Goal: Task Accomplishment & Management: Manage account settings

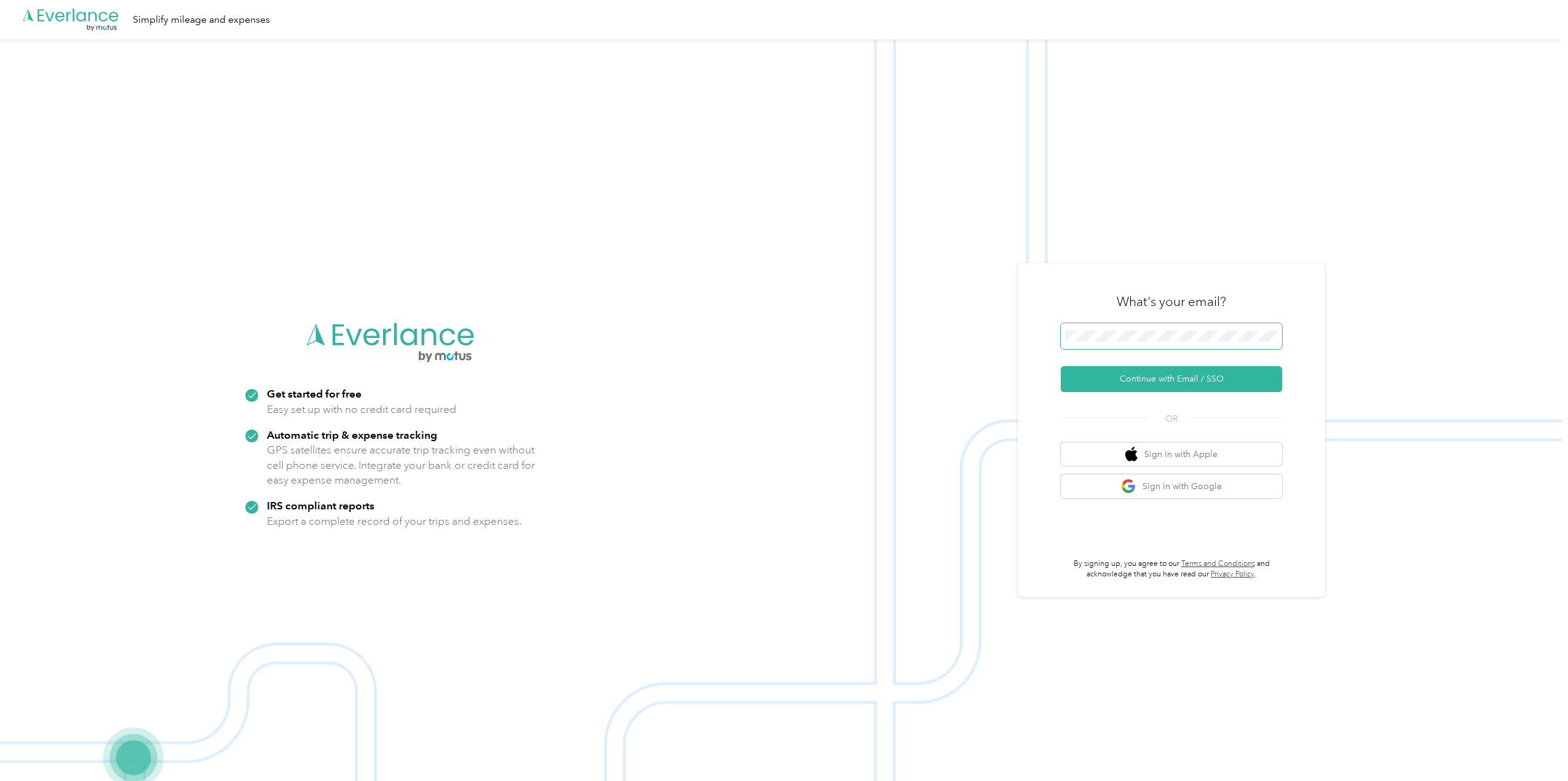
drag, startPoint x: 1142, startPoint y: 324, endPoint x: 1143, endPoint y: 330, distance: 6.1
click at [1142, 324] on span at bounding box center [1172, 336] width 222 height 26
click at [1142, 330] on span at bounding box center [1172, 336] width 222 height 26
click at [1153, 384] on button "Continue with Email / SSO" at bounding box center [1172, 379] width 222 height 26
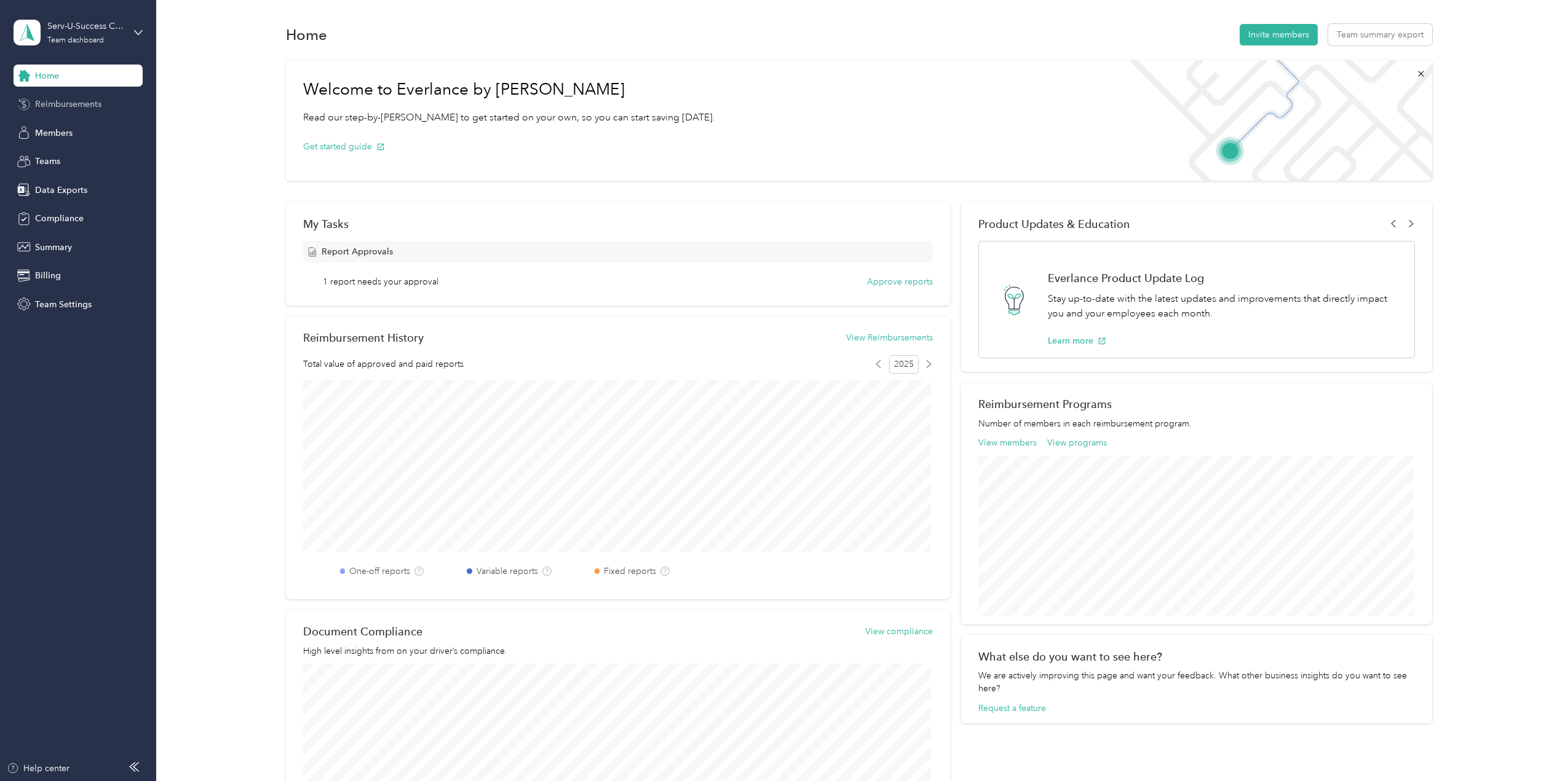
click at [80, 104] on span "Reimbursements" at bounding box center [68, 104] width 67 height 13
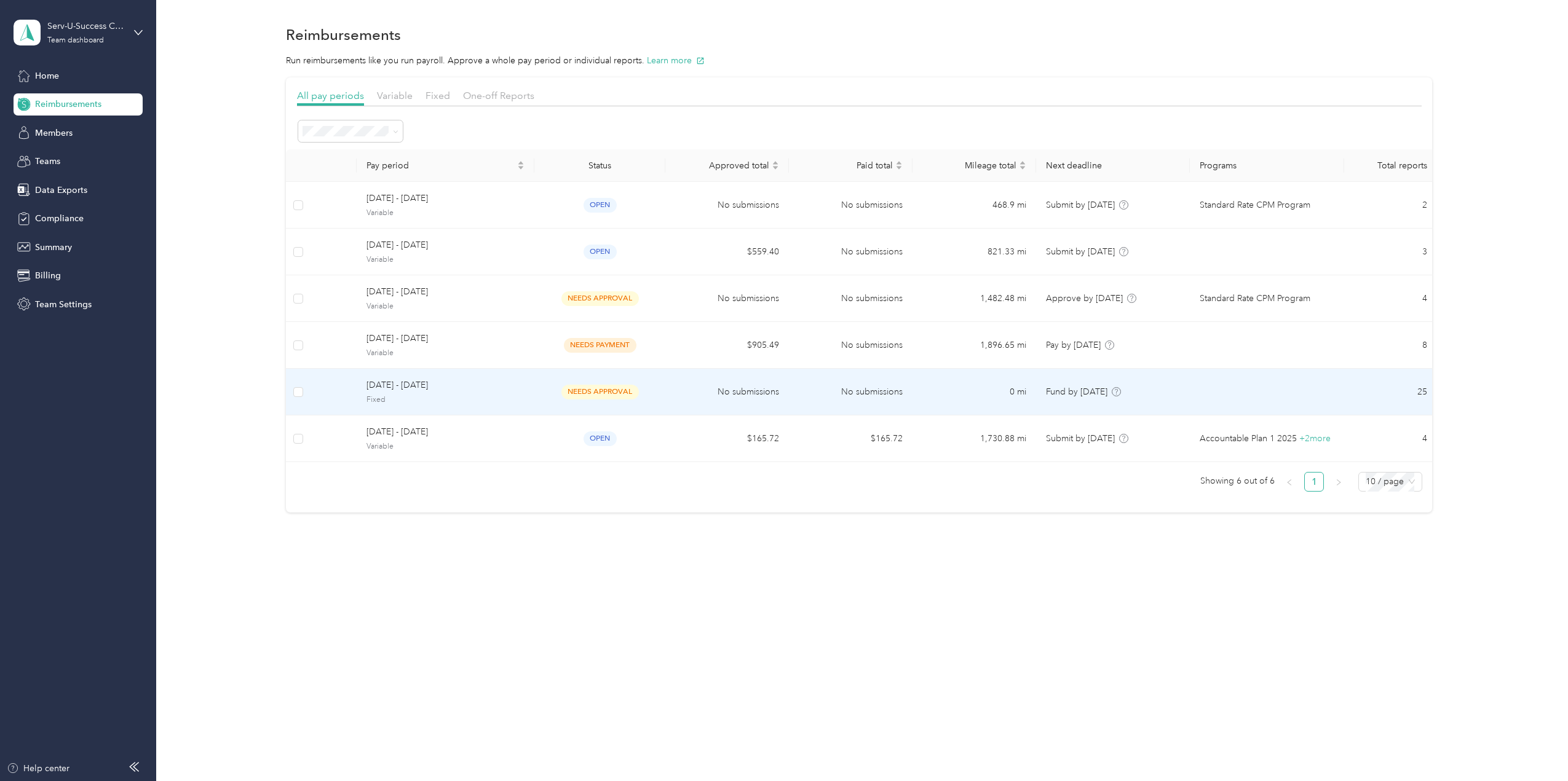
click at [467, 395] on span "Fixed" at bounding box center [446, 400] width 158 height 11
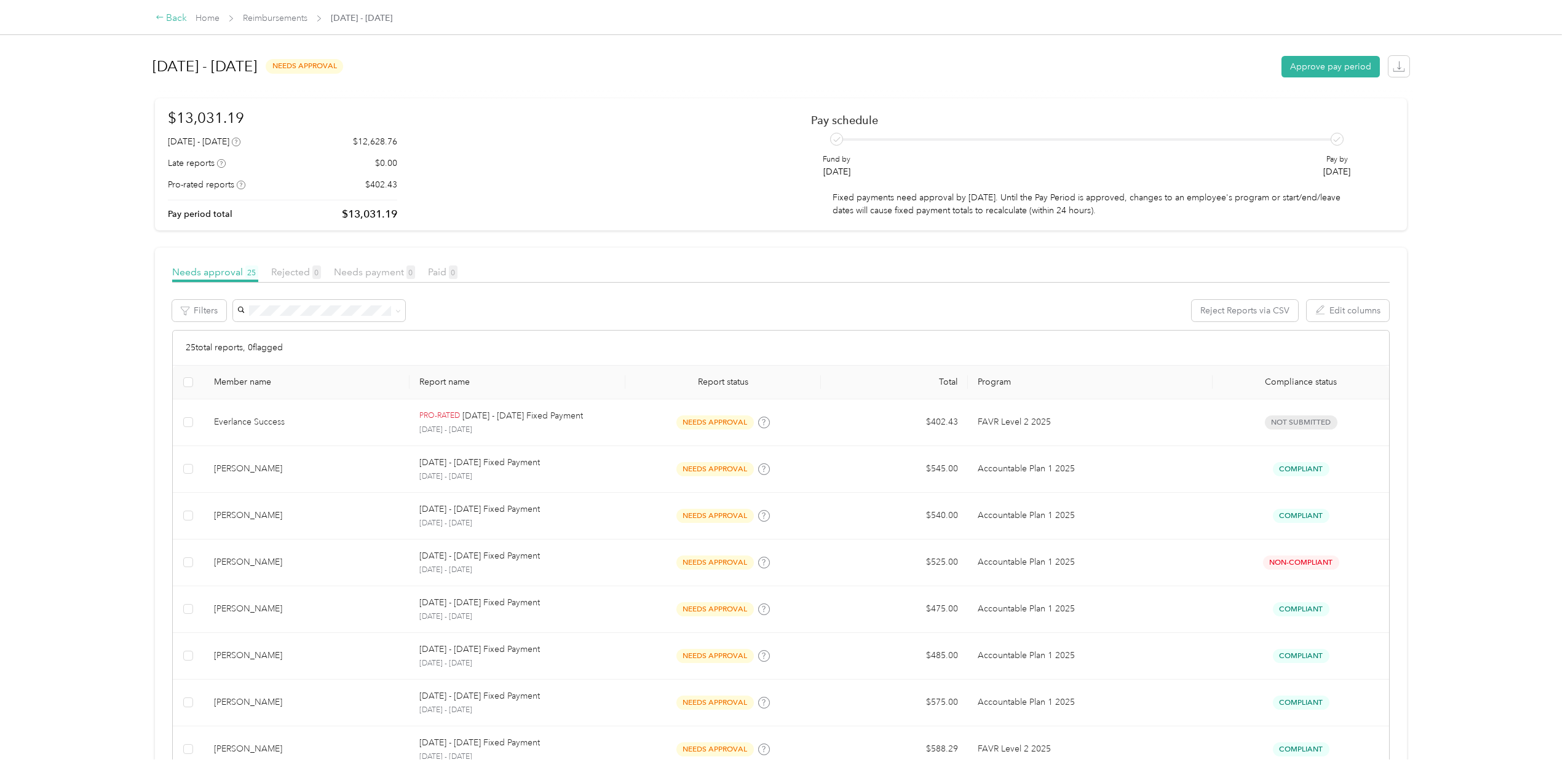
click at [158, 15] on icon at bounding box center [160, 17] width 9 height 9
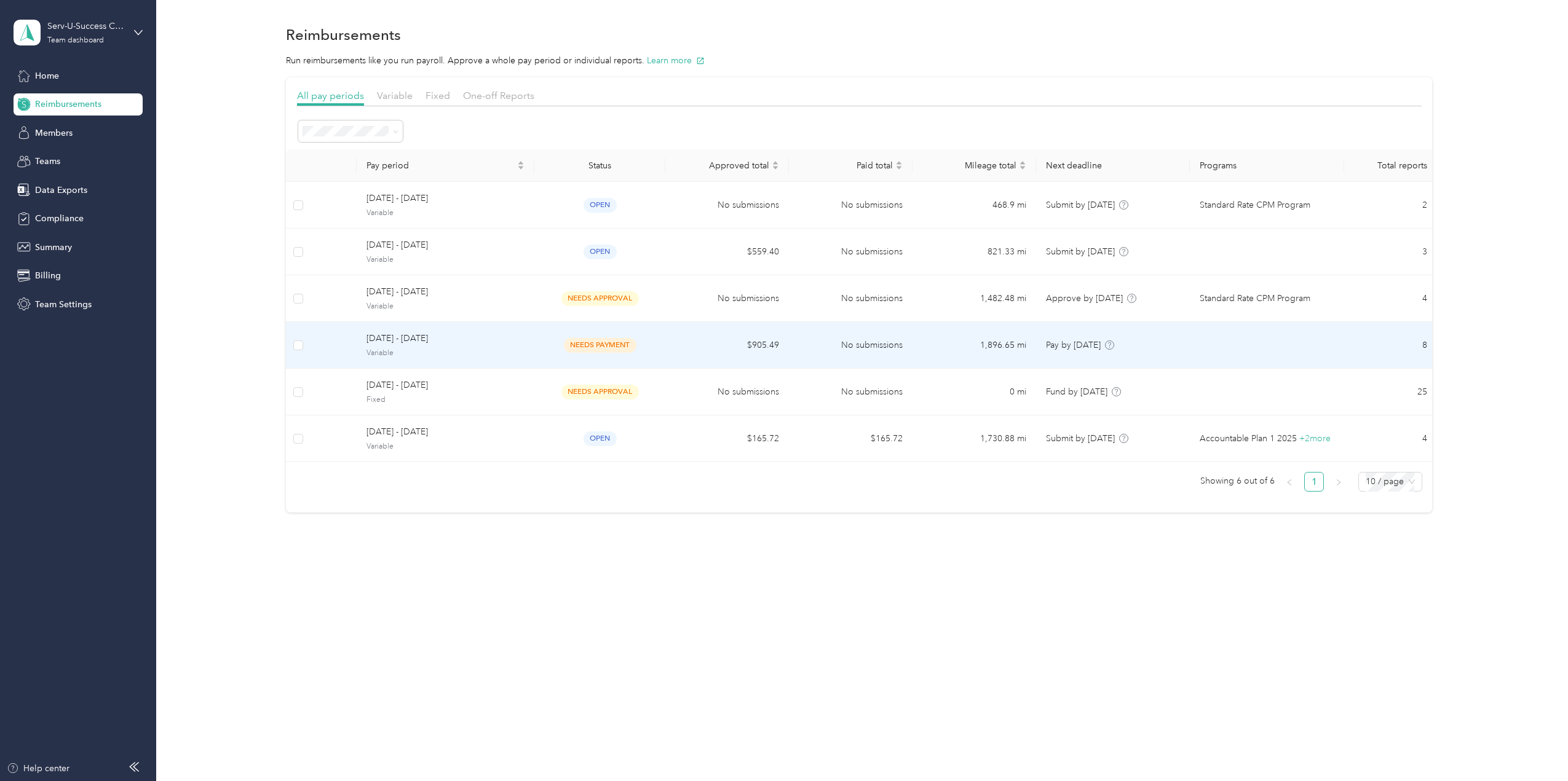
click at [455, 342] on span "[DATE] - [DATE]" at bounding box center [446, 339] width 158 height 14
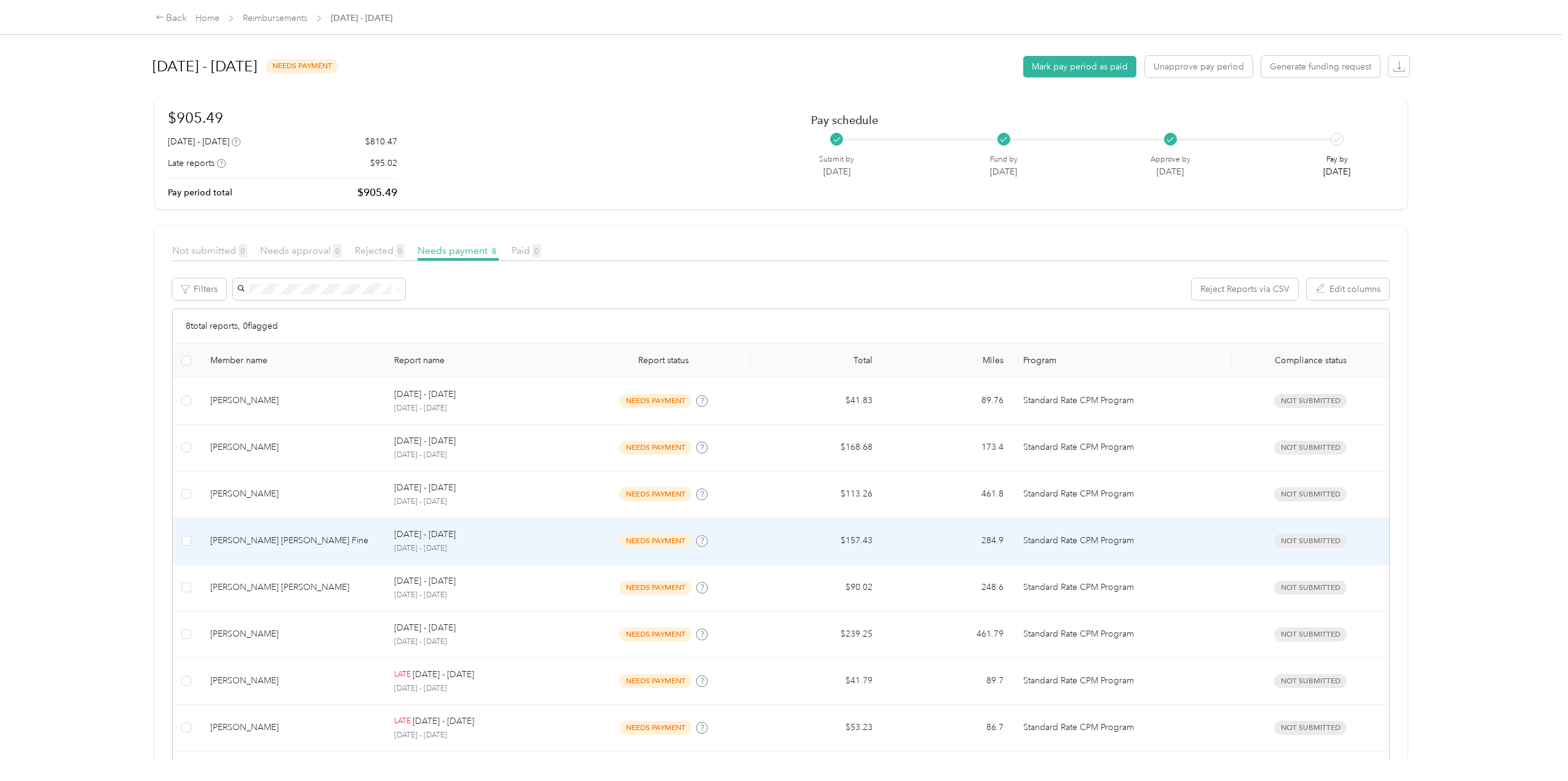
scroll to position [55, 0]
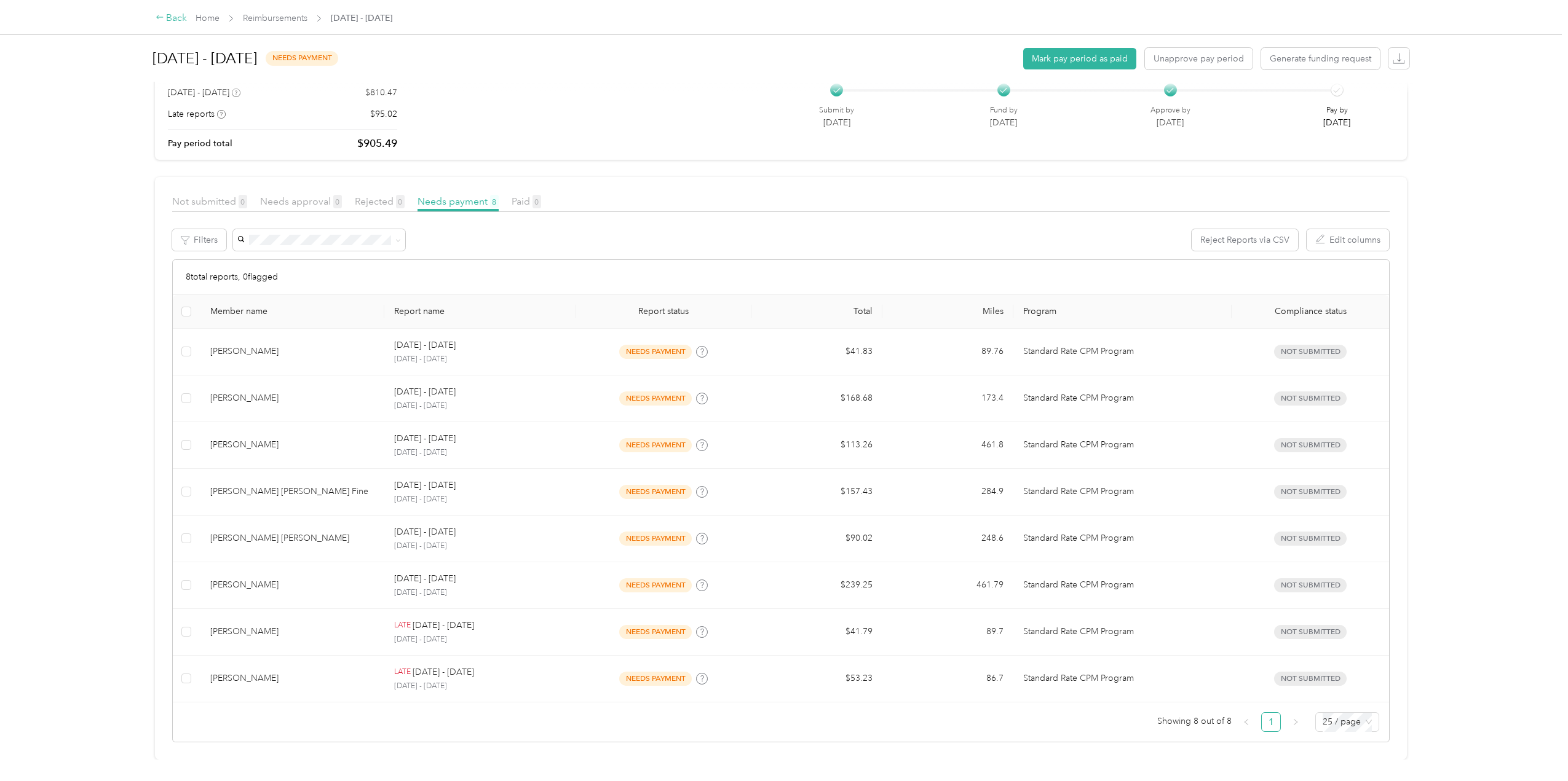
click at [156, 19] on icon at bounding box center [160, 17] width 9 height 9
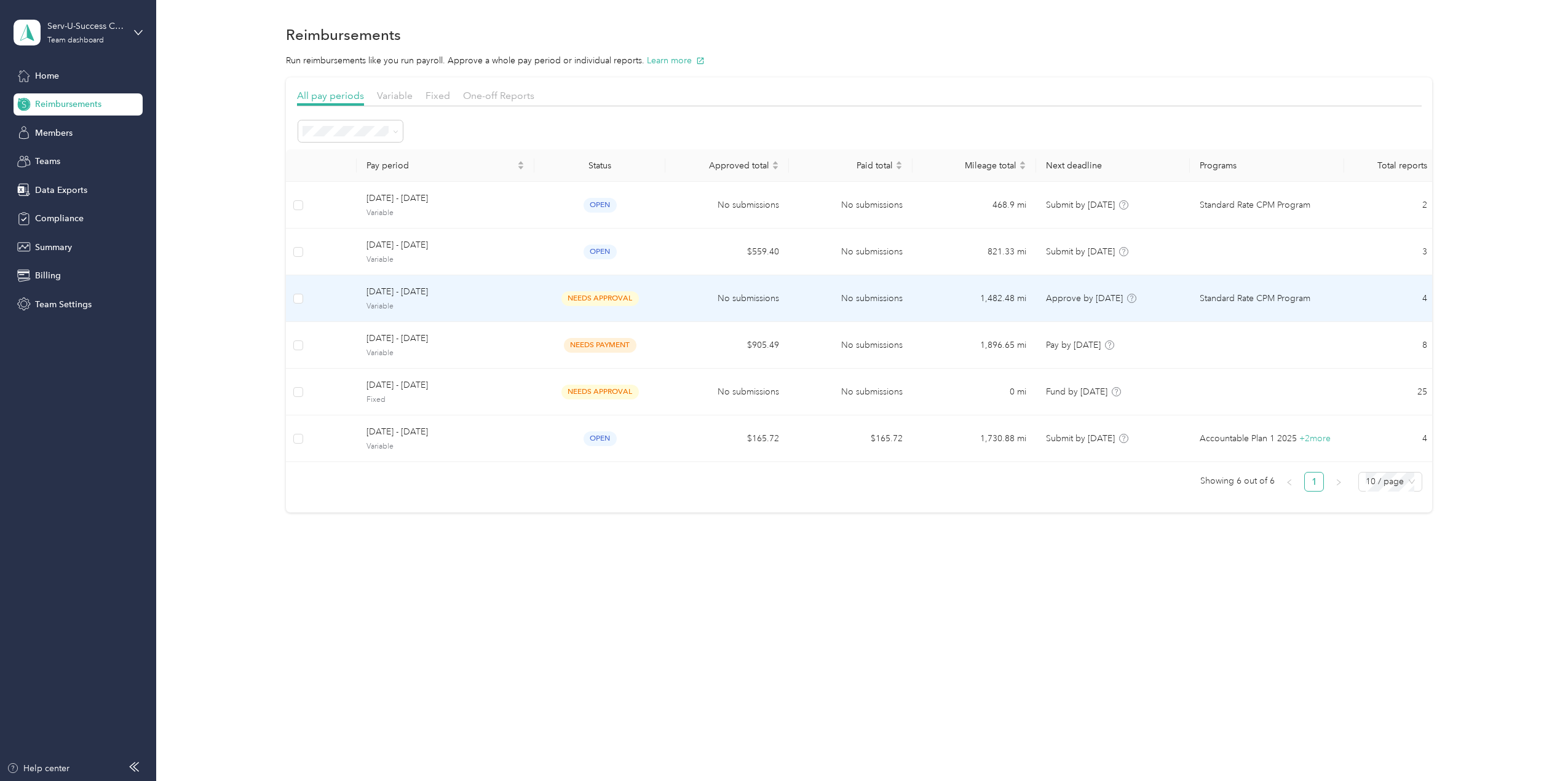
click at [479, 297] on span "[DATE] - [DATE]" at bounding box center [446, 292] width 158 height 14
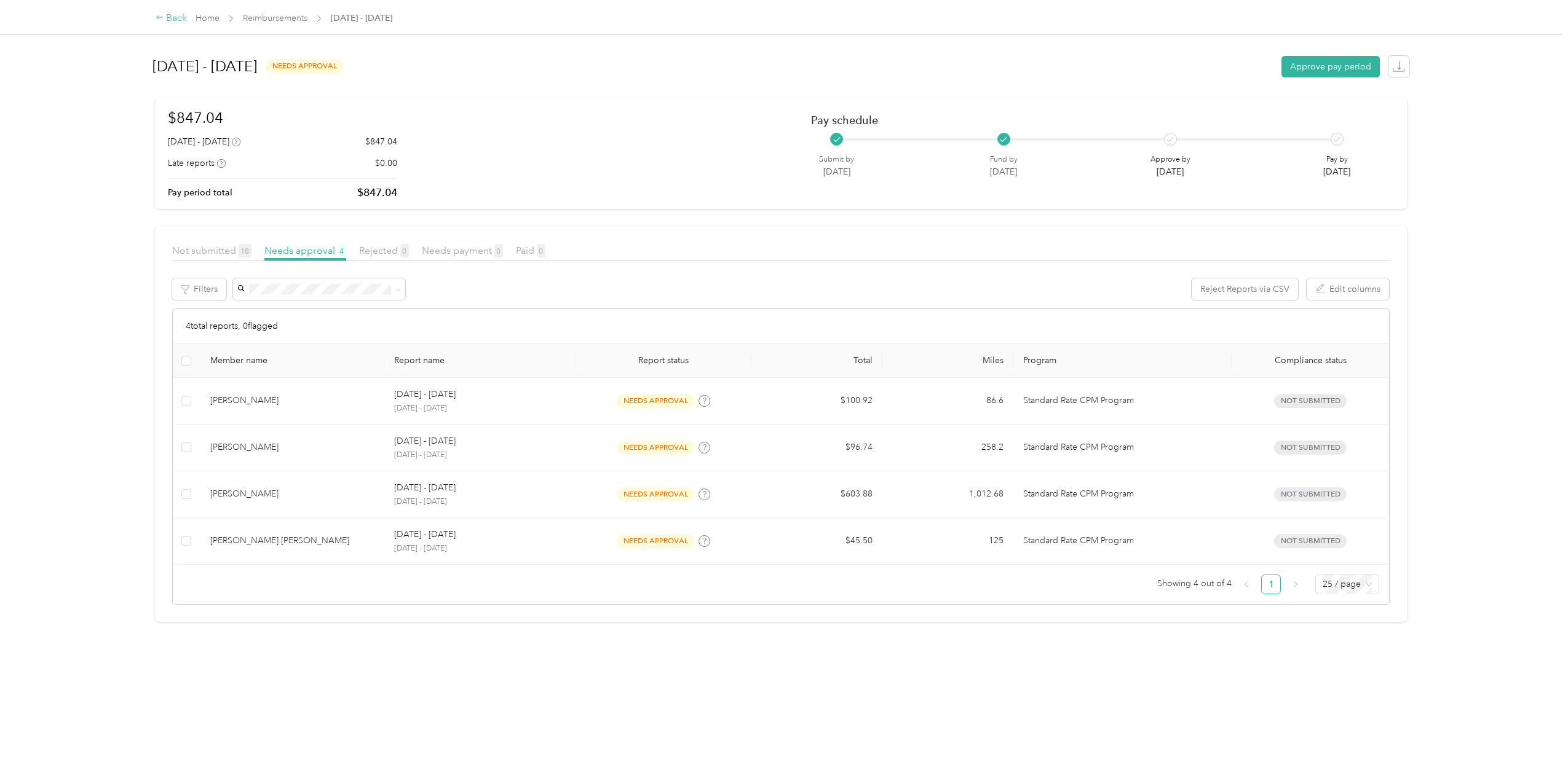
click at [160, 19] on icon at bounding box center [160, 17] width 9 height 9
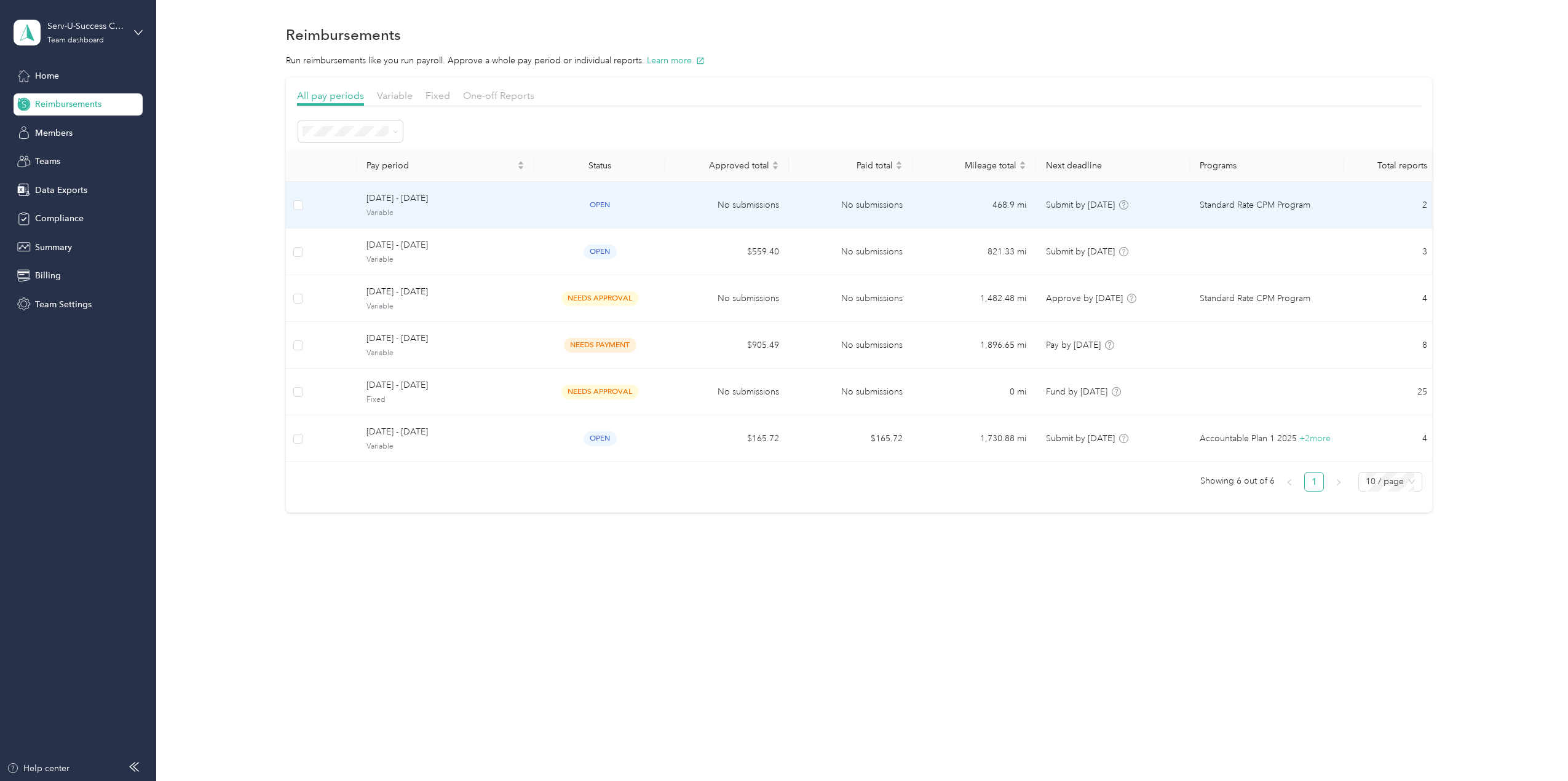
click at [425, 198] on span "[DATE] - [DATE]" at bounding box center [446, 198] width 158 height 14
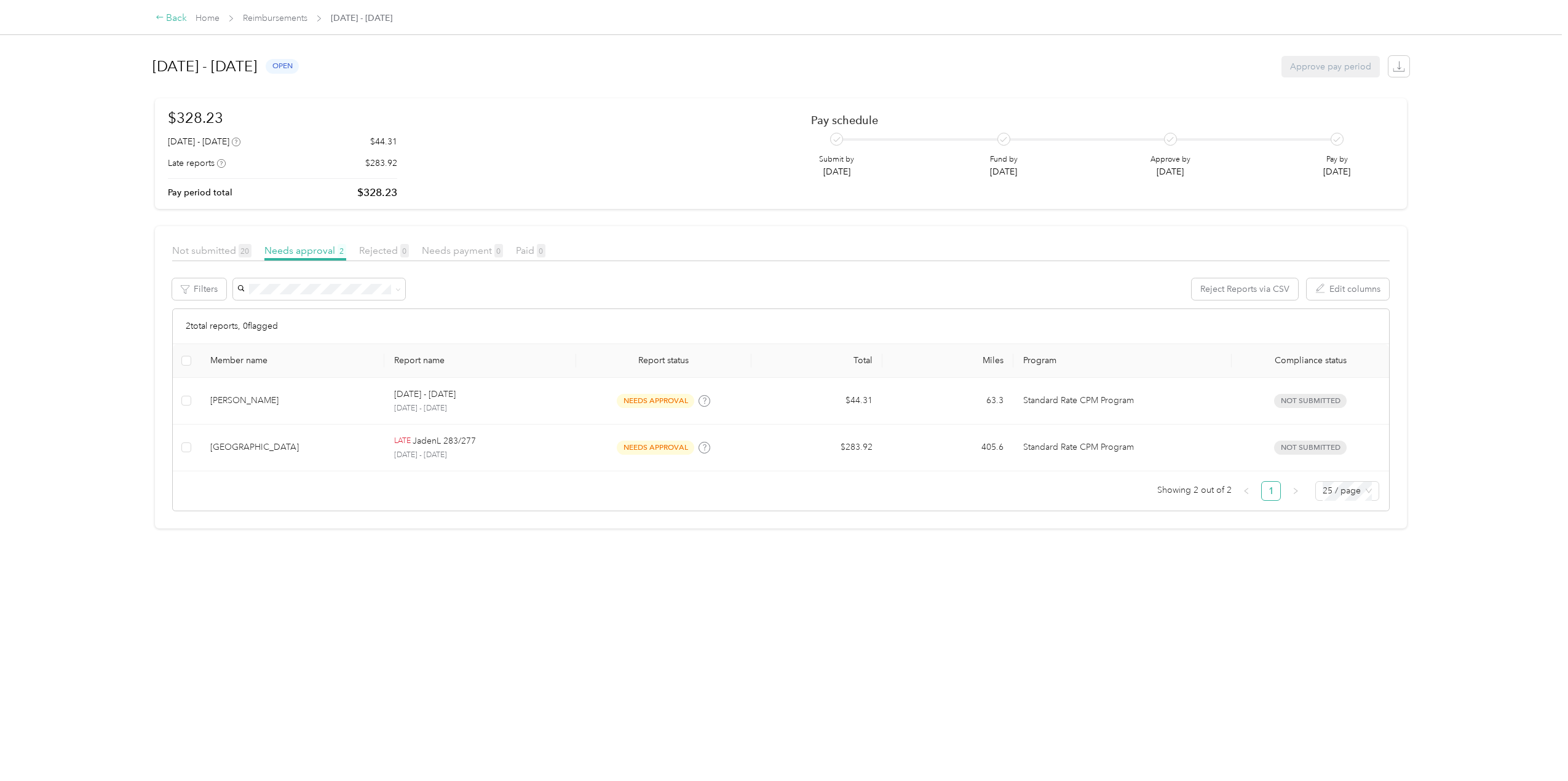
click at [157, 21] on icon at bounding box center [160, 17] width 9 height 9
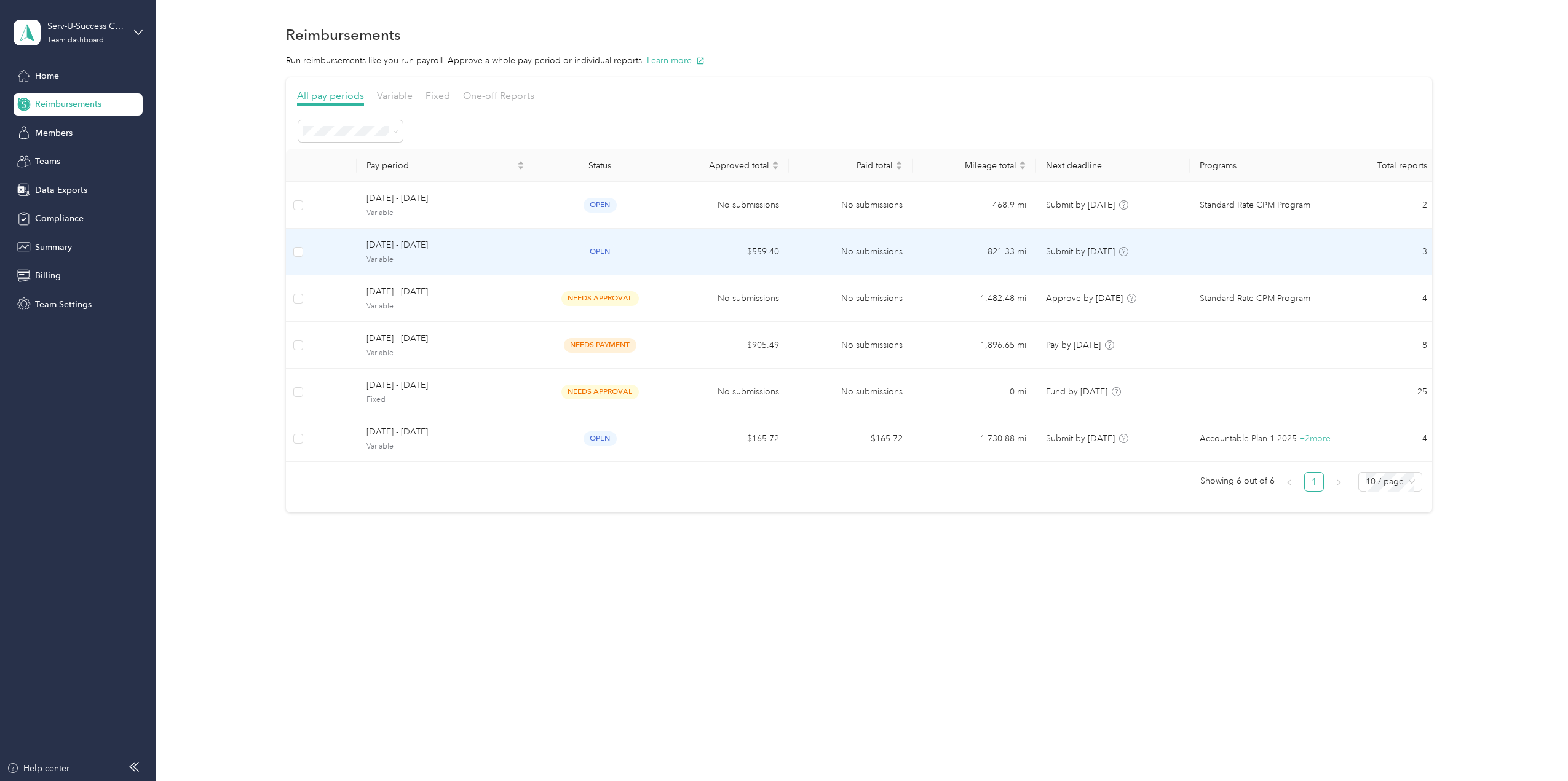
click at [421, 246] on span "[DATE] - [DATE]" at bounding box center [446, 245] width 158 height 14
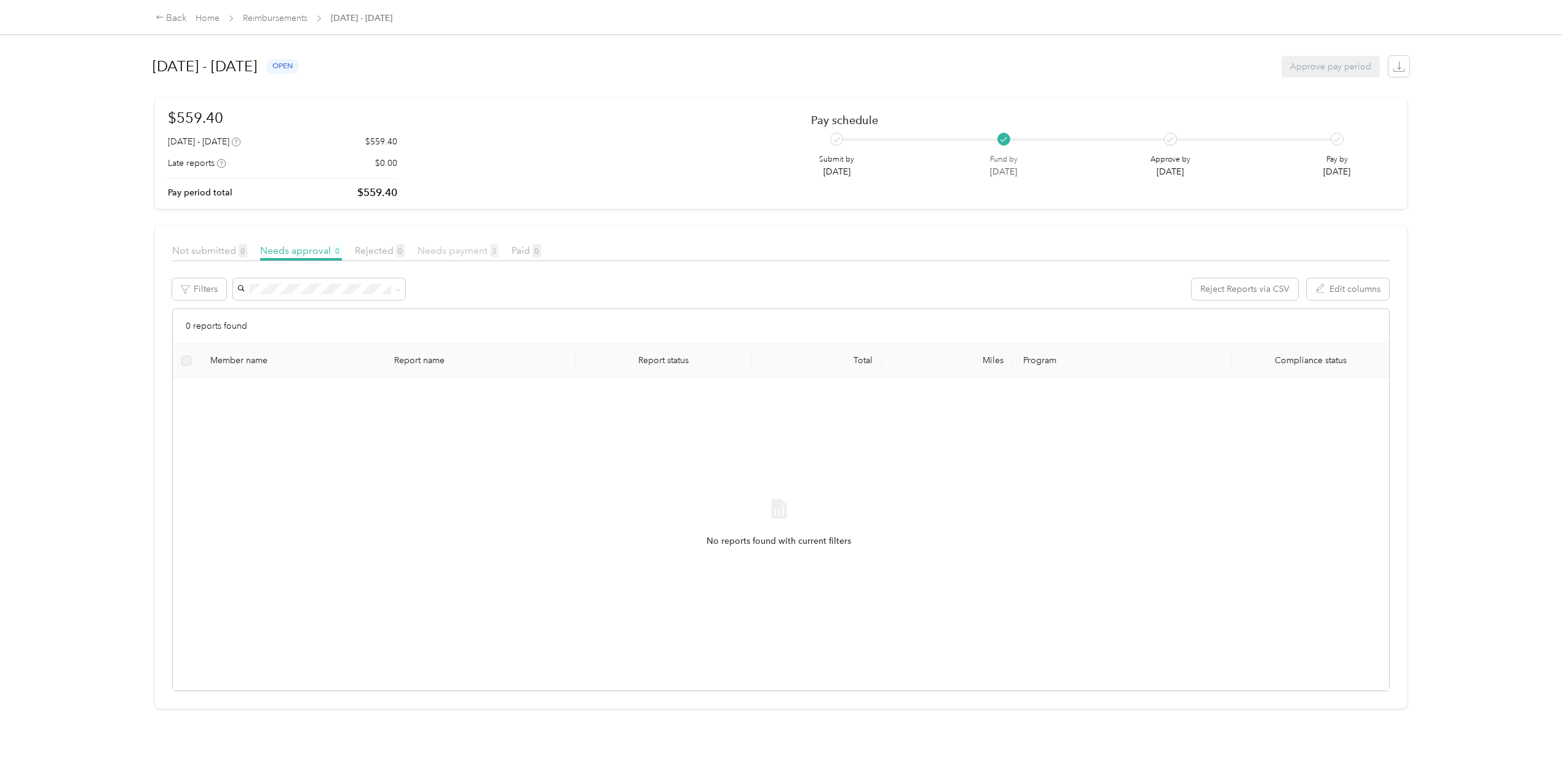
click at [456, 251] on span "Needs payment 3" at bounding box center [458, 250] width 81 height 12
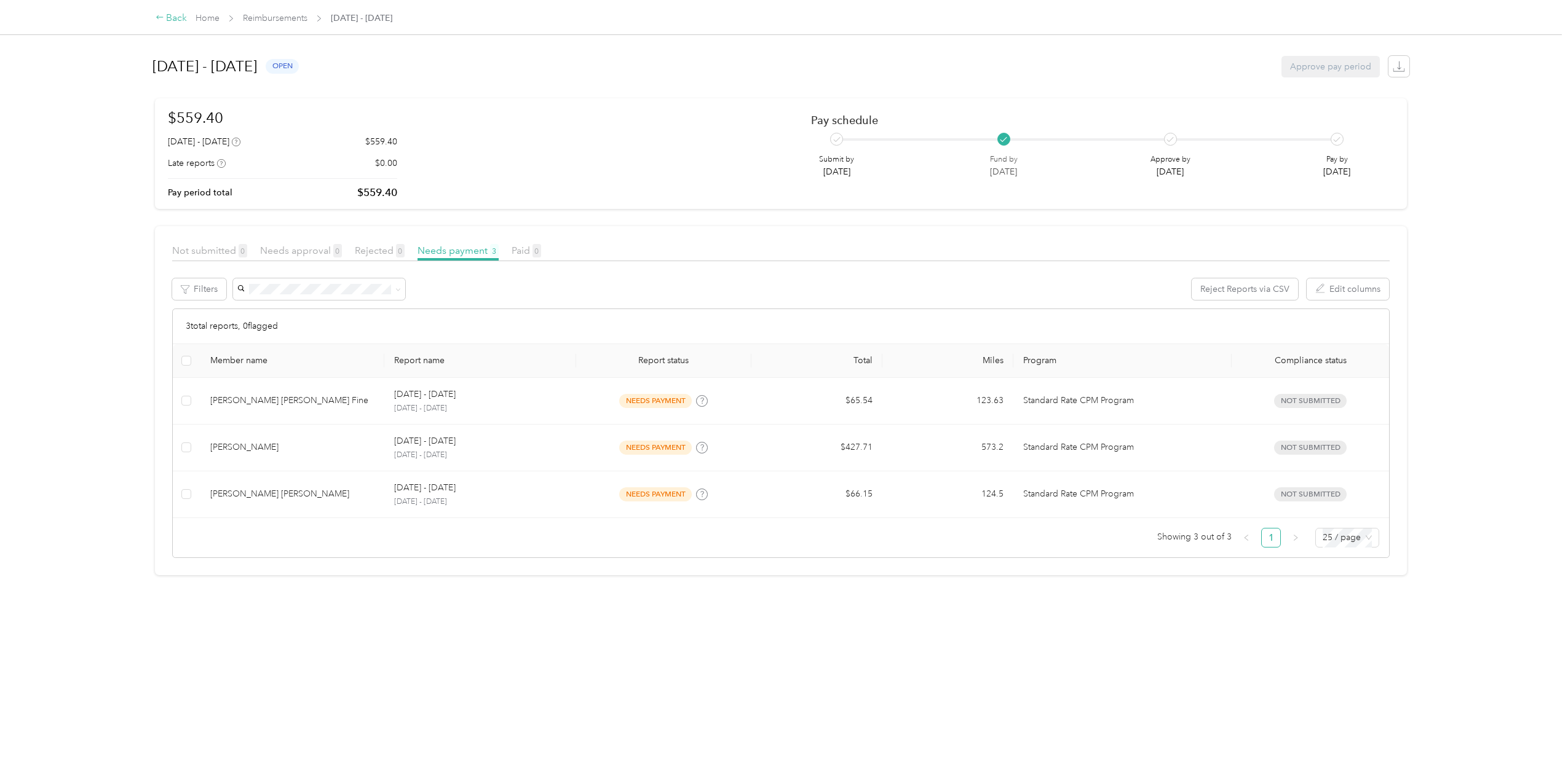
click at [162, 24] on div "Back" at bounding box center [171, 18] width 32 height 14
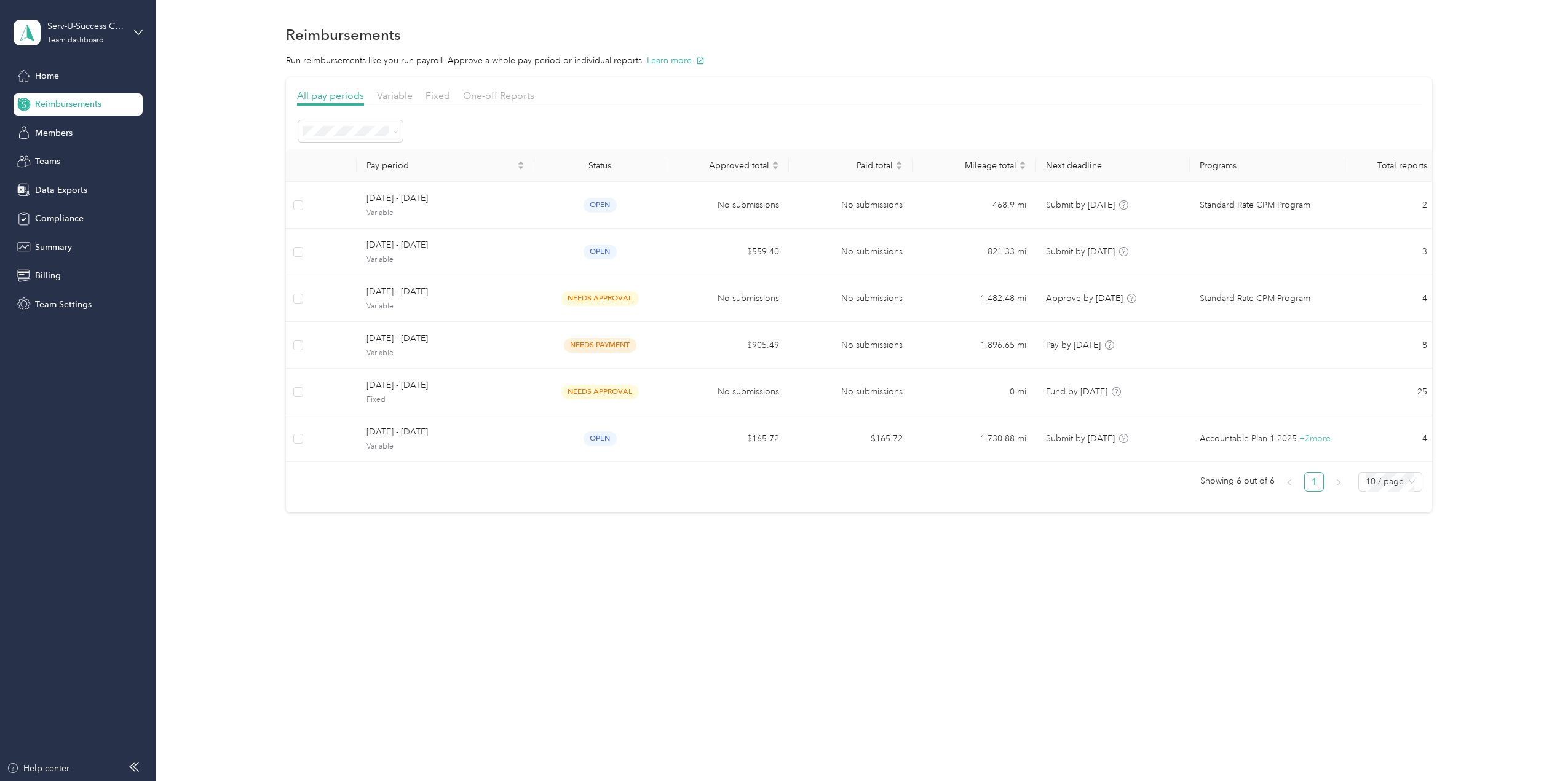
click at [364, 592] on div "Reimbursements Run reimbursements like you run payroll. Approve a whole pay per…" at bounding box center [859, 390] width 1406 height 781
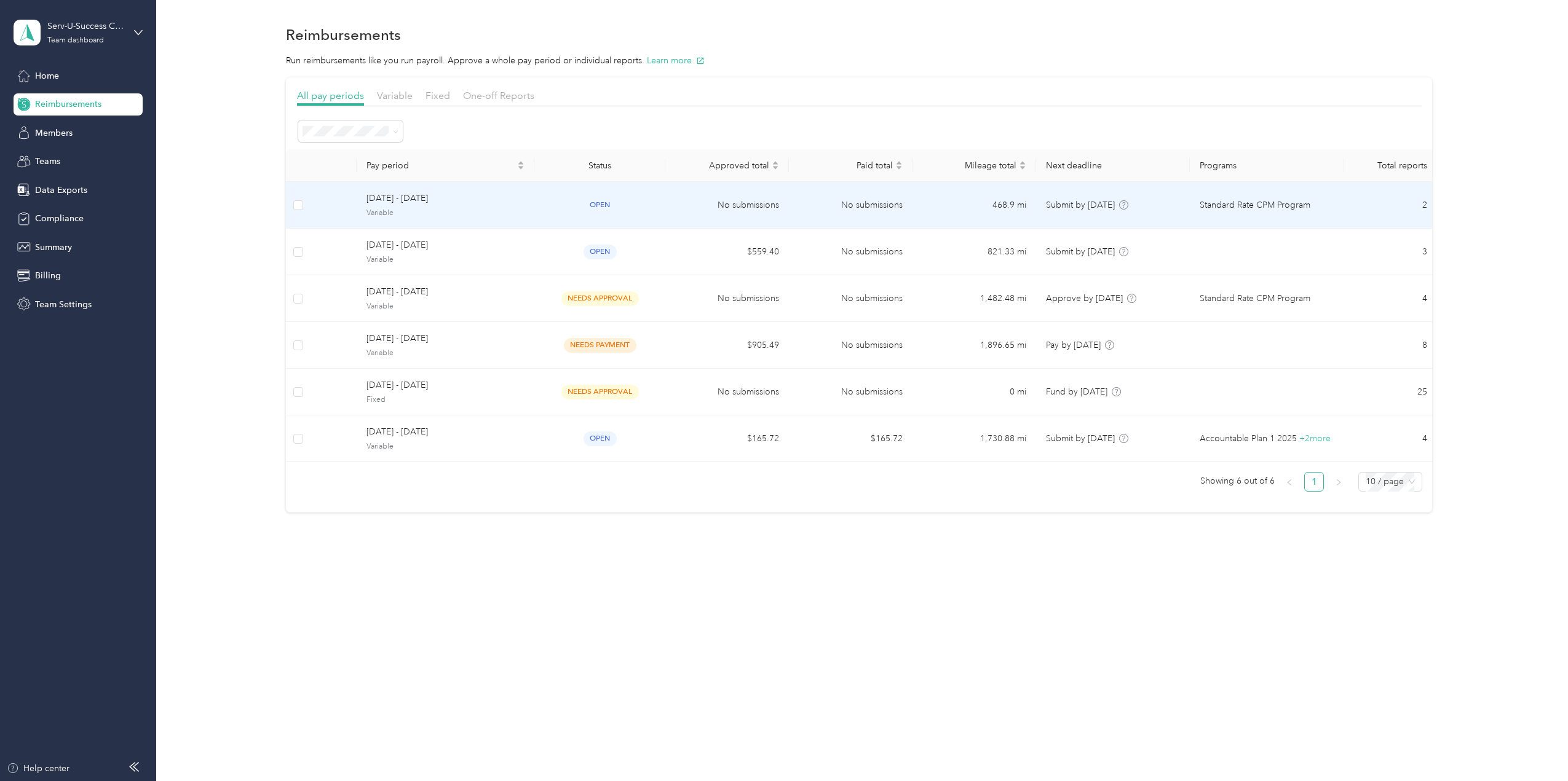
click at [469, 198] on span "[DATE] - [DATE]" at bounding box center [446, 198] width 158 height 14
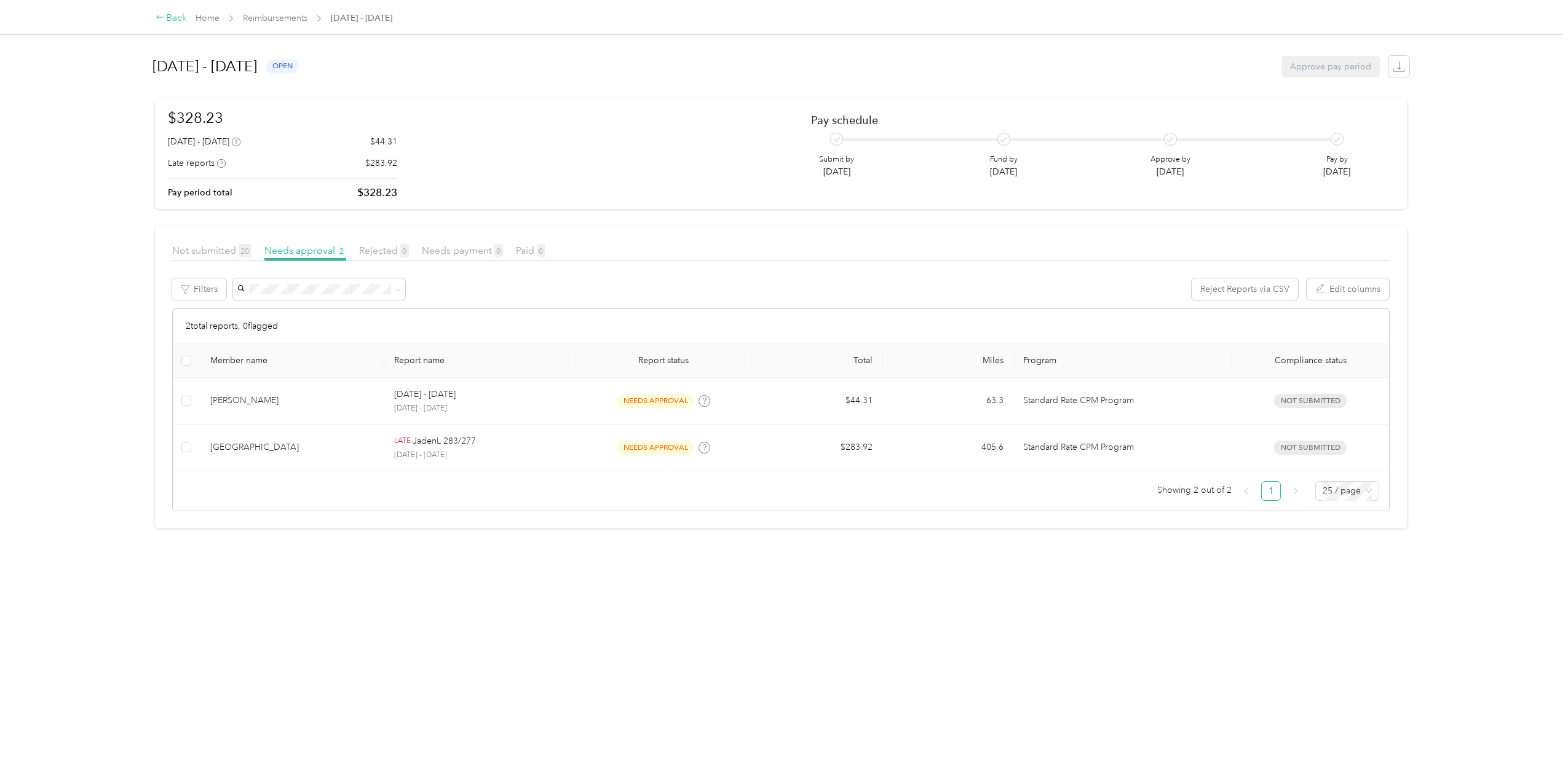
click at [171, 16] on div "Back" at bounding box center [171, 18] width 32 height 14
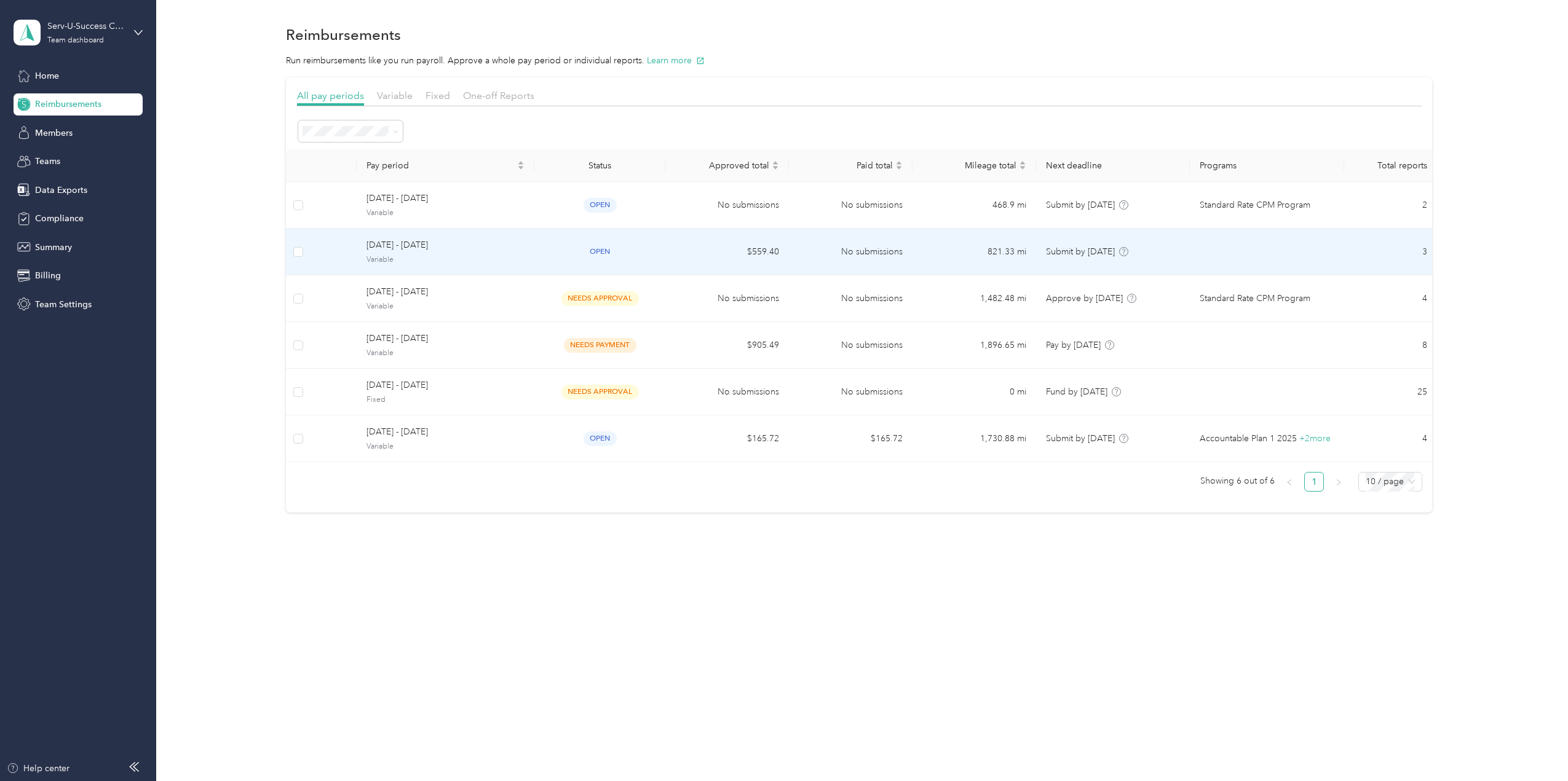
click at [432, 258] on span "Variable" at bounding box center [446, 260] width 158 height 11
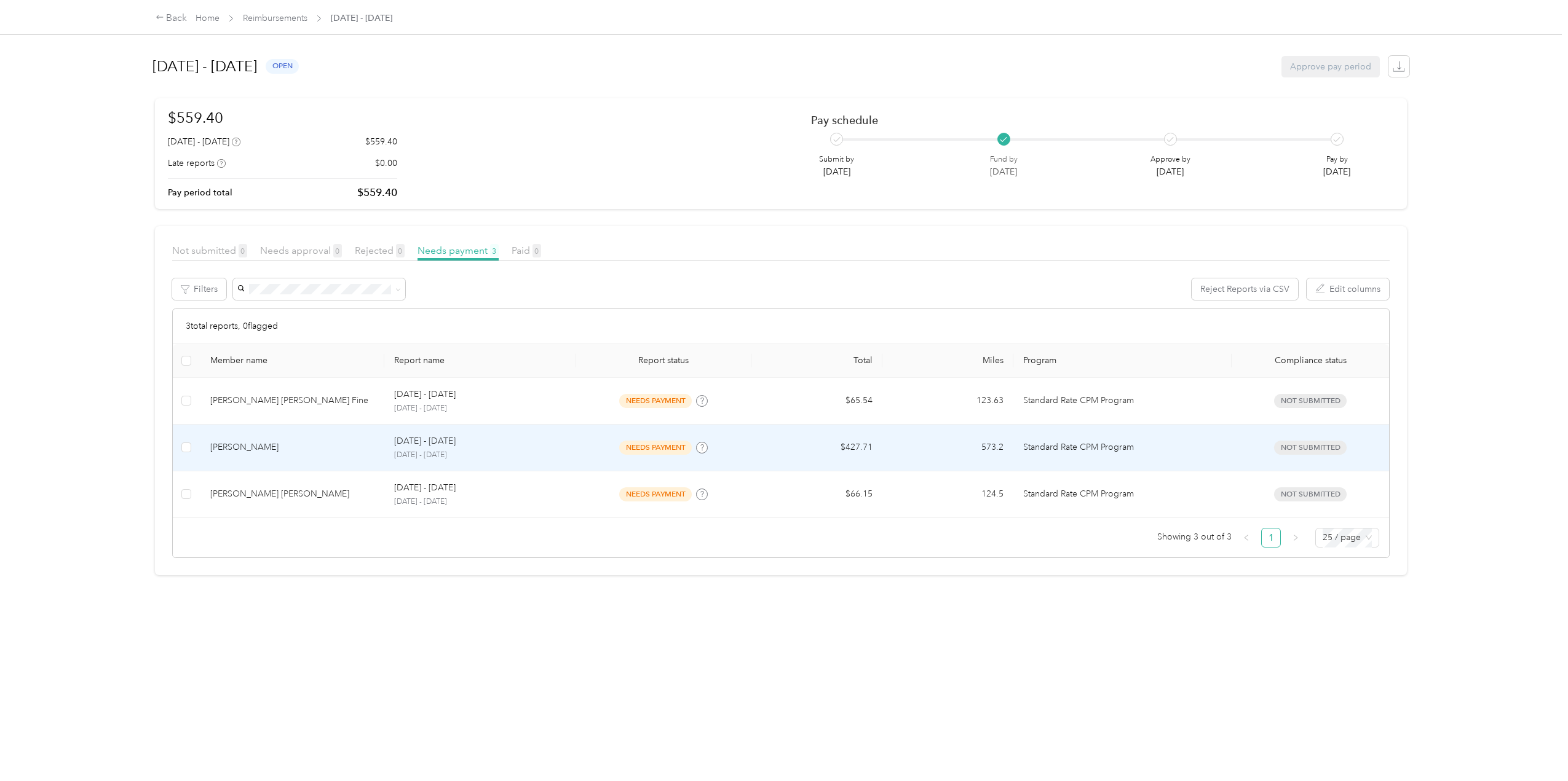
click at [478, 442] on div "[DATE] - [DATE]" at bounding box center [481, 441] width 173 height 14
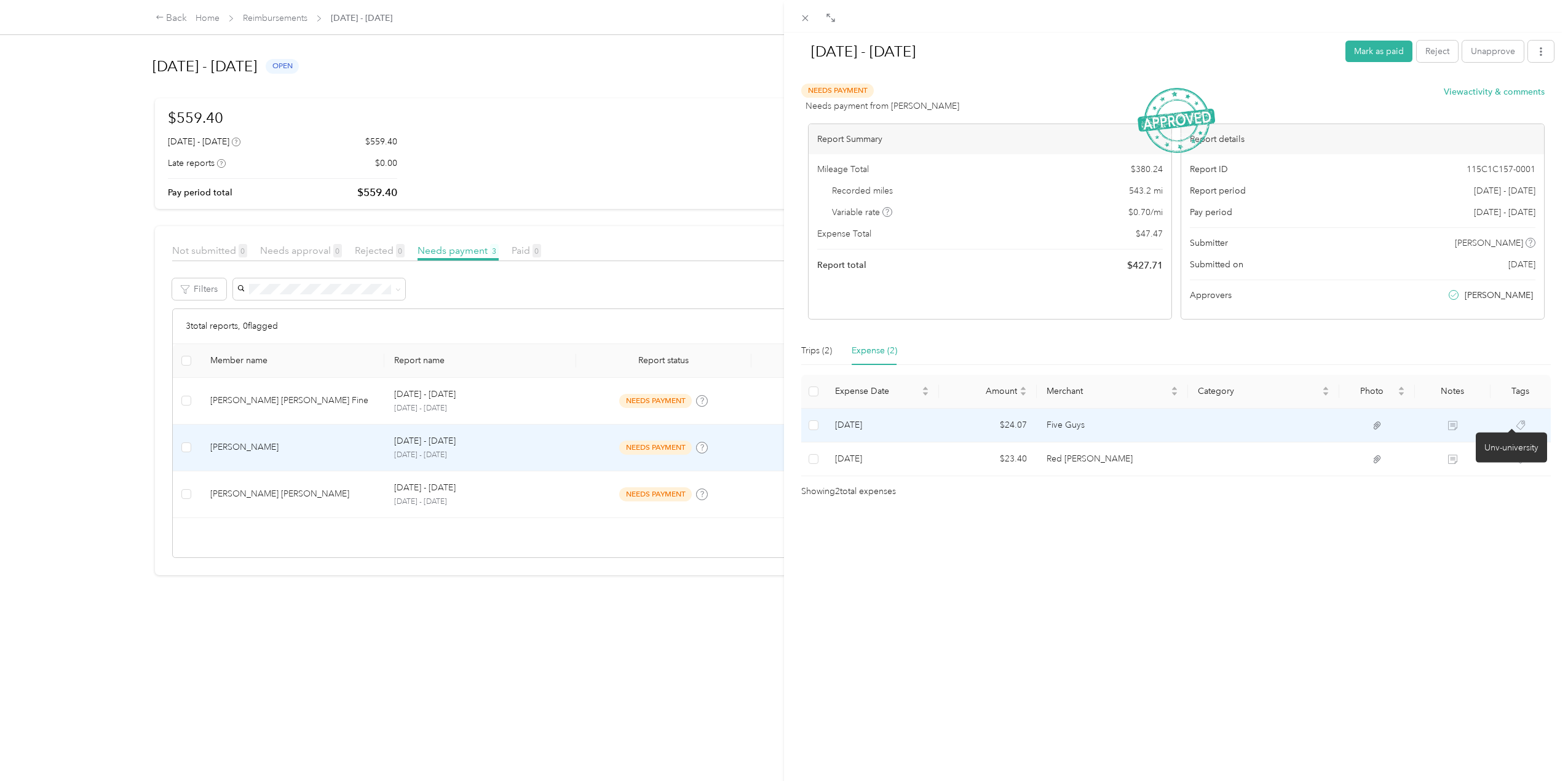
click at [1516, 424] on icon at bounding box center [1521, 425] width 10 height 10
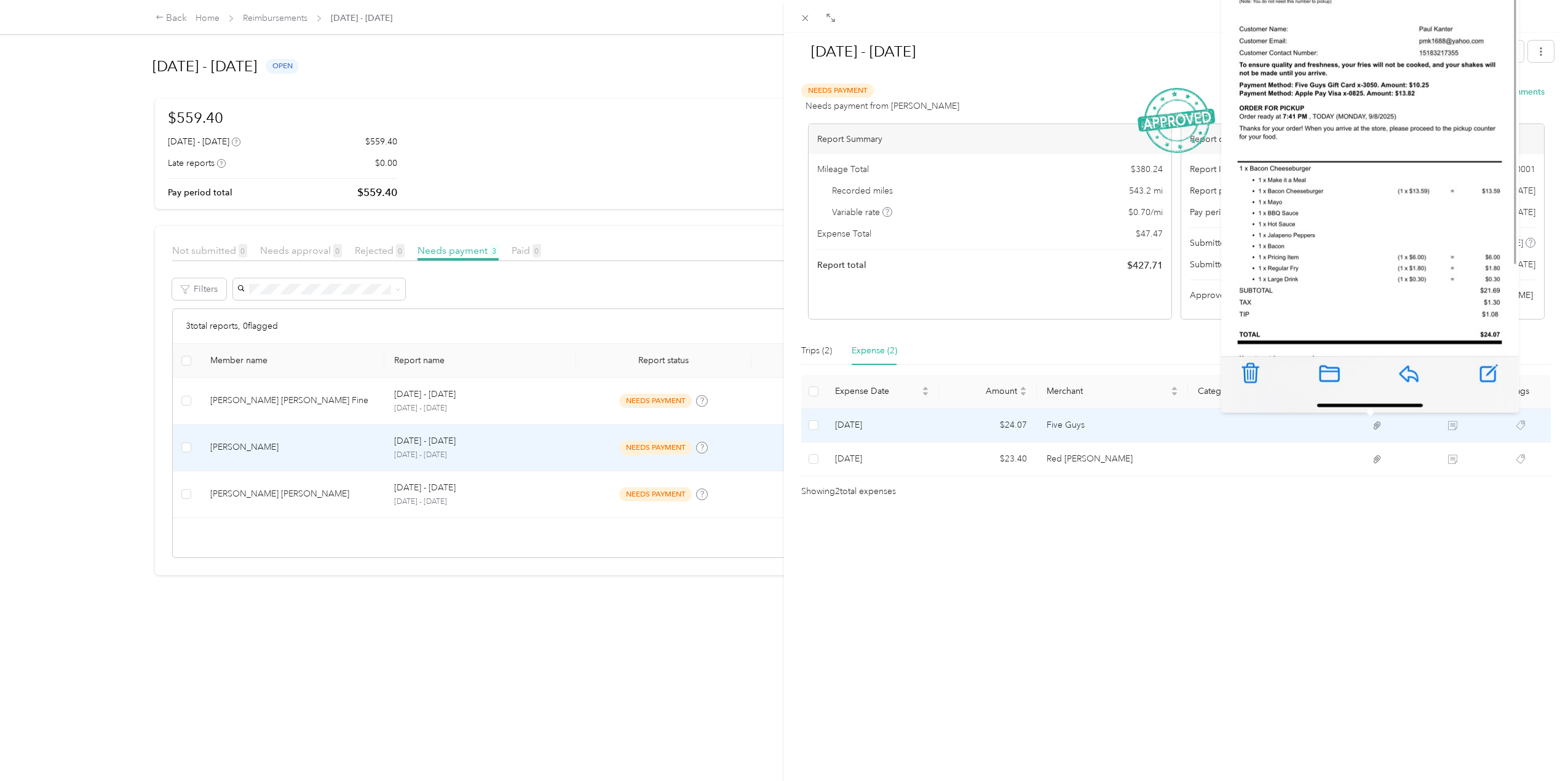
click at [1372, 427] on icon at bounding box center [1377, 426] width 11 height 11
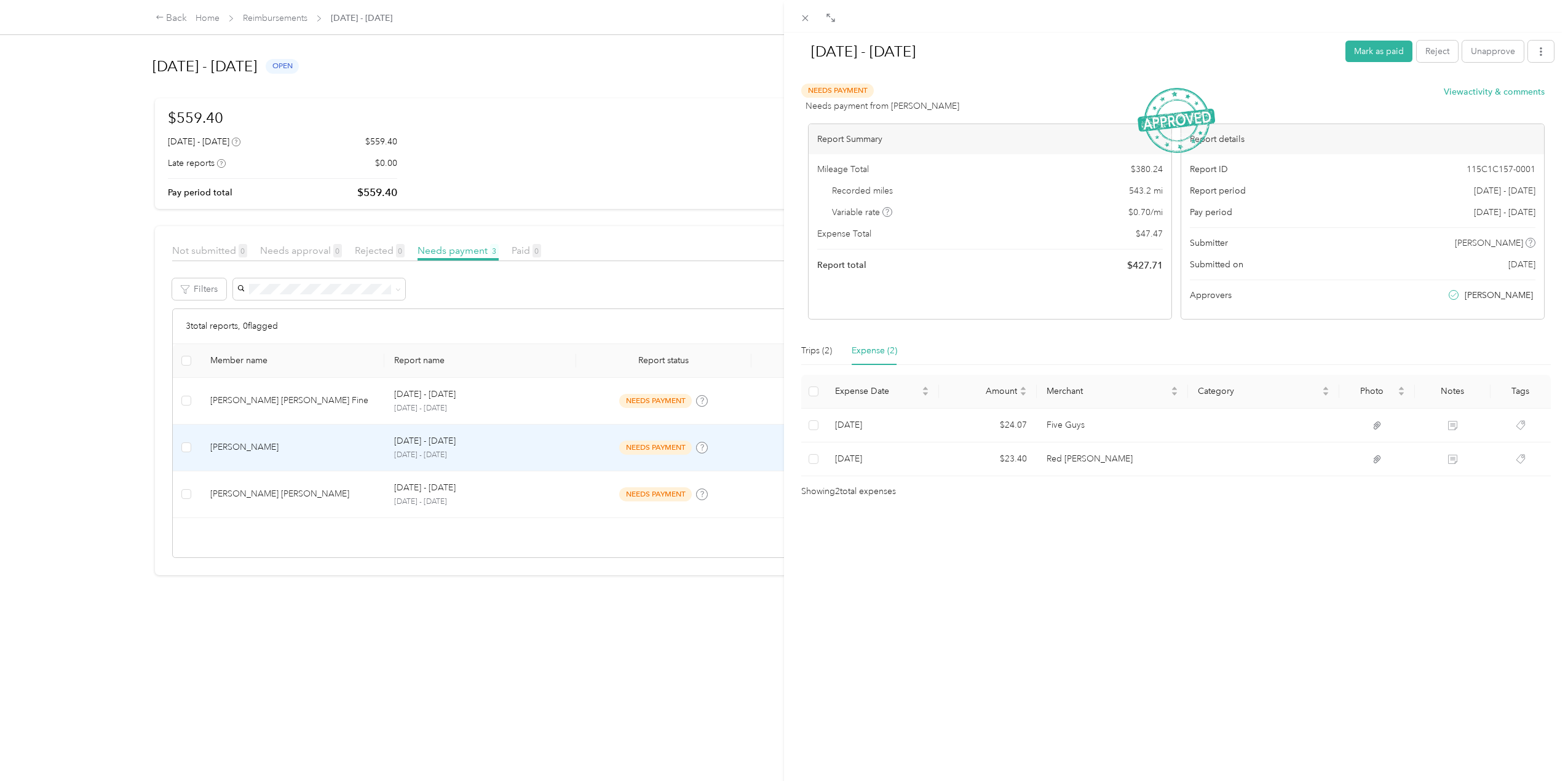
click at [1324, 654] on div "[DATE] - [DATE] Mark as paid Reject Unapprove Needs Payment Needs payment from …" at bounding box center [1176, 422] width 784 height 781
click at [813, 345] on div "Trips (2)" at bounding box center [816, 351] width 31 height 14
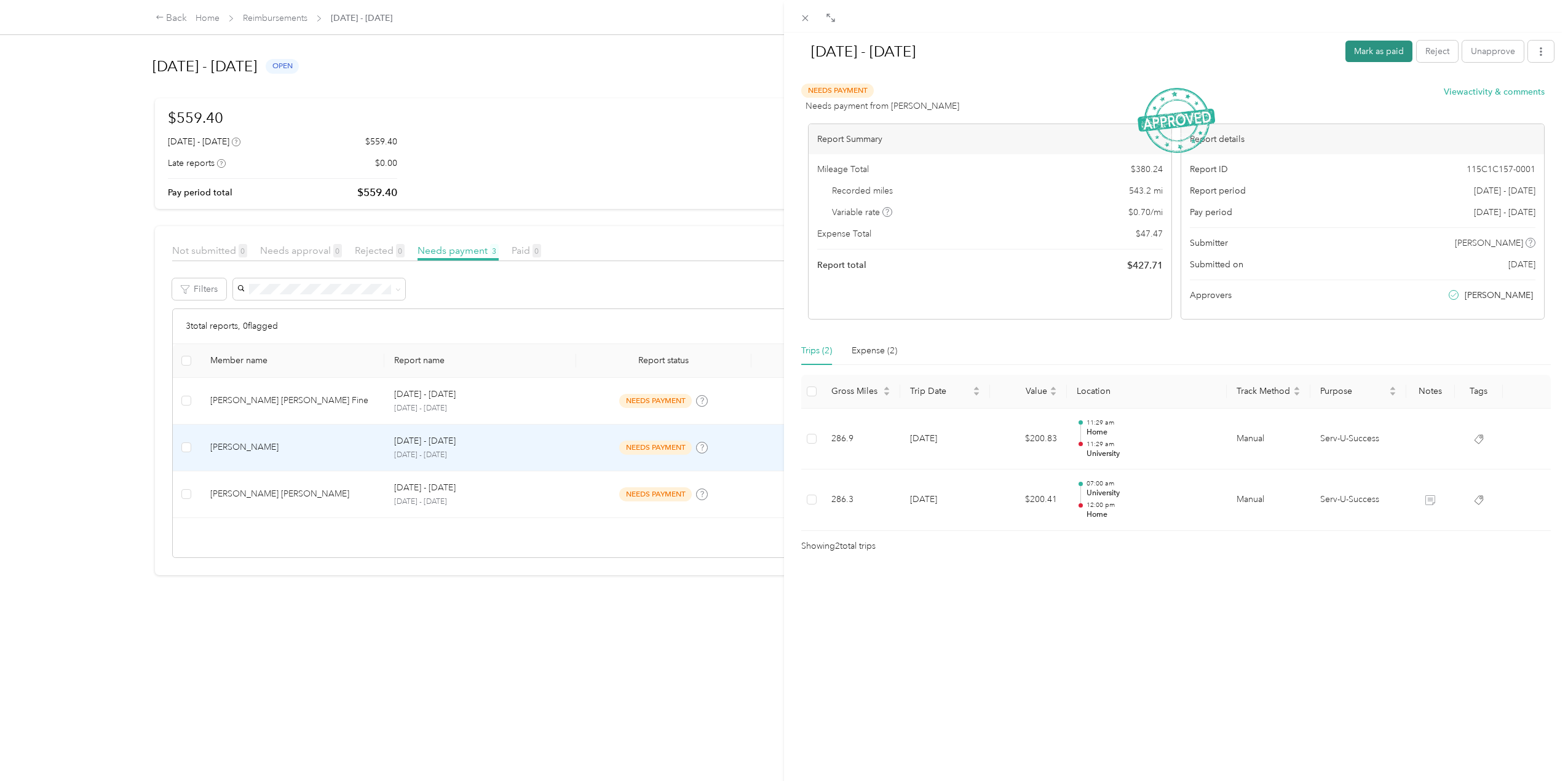
click at [1370, 53] on button "Mark as paid" at bounding box center [1379, 51] width 67 height 22
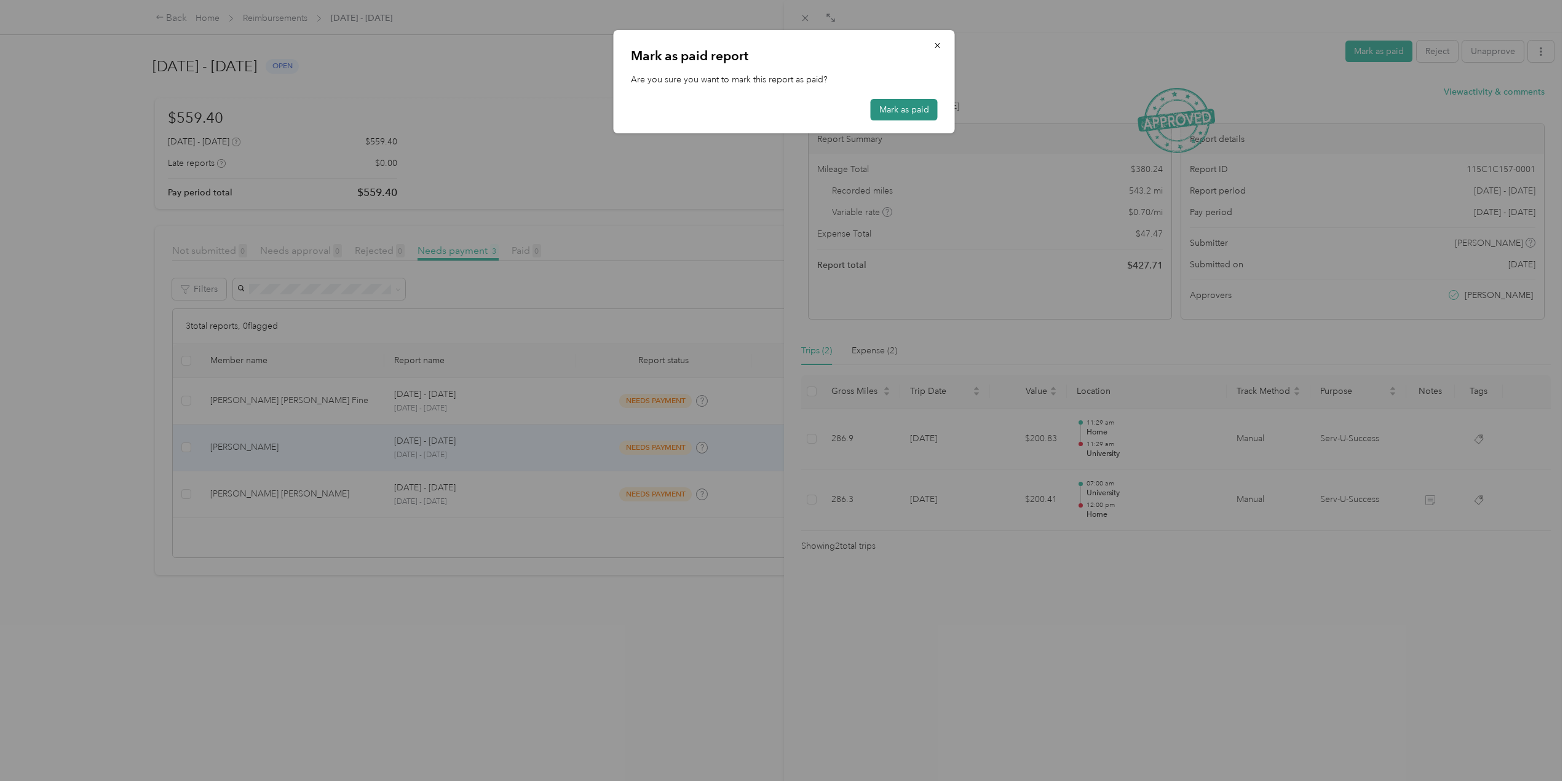
click at [917, 105] on button "Mark as paid" at bounding box center [905, 109] width 67 height 22
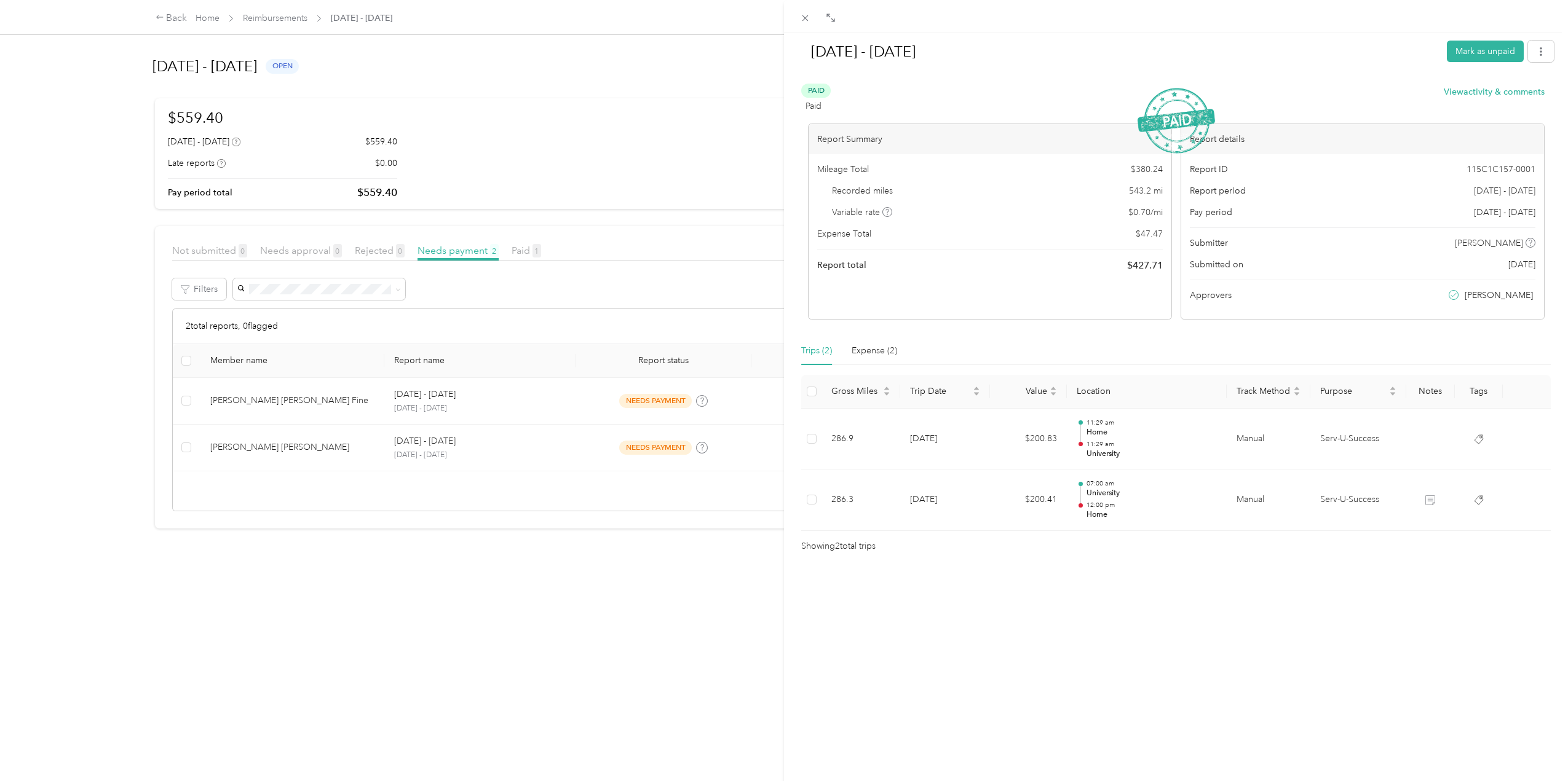
click at [580, 397] on div "[DATE] - [DATE] Mark as unpaid Paid Paid View activity & comments Report Summar…" at bounding box center [784, 390] width 1568 height 781
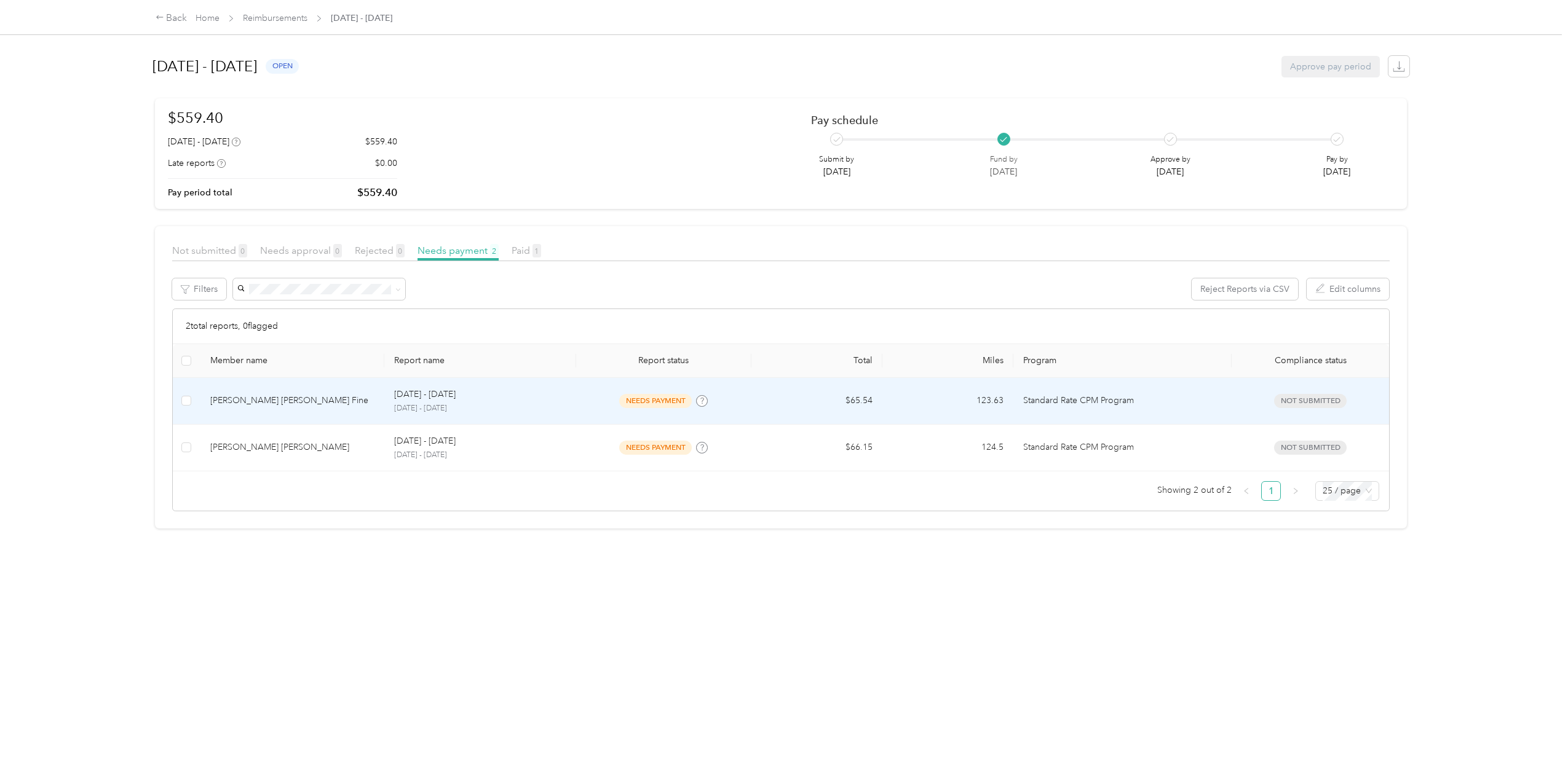
click at [568, 403] on td "[DATE] - [DATE] [DATE] - [DATE]" at bounding box center [481, 401] width 193 height 47
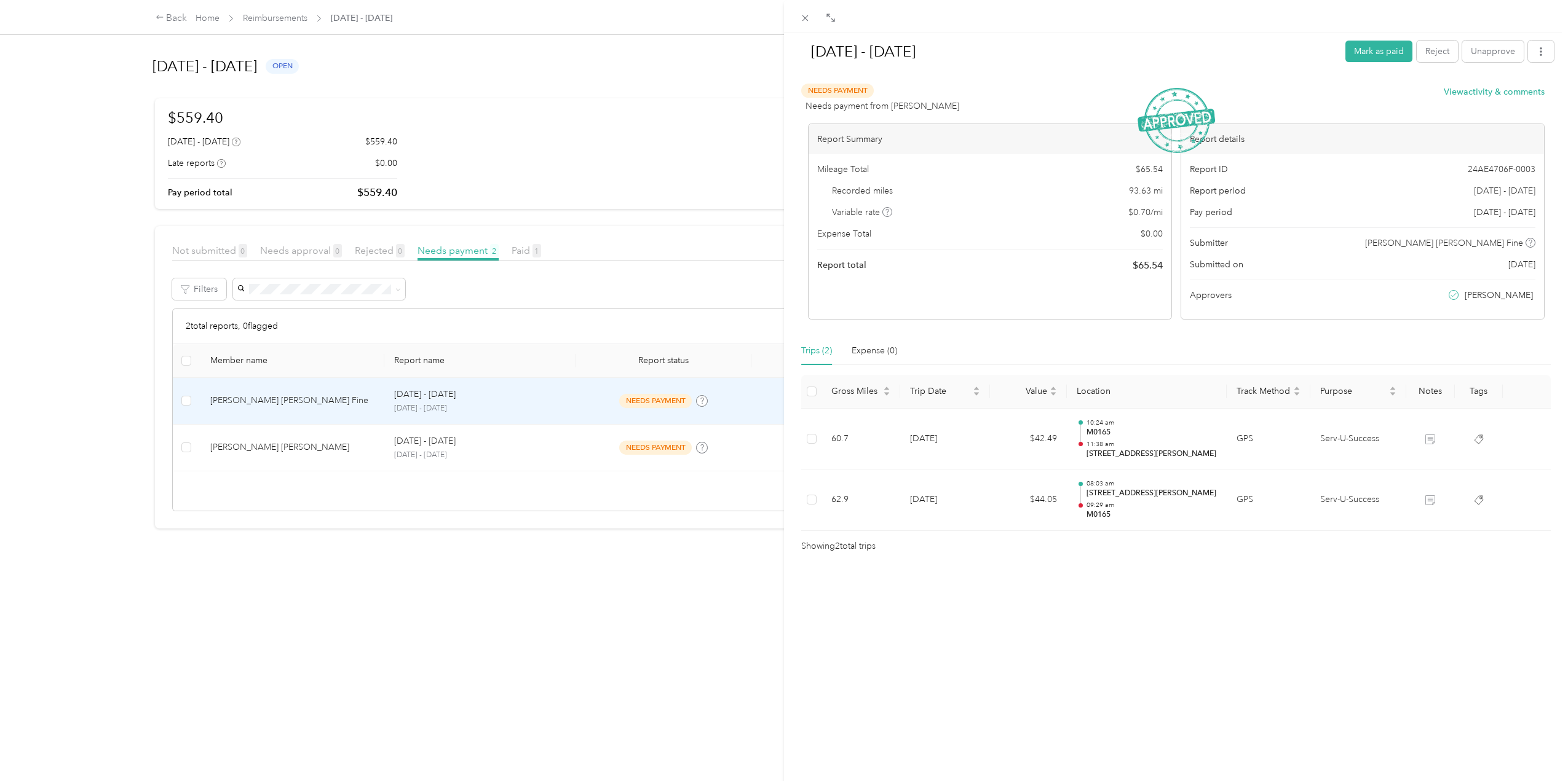
click at [552, 457] on div "[DATE] - [DATE] [PERSON_NAME] as paid Reject Unapprove Needs Payment Needs paym…" at bounding box center [784, 390] width 1568 height 781
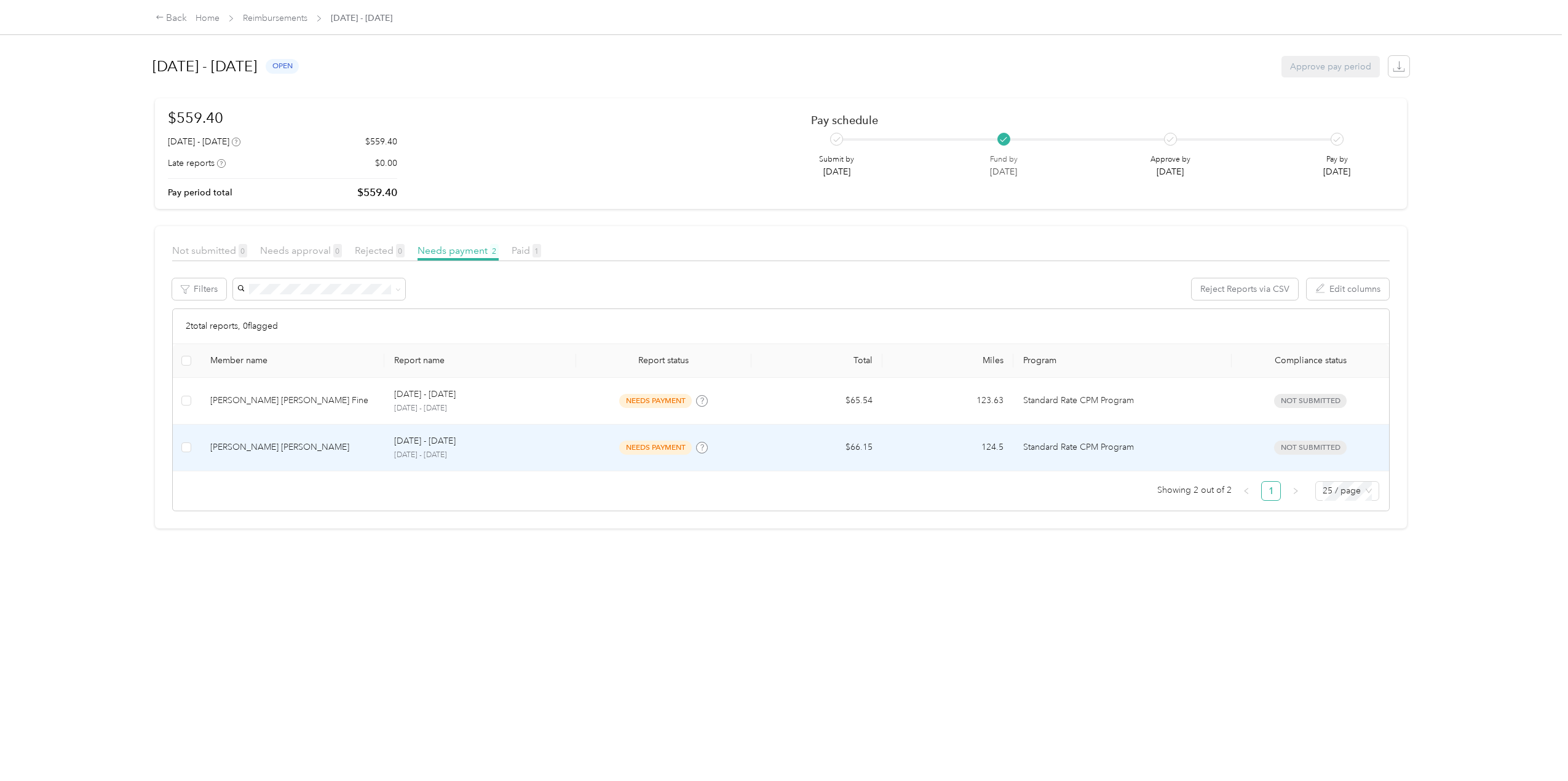
click at [554, 461] on td "[DATE] - [DATE] [DATE] - [DATE]" at bounding box center [481, 448] width 193 height 47
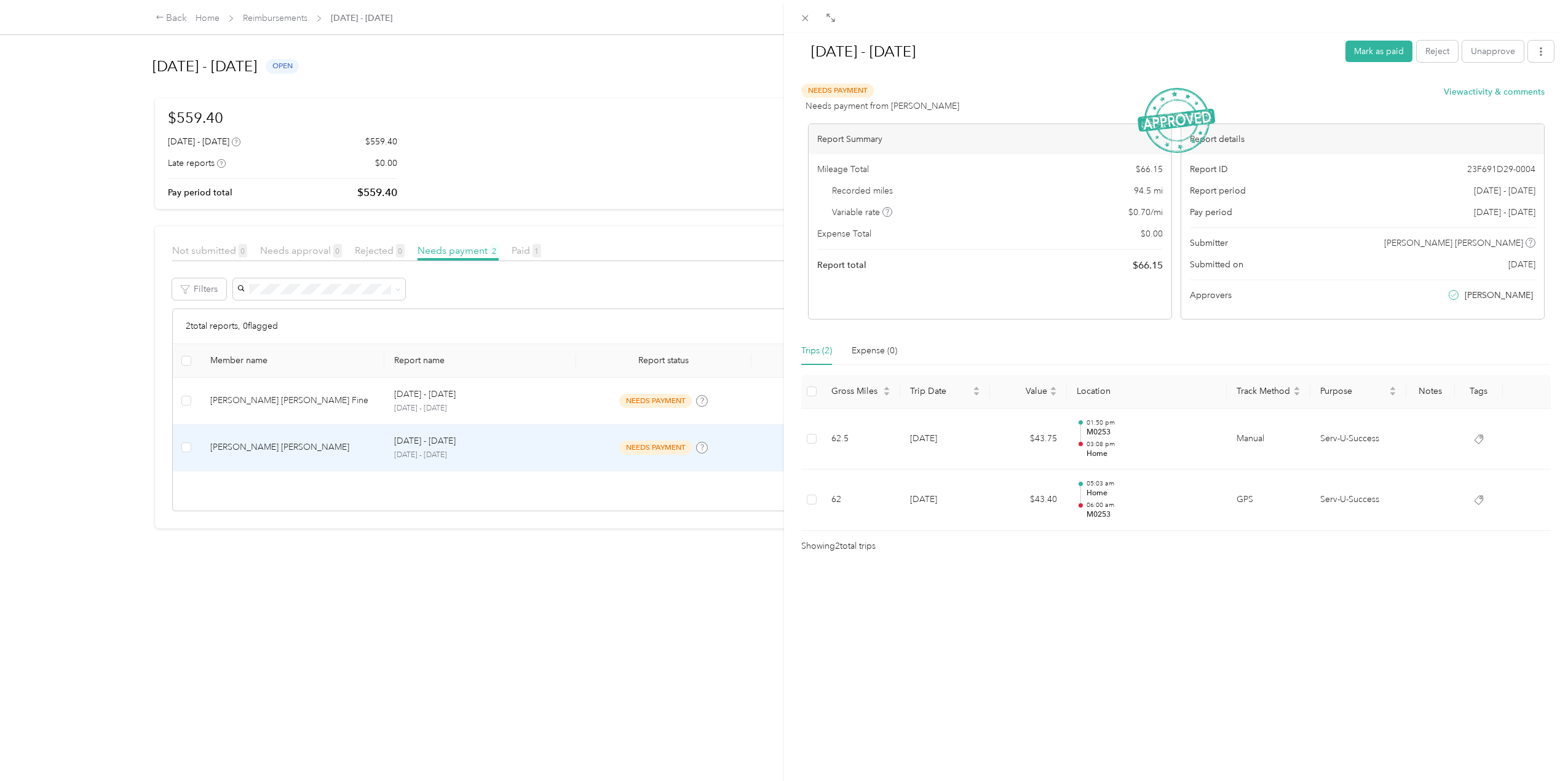
drag, startPoint x: 160, startPoint y: 14, endPoint x: 199, endPoint y: 40, distance: 46.9
click at [160, 14] on div "[DATE] - [DATE] [PERSON_NAME] as paid Reject Unapprove Needs Payment Needs paym…" at bounding box center [784, 390] width 1568 height 781
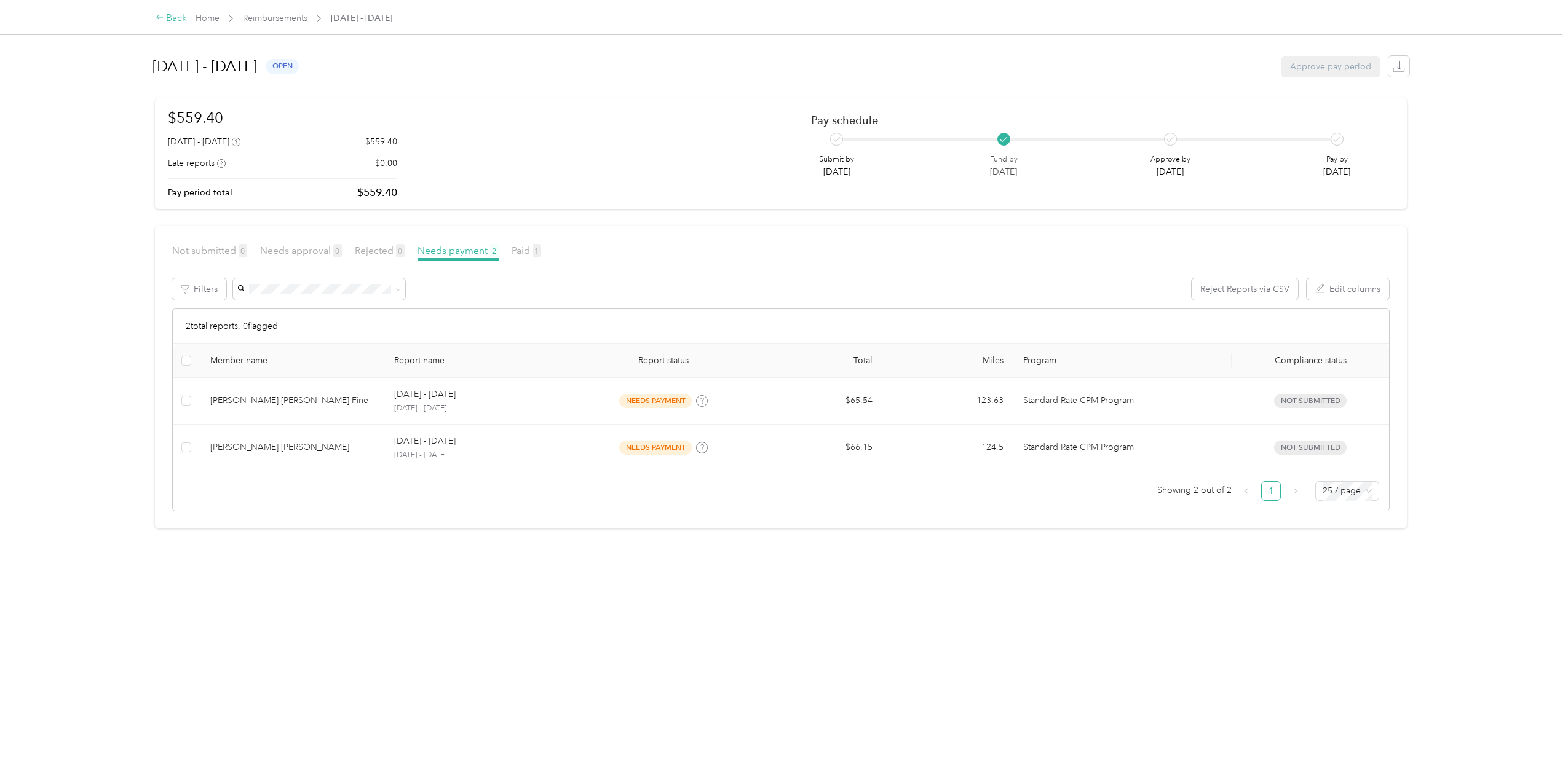
click at [168, 15] on div "Back" at bounding box center [171, 18] width 32 height 14
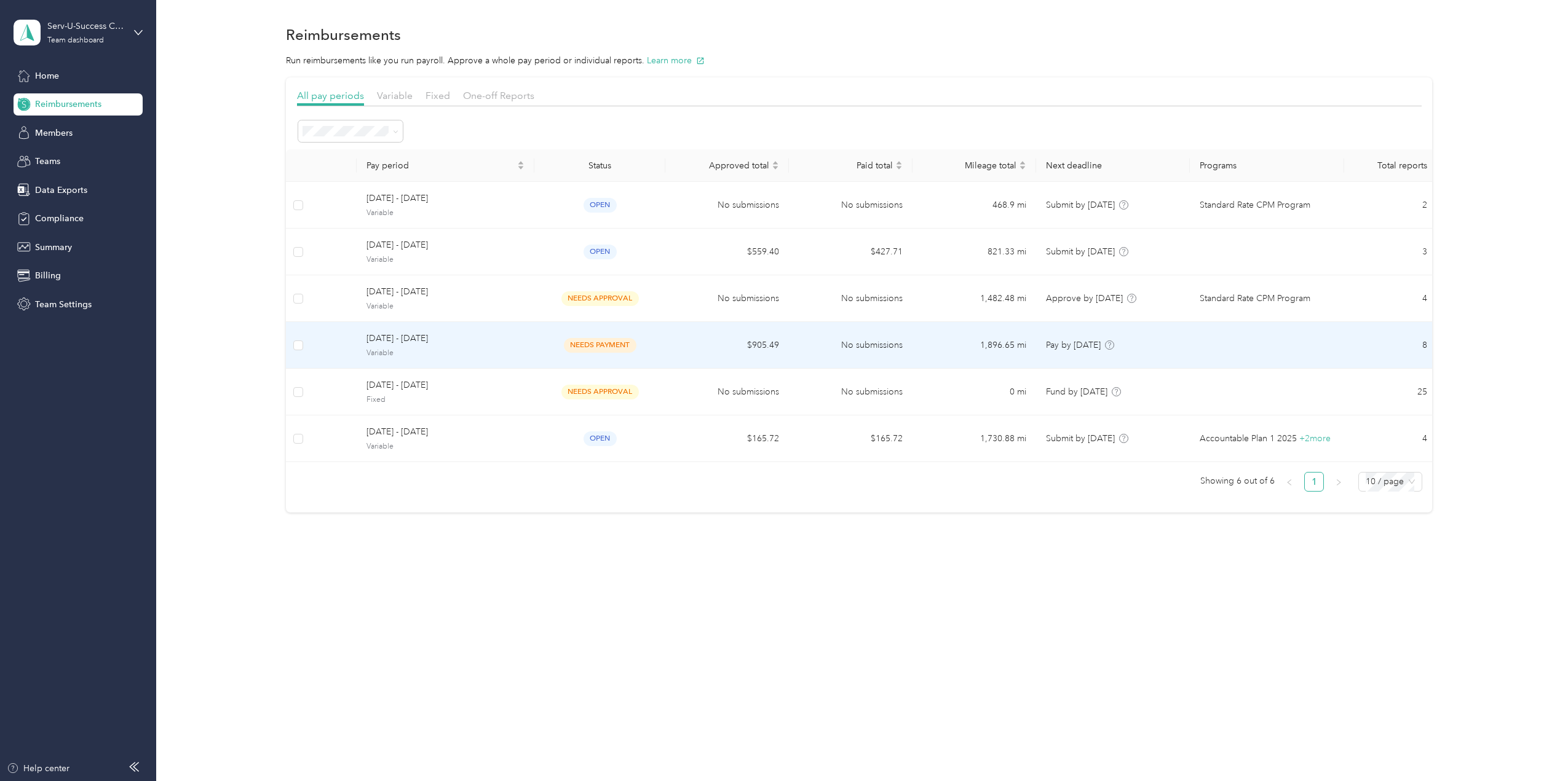
click at [462, 343] on span "[DATE] - [DATE]" at bounding box center [446, 339] width 158 height 14
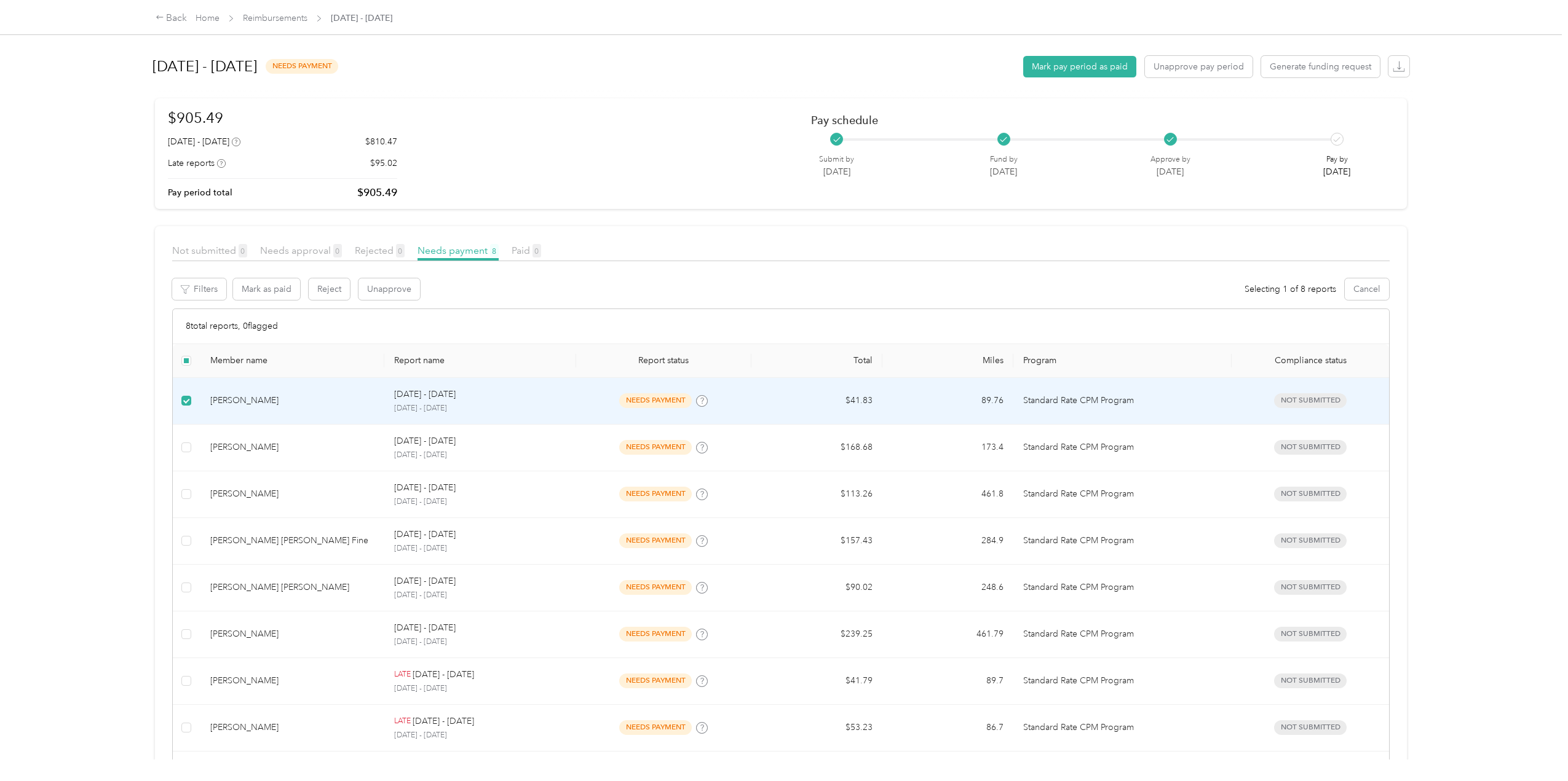
click at [556, 409] on p "[DATE] - [DATE]" at bounding box center [481, 409] width 173 height 11
click at [547, 403] on p "[DATE] - [DATE]" at bounding box center [481, 409] width 173 height 11
click at [315, 404] on div "[PERSON_NAME]" at bounding box center [292, 401] width 164 height 14
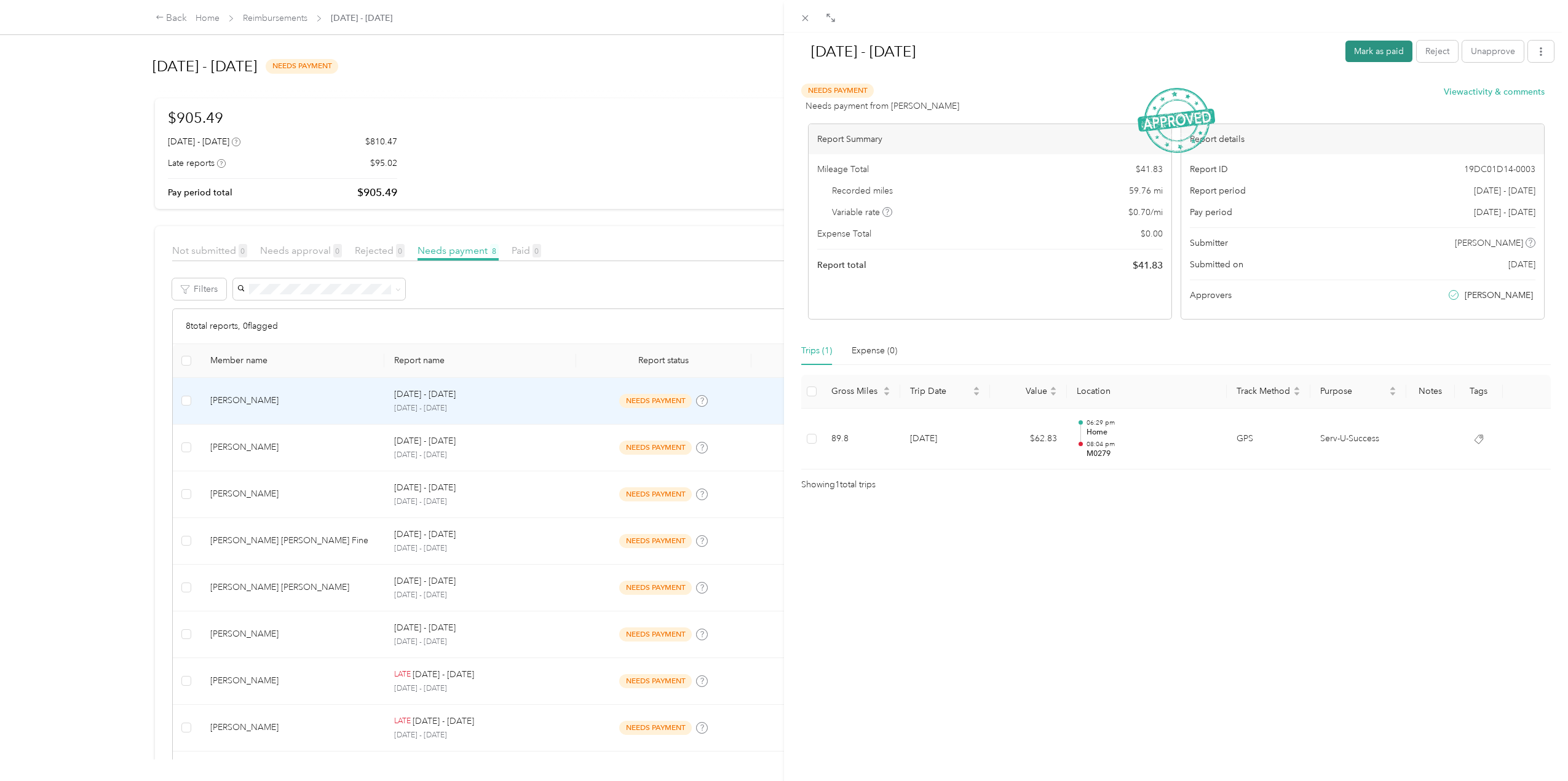
click at [1364, 50] on button "Mark as paid" at bounding box center [1379, 51] width 67 height 22
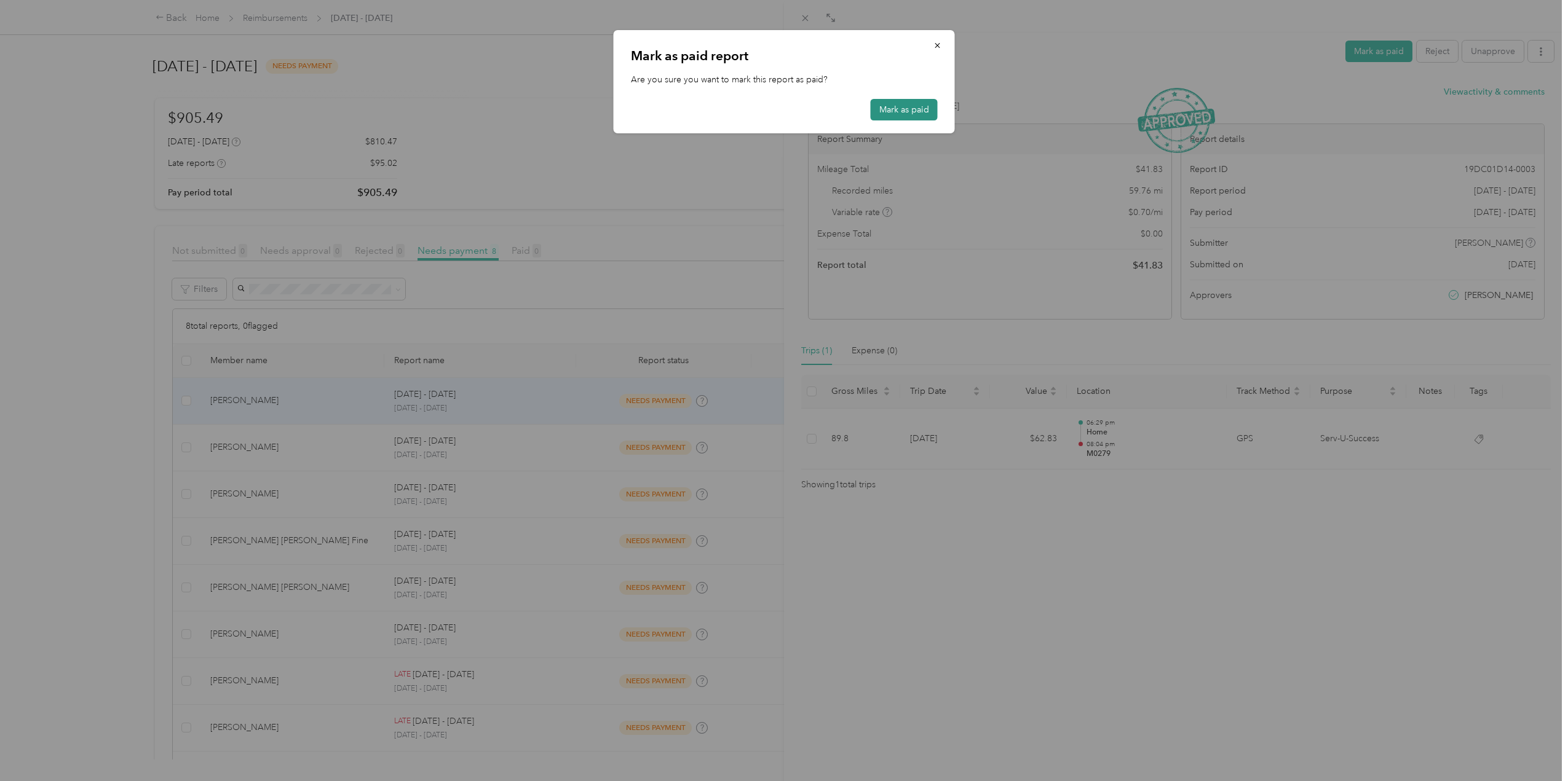
click at [897, 110] on button "Mark as paid" at bounding box center [905, 109] width 67 height 22
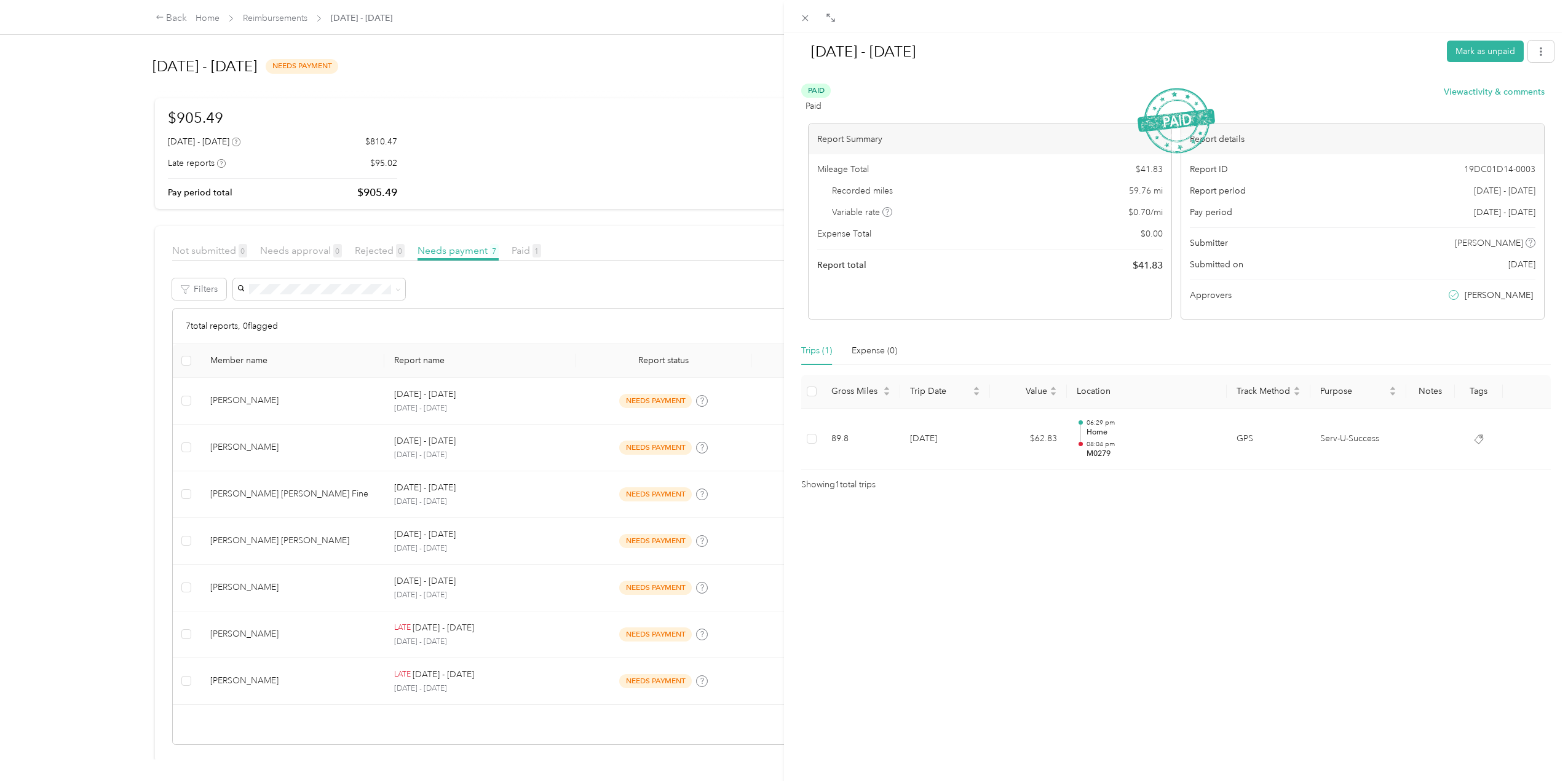
click at [297, 591] on div "[DATE] - [DATE] Mark as unpaid Paid Paid View activity & comments Report Summar…" at bounding box center [784, 390] width 1568 height 781
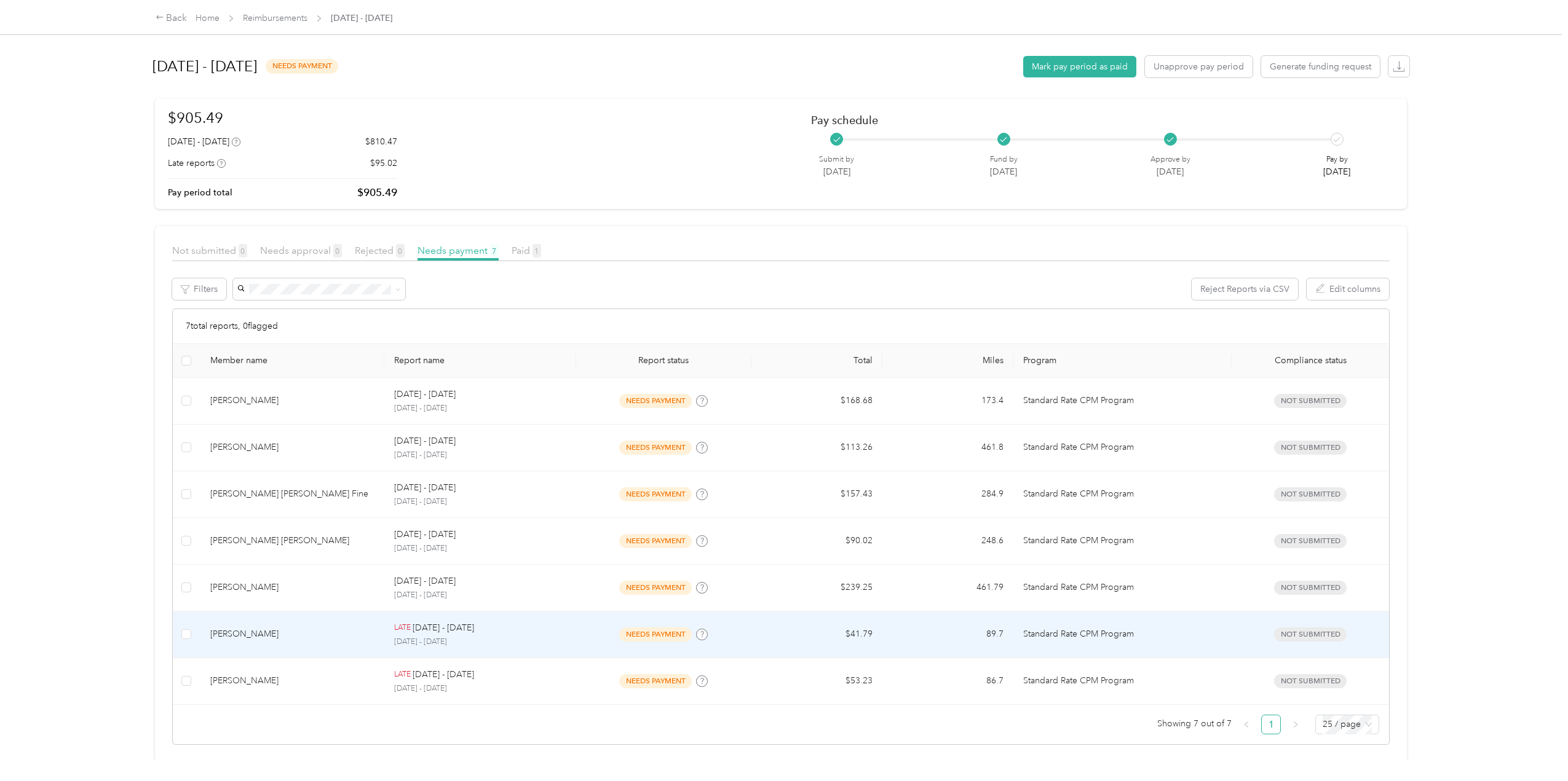
click at [332, 635] on div "[PERSON_NAME]" at bounding box center [292, 634] width 164 height 14
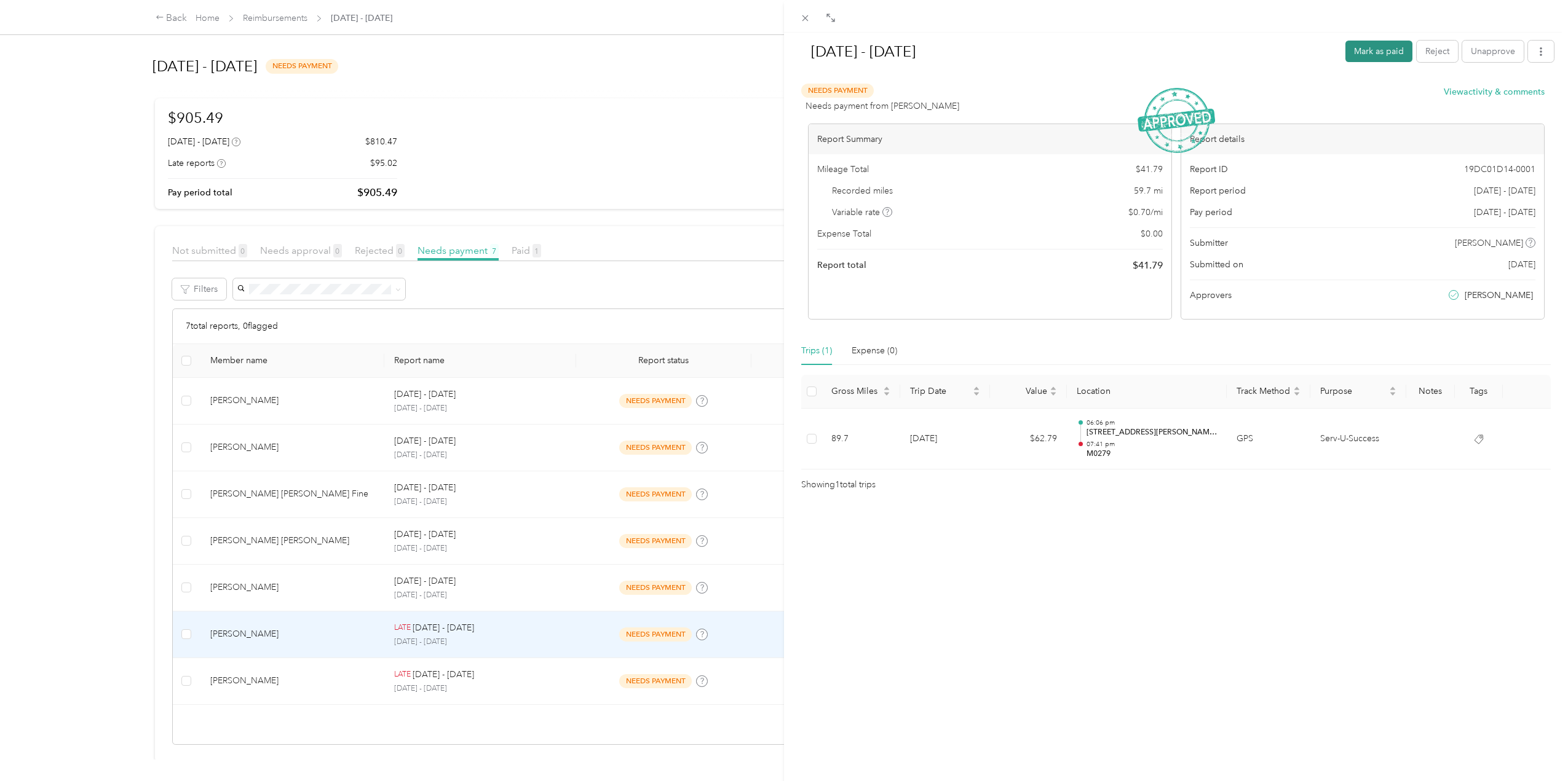
click at [1368, 44] on button "Mark as paid" at bounding box center [1379, 51] width 67 height 22
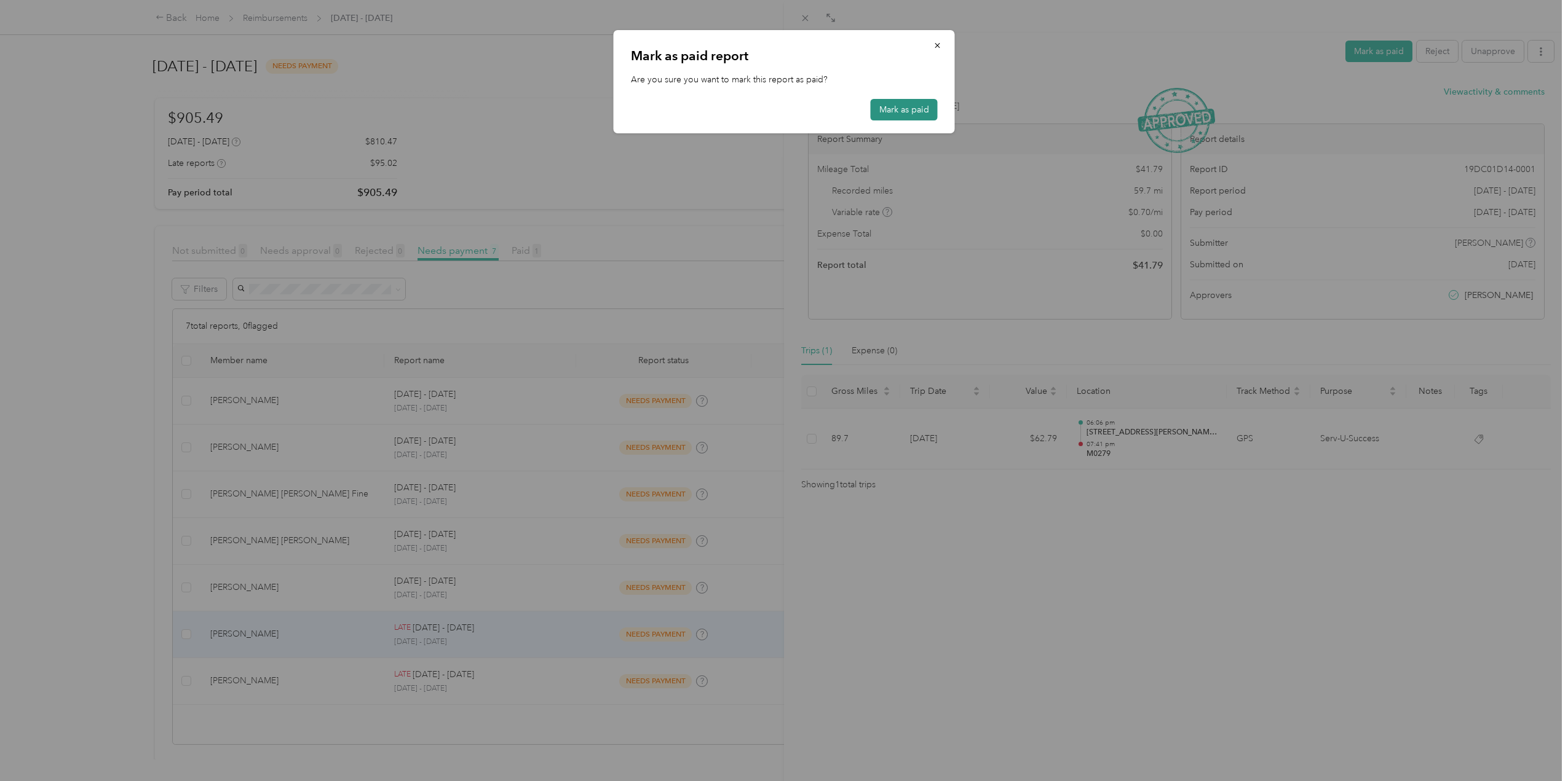
click at [899, 105] on button "Mark as paid" at bounding box center [905, 109] width 67 height 22
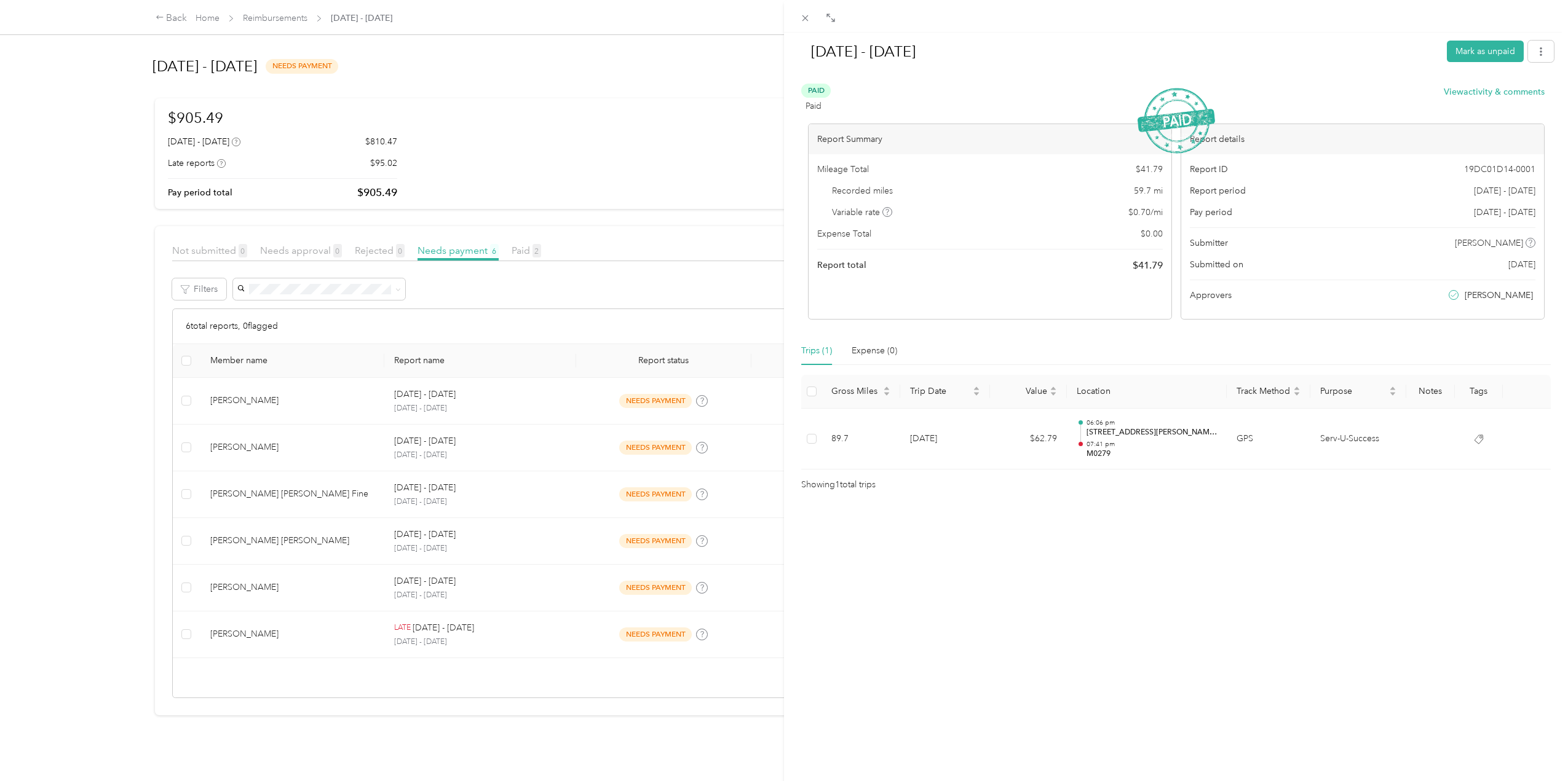
click at [343, 586] on div "[DATE] - [DATE] Mark as unpaid Paid Paid View activity & comments Report Summar…" at bounding box center [784, 390] width 1568 height 781
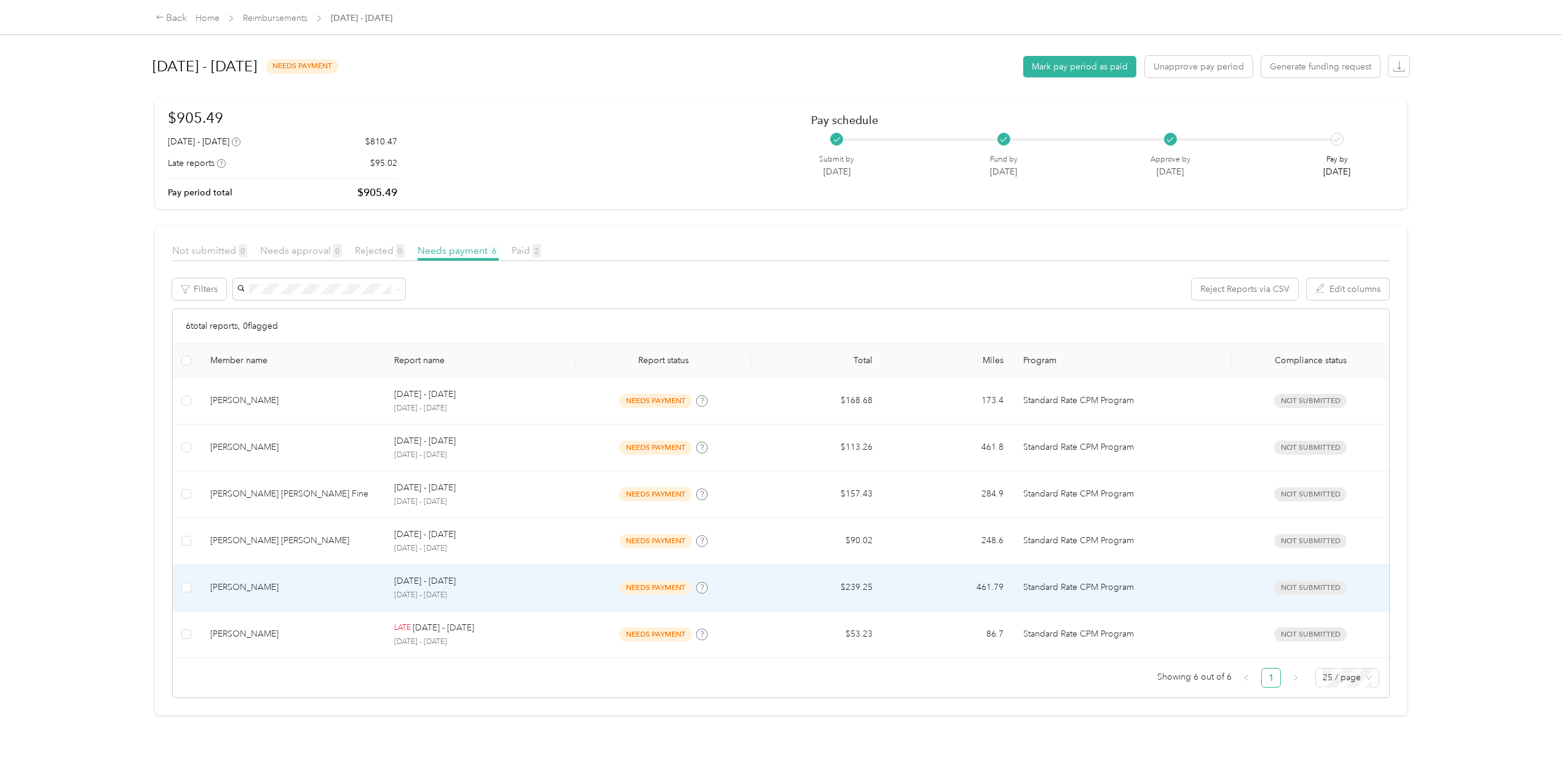
click at [420, 586] on p "[DATE] - [DATE]" at bounding box center [425, 581] width 61 height 14
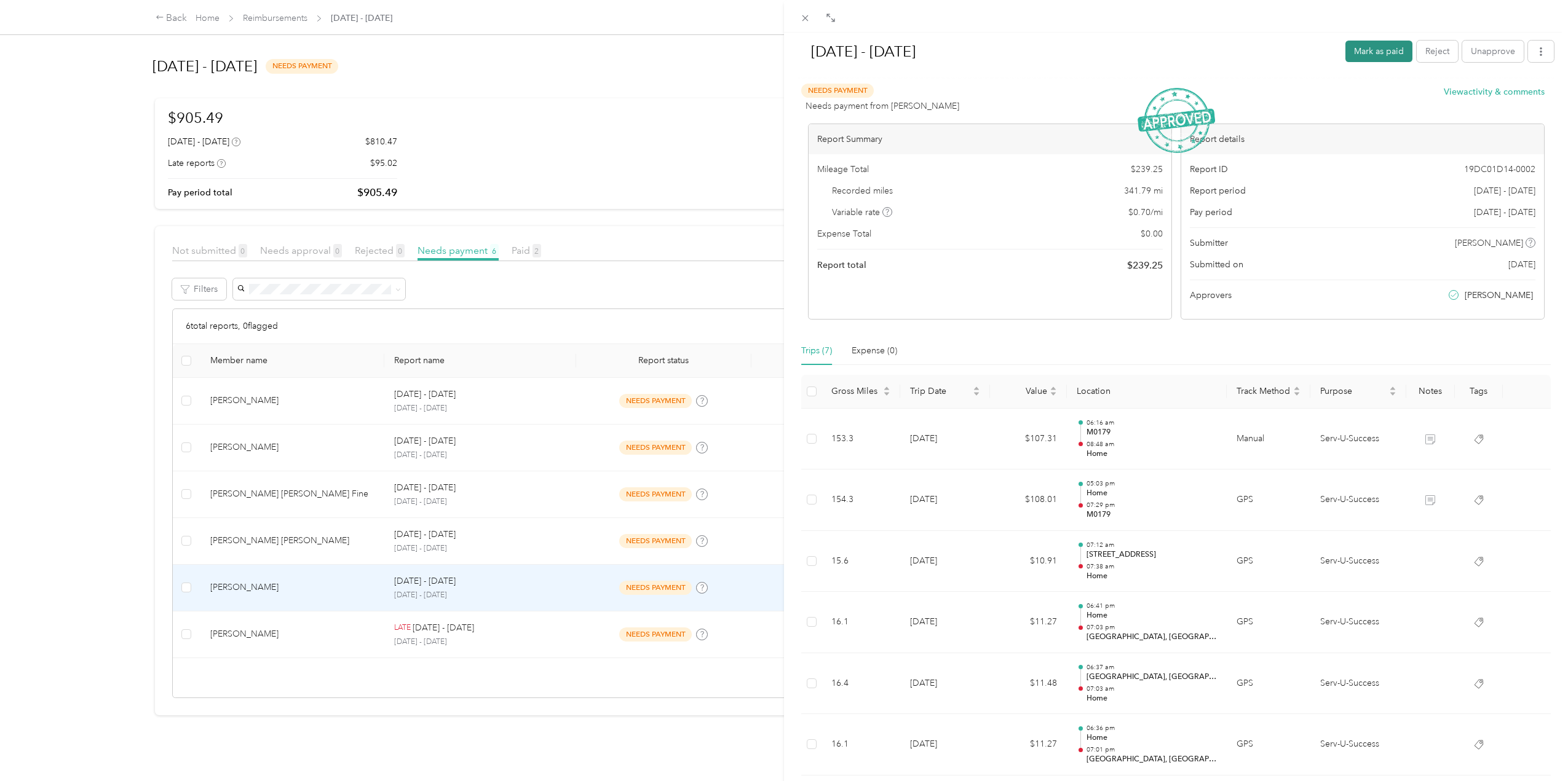
click at [1360, 53] on button "Mark as paid" at bounding box center [1379, 51] width 67 height 22
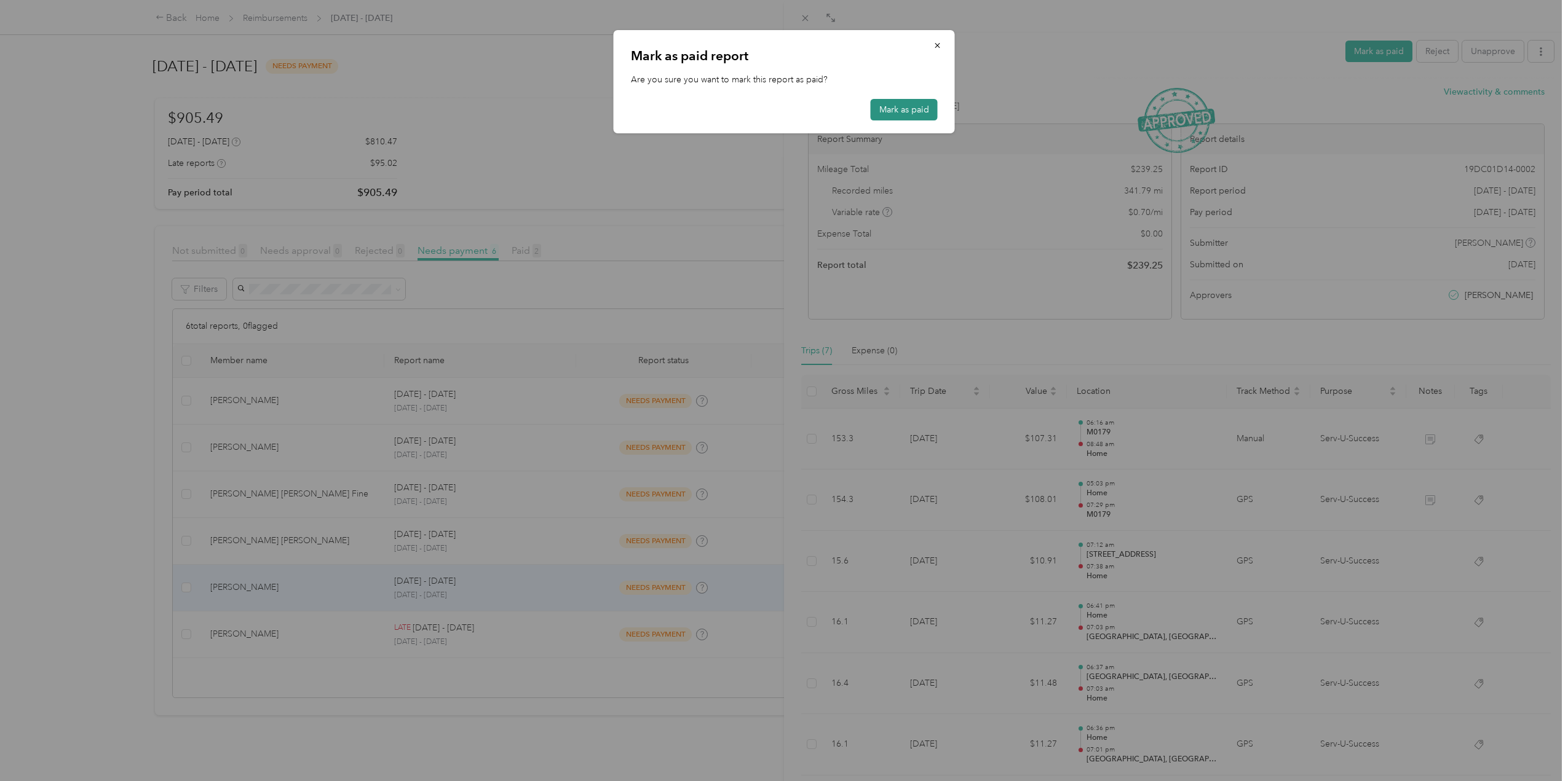
click at [908, 105] on button "Mark as paid" at bounding box center [905, 109] width 67 height 22
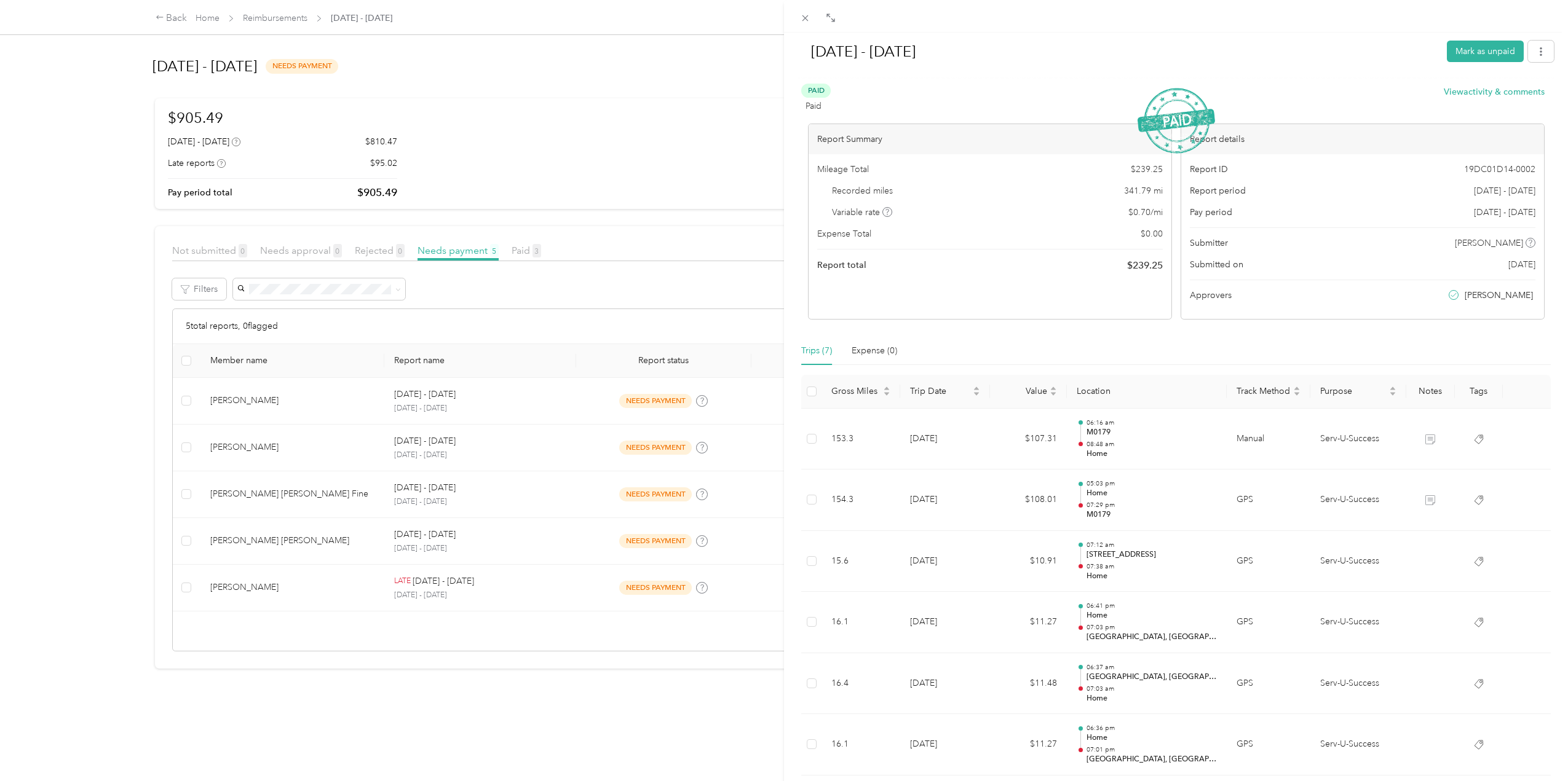
click at [493, 401] on div "[DATE] - [DATE] [PERSON_NAME] as unpaid Paid Paid View activity & comments Repo…" at bounding box center [784, 390] width 1568 height 781
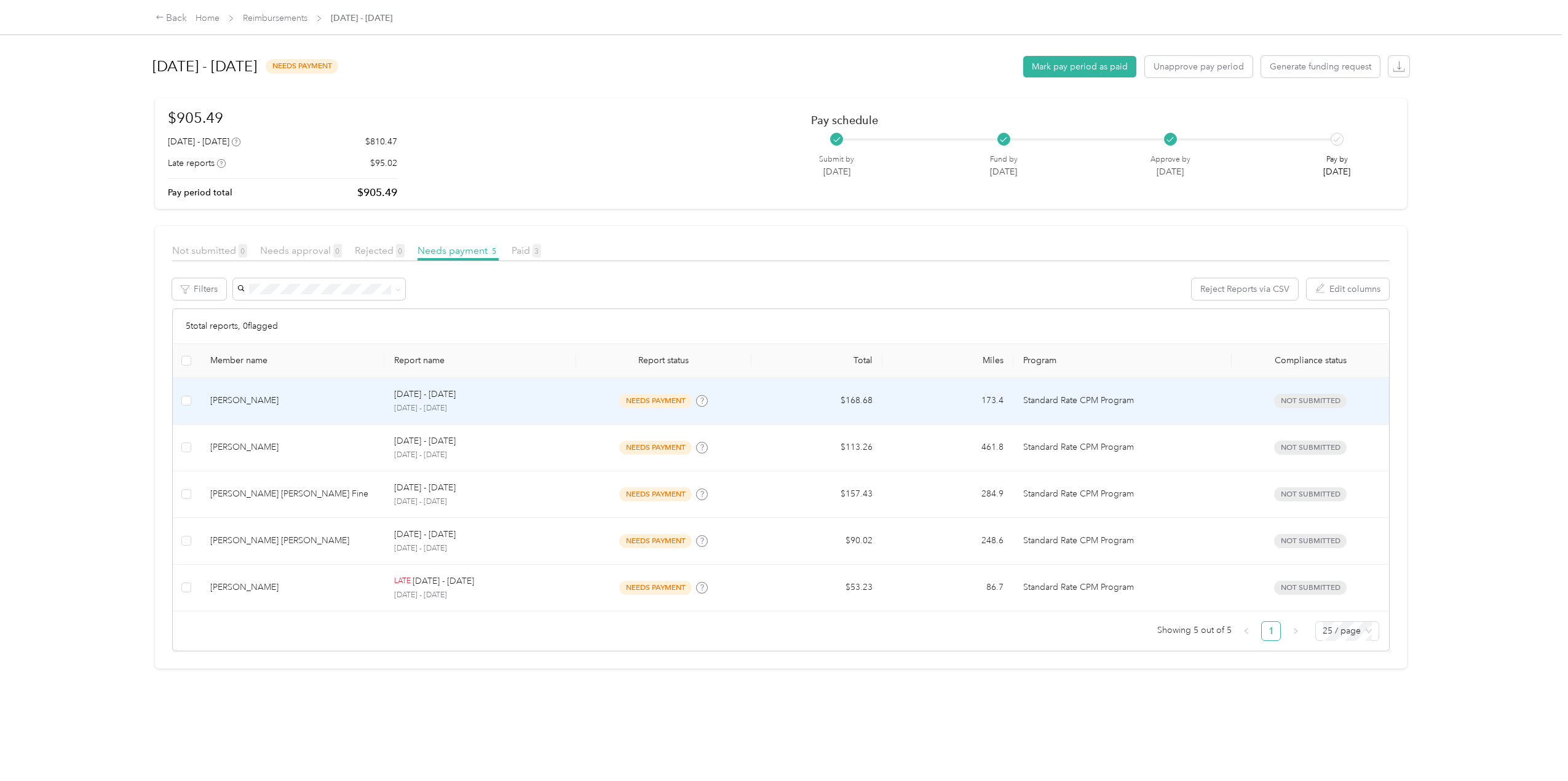
click at [493, 401] on div "[DATE] - [DATE] [DATE] - [DATE]" at bounding box center [481, 401] width 173 height 26
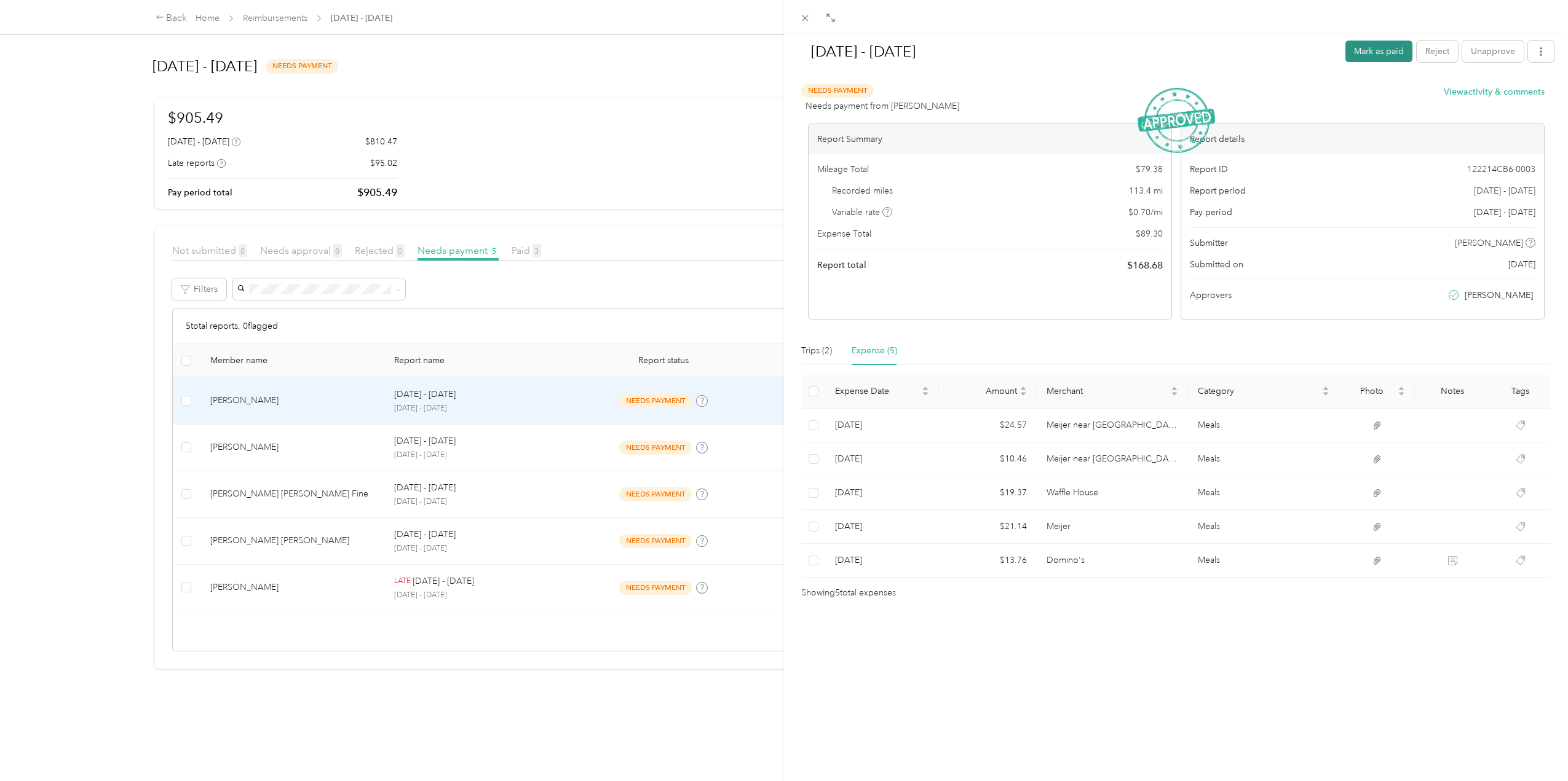
click at [1366, 51] on button "Mark as paid" at bounding box center [1379, 51] width 67 height 22
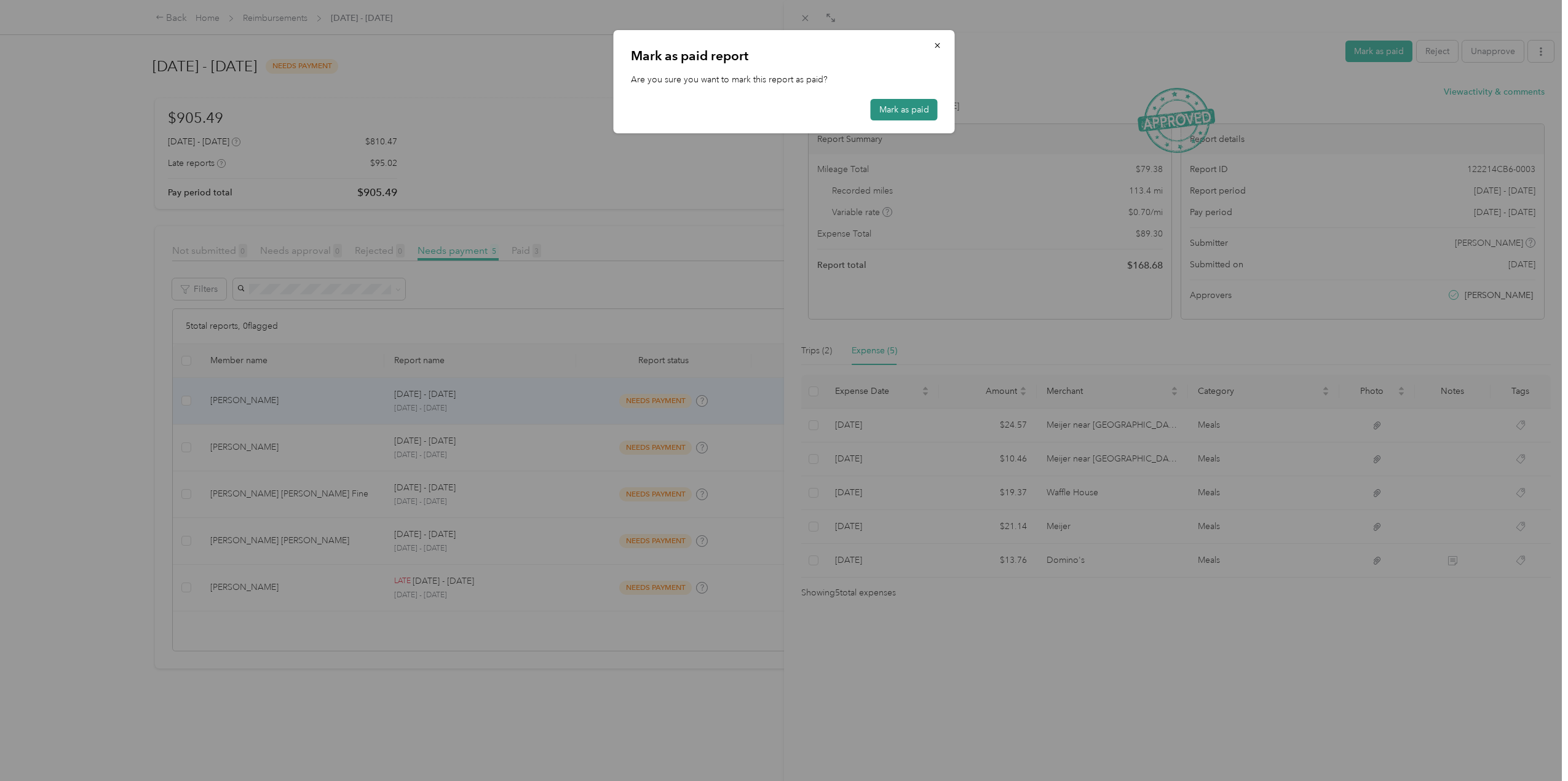
click at [899, 103] on button "Mark as paid" at bounding box center [905, 109] width 67 height 22
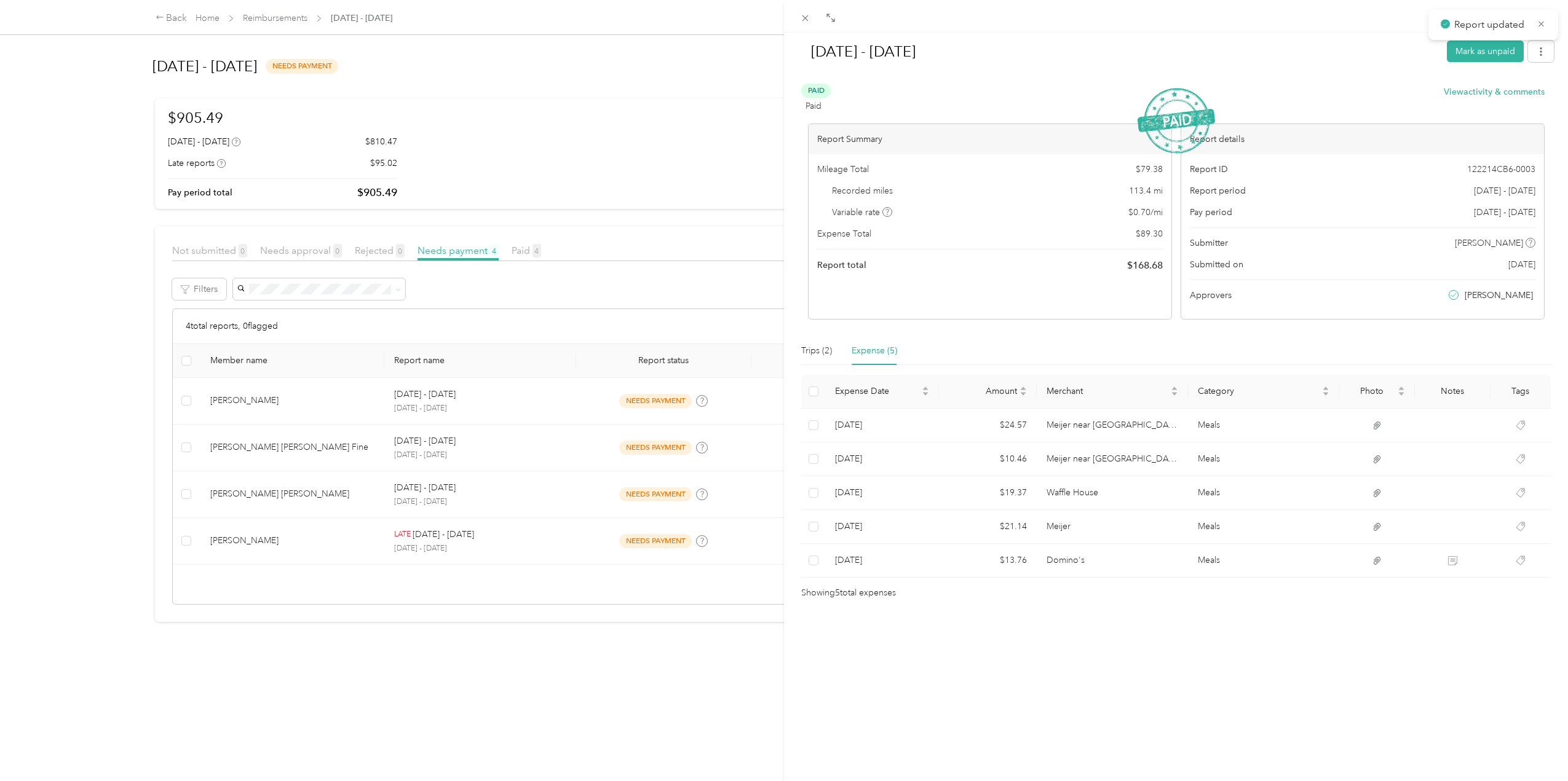
drag, startPoint x: 286, startPoint y: 544, endPoint x: 182, endPoint y: 513, distance: 108.5
click at [285, 544] on div "[DATE] - [DATE] Mark as unpaid Paid Paid View activity & comments Report Summar…" at bounding box center [784, 390] width 1568 height 781
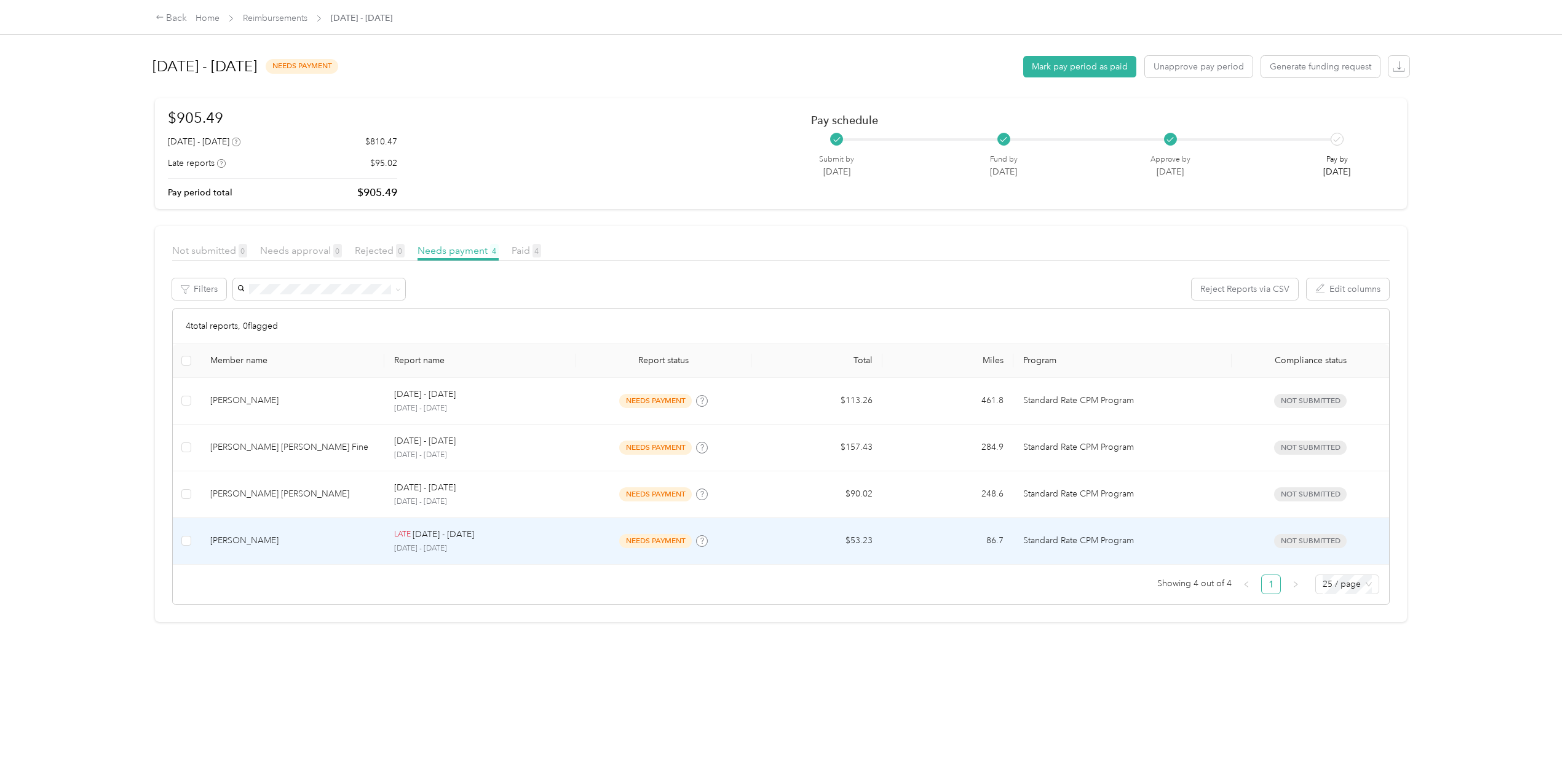
click at [337, 542] on div "[PERSON_NAME]" at bounding box center [292, 540] width 164 height 14
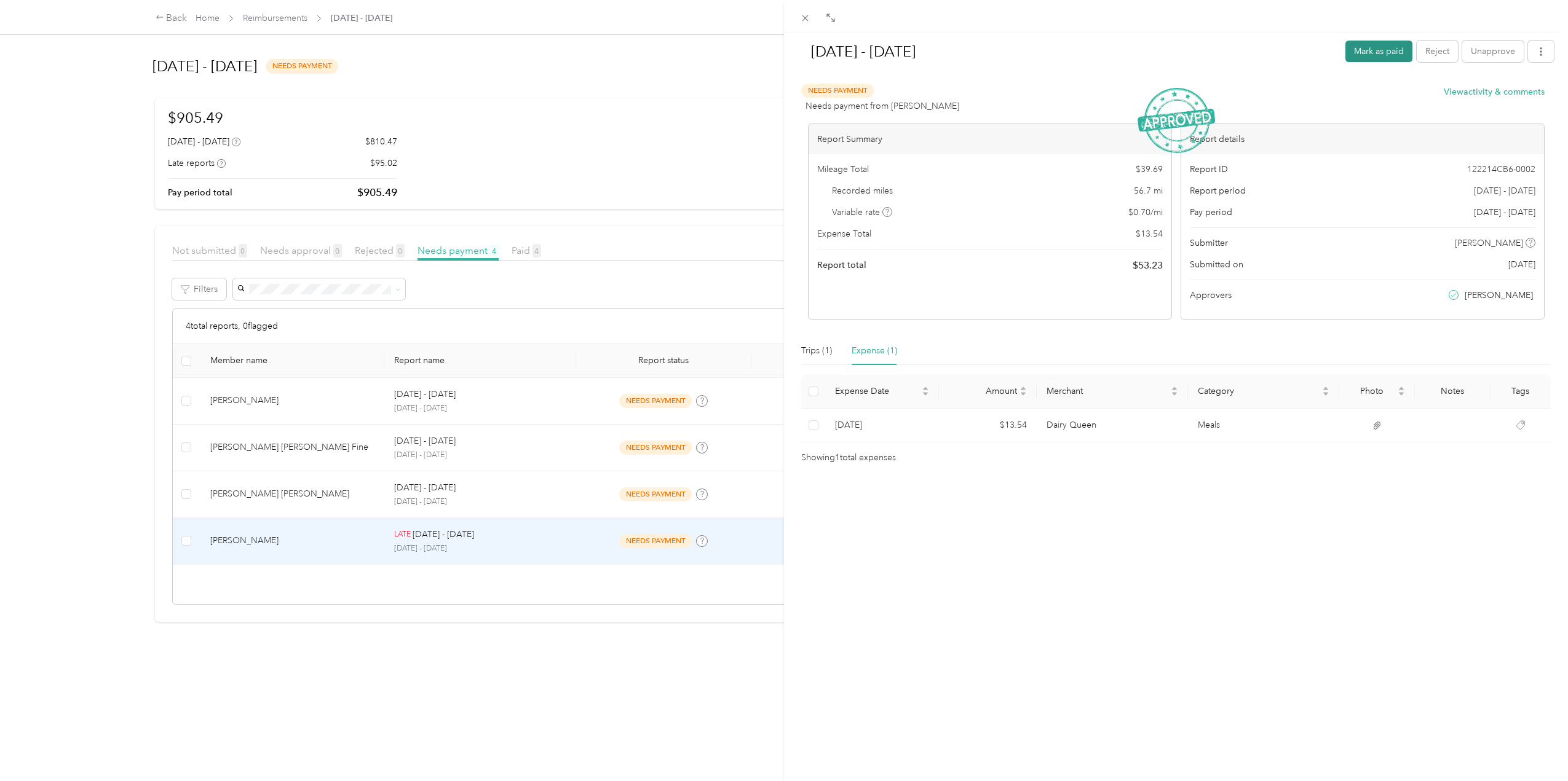
click at [1364, 54] on button "Mark as paid" at bounding box center [1379, 51] width 67 height 22
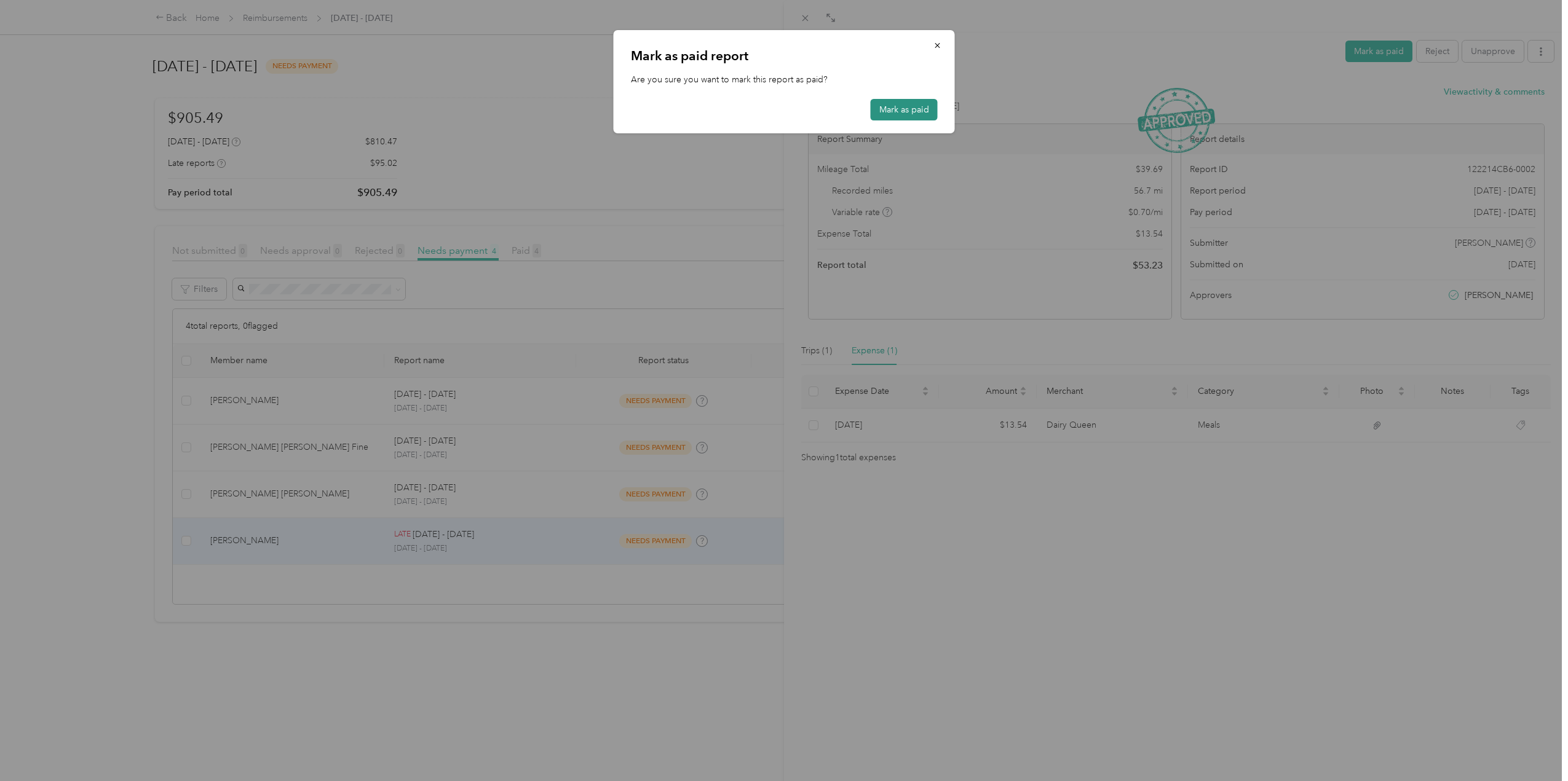
click at [901, 107] on button "Mark as paid" at bounding box center [905, 109] width 67 height 22
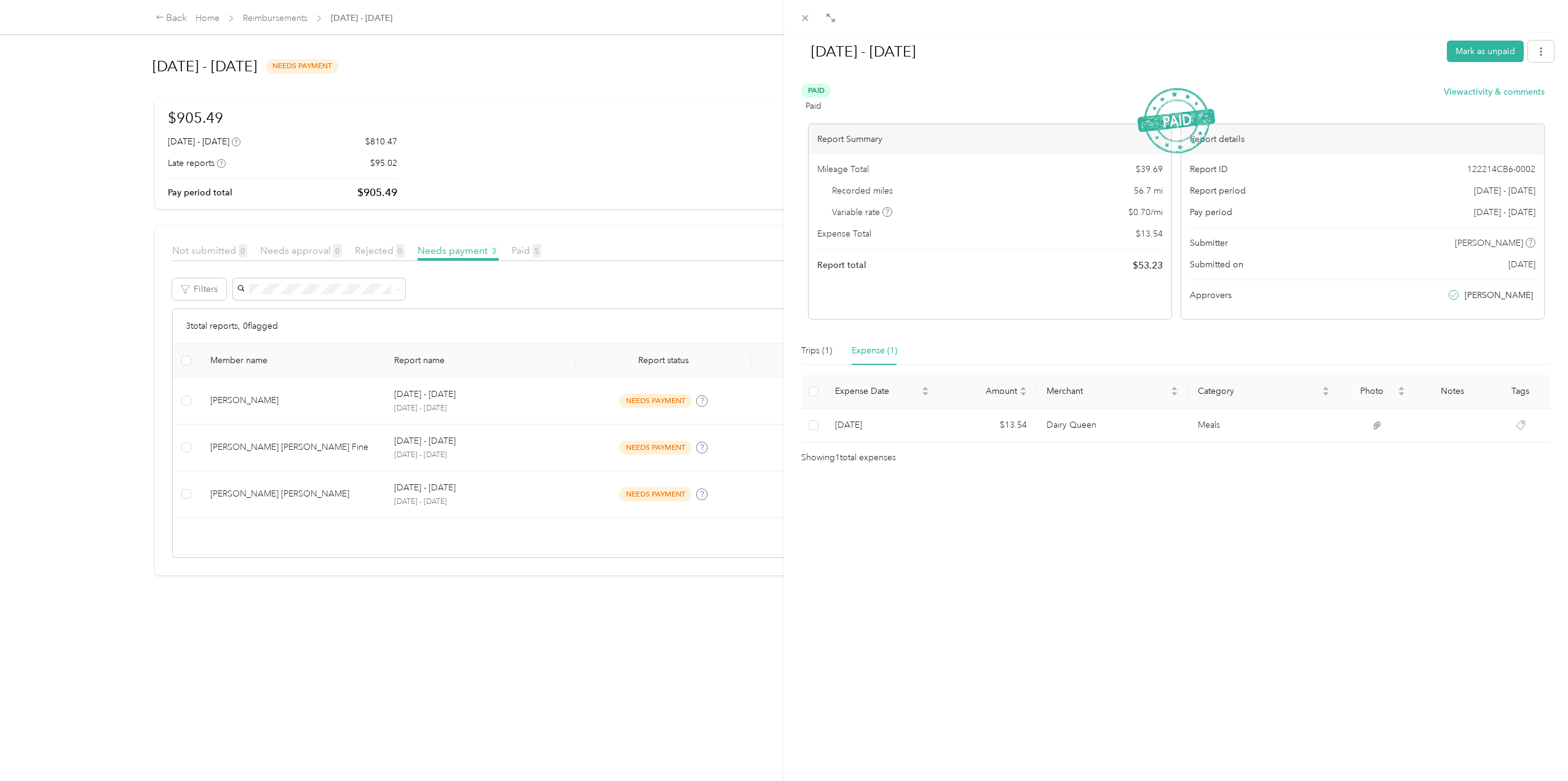
click at [481, 447] on div "[DATE] - [DATE] Mark as unpaid Paid Paid View activity & comments Report Summar…" at bounding box center [784, 390] width 1568 height 781
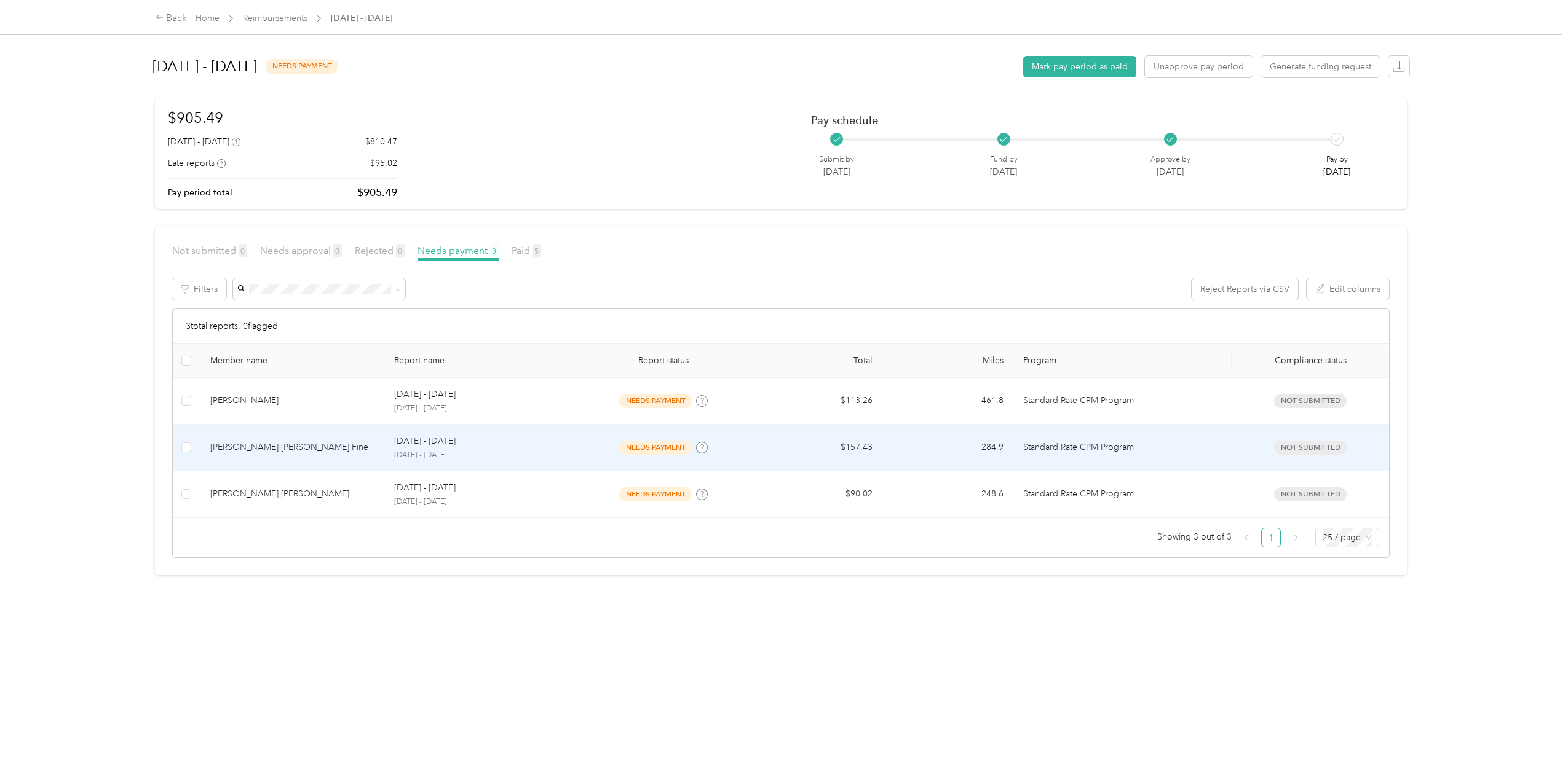
click at [462, 457] on p "[DATE] - [DATE]" at bounding box center [481, 455] width 173 height 11
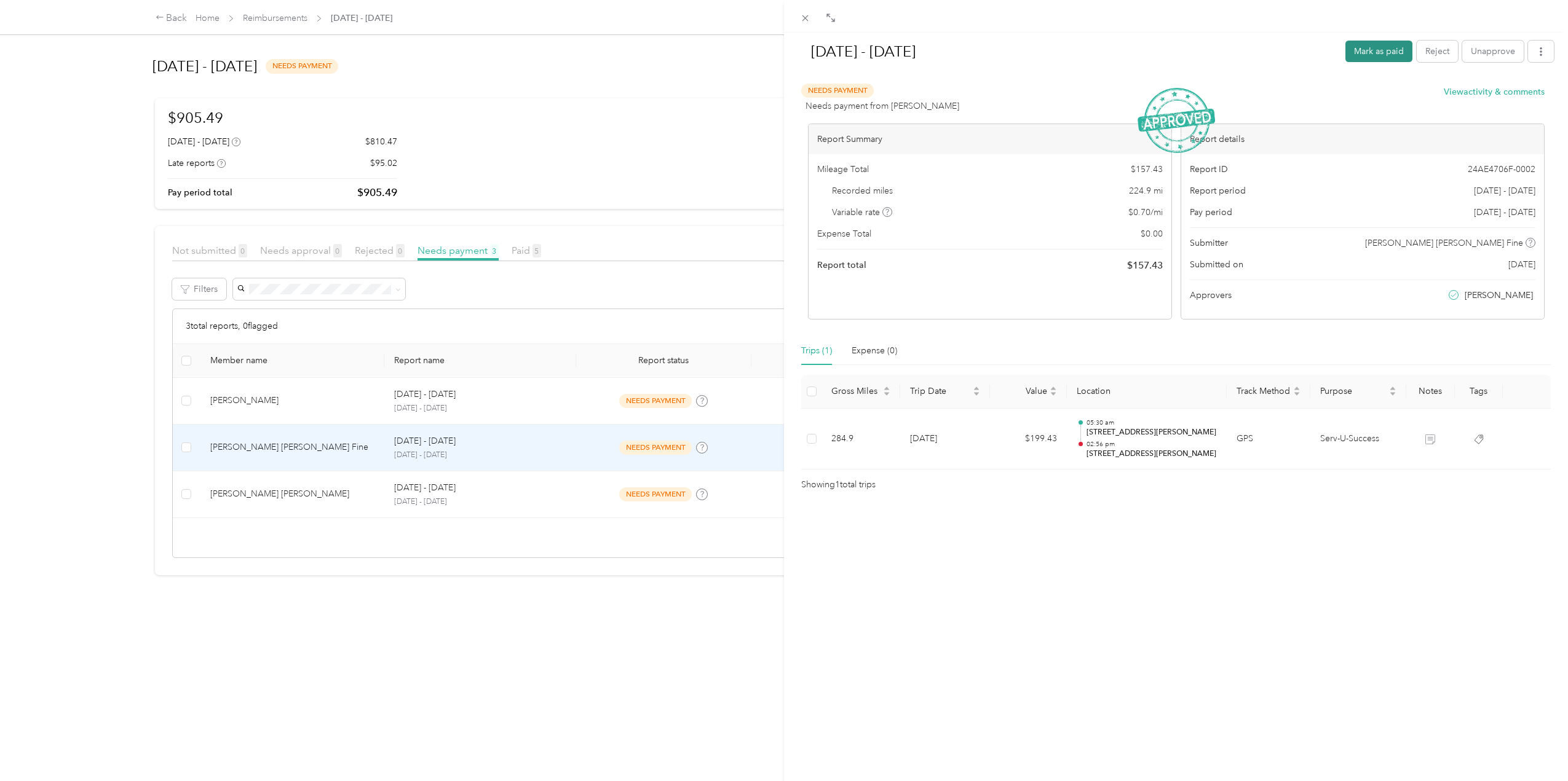
click at [1376, 51] on button "Mark as paid" at bounding box center [1379, 51] width 67 height 22
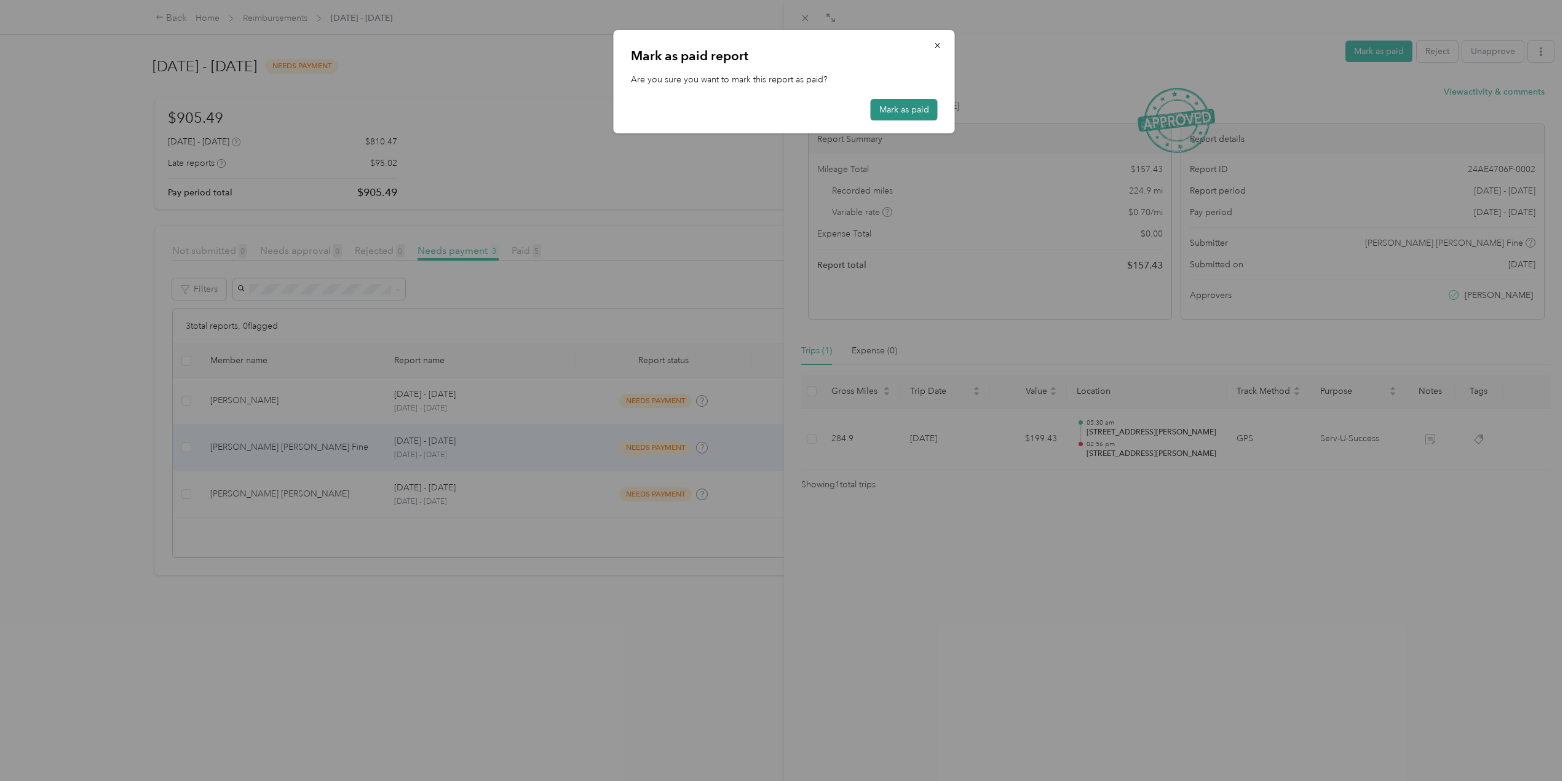
click at [893, 111] on button "Mark as paid" at bounding box center [905, 109] width 67 height 22
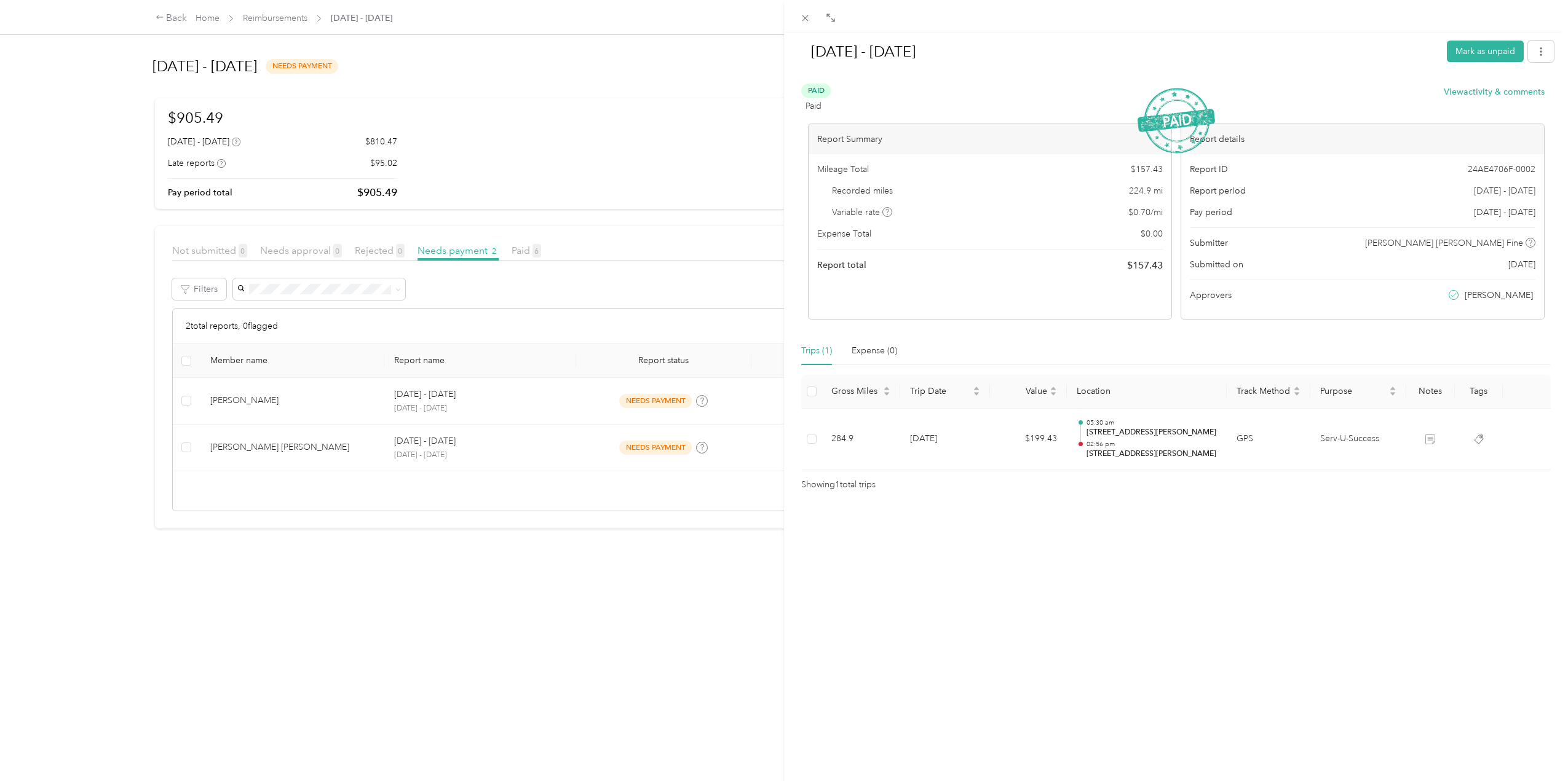
click at [318, 403] on div "[DATE] - [DATE] Mark as unpaid Paid Paid View activity & comments Report Summar…" at bounding box center [784, 390] width 1568 height 781
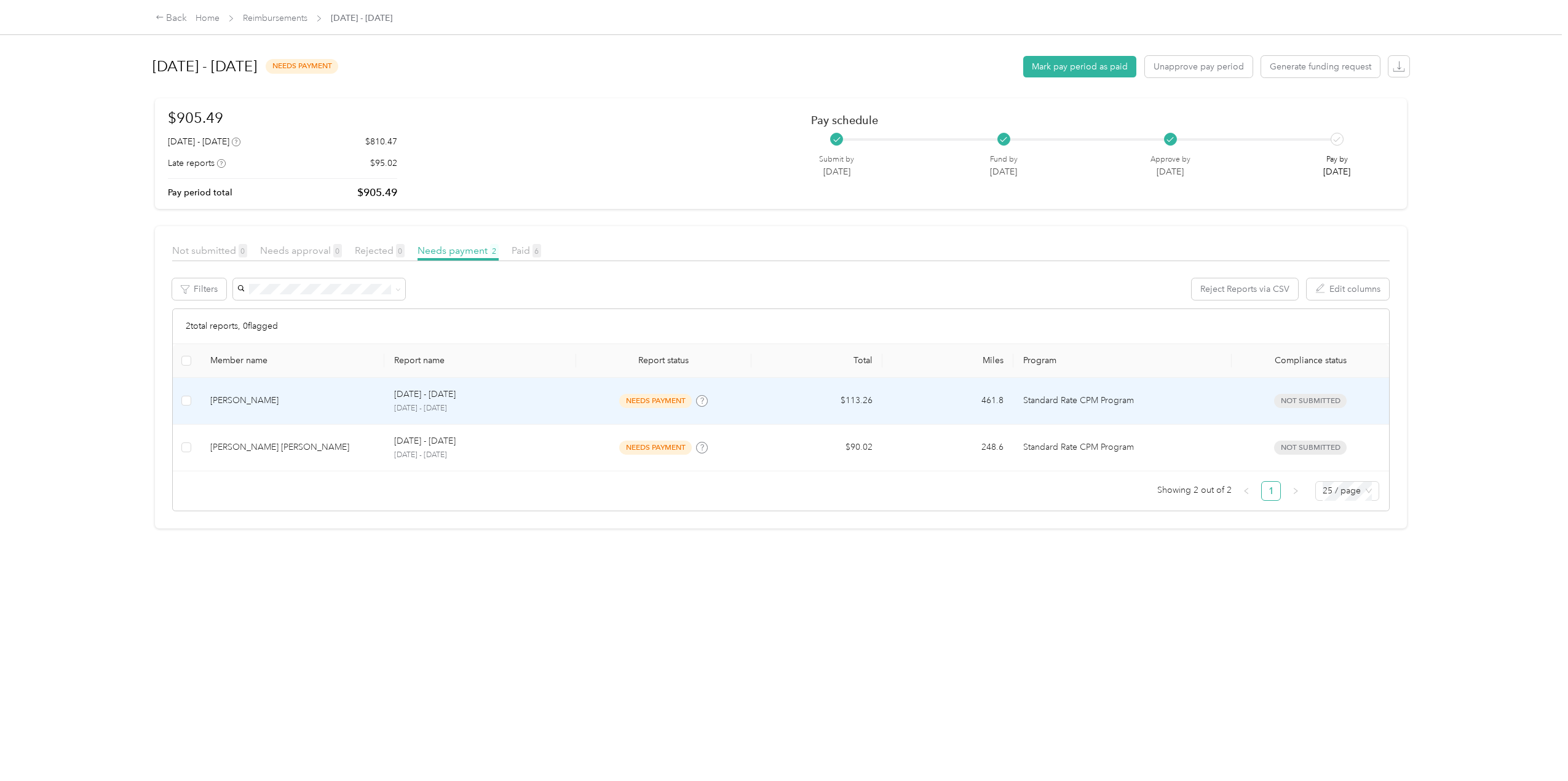
click at [306, 397] on div "[PERSON_NAME]" at bounding box center [292, 401] width 164 height 14
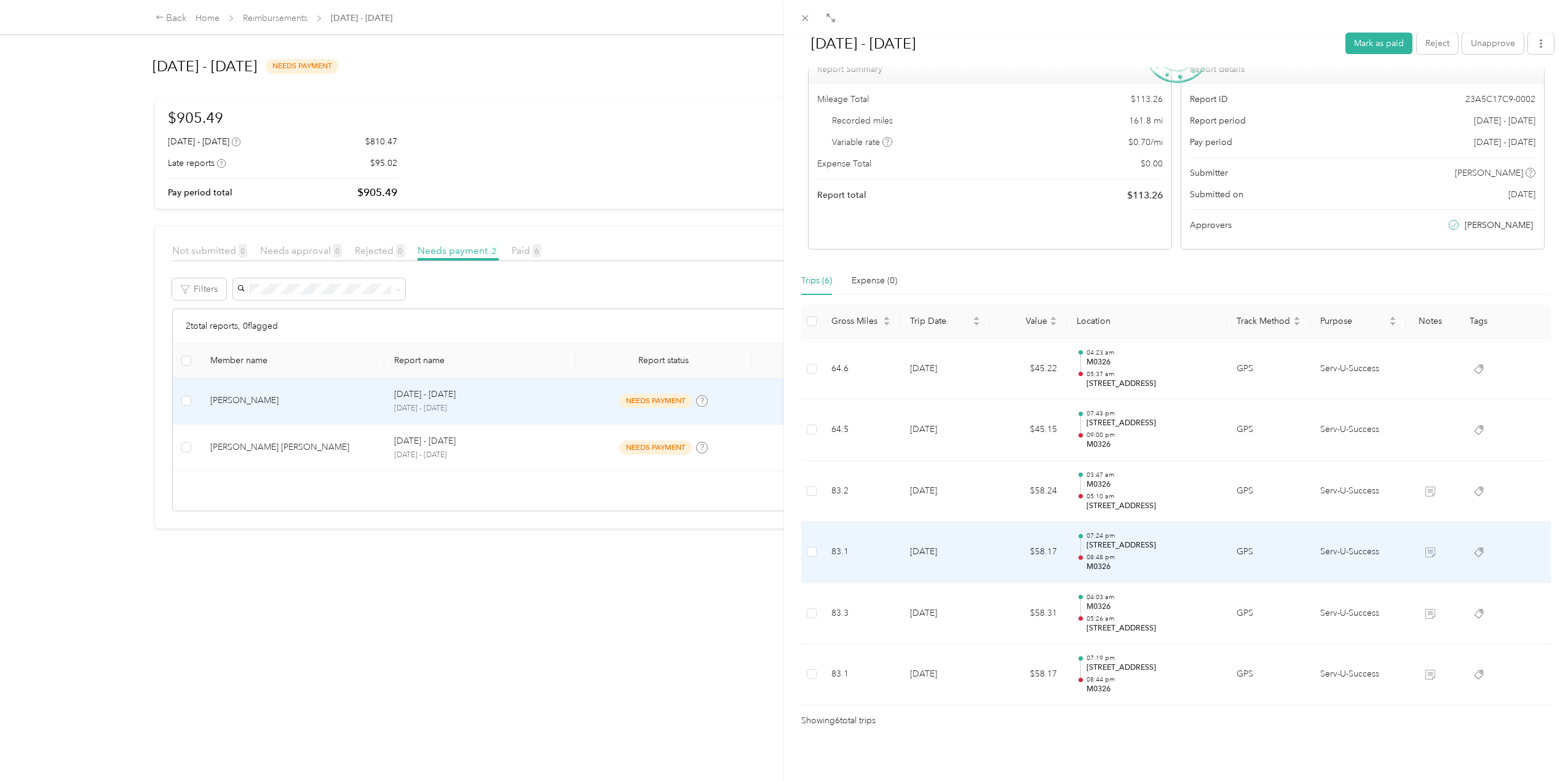
scroll to position [84, 0]
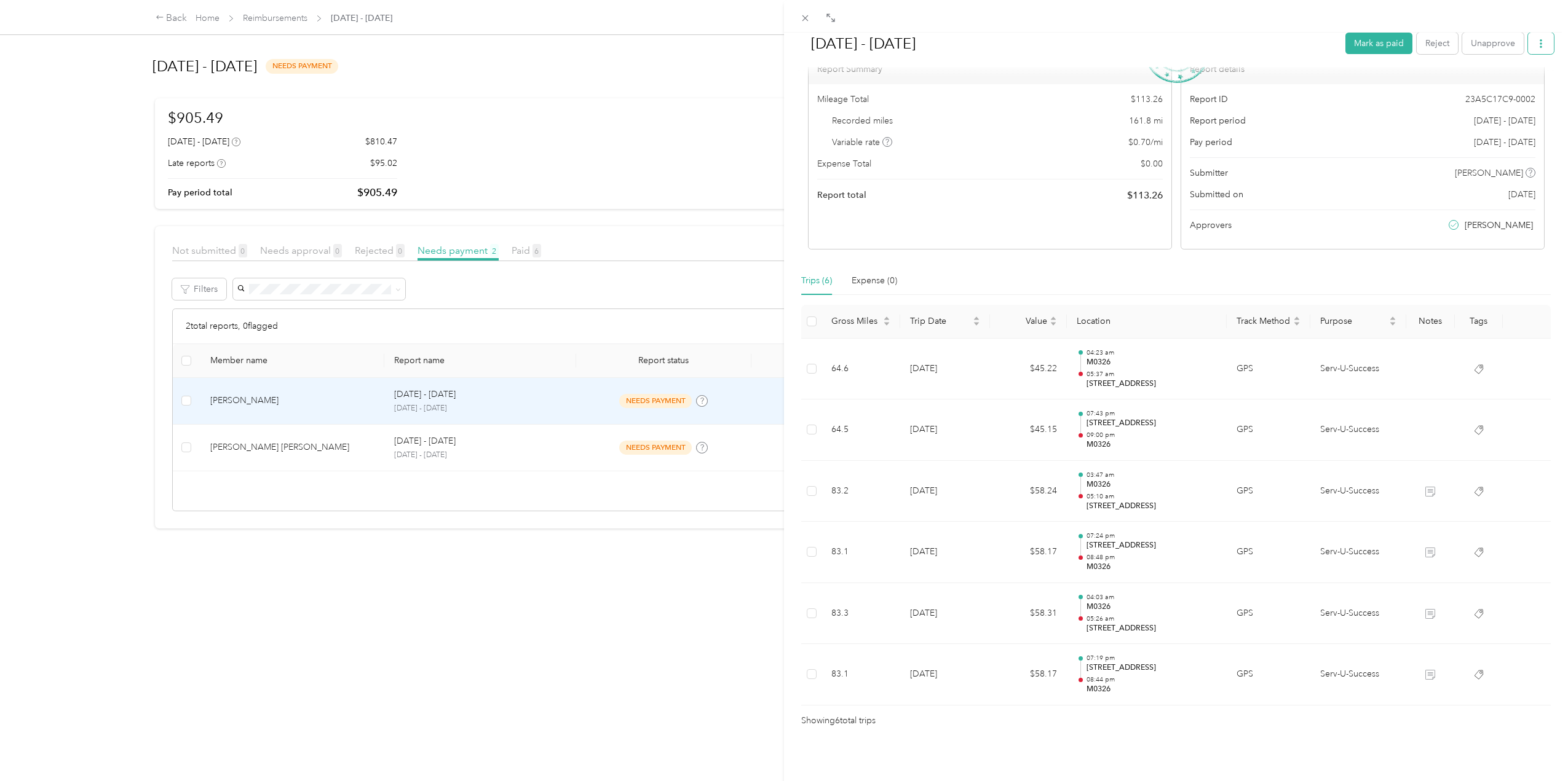
click at [1537, 44] on icon "button" at bounding box center [1541, 43] width 9 height 9
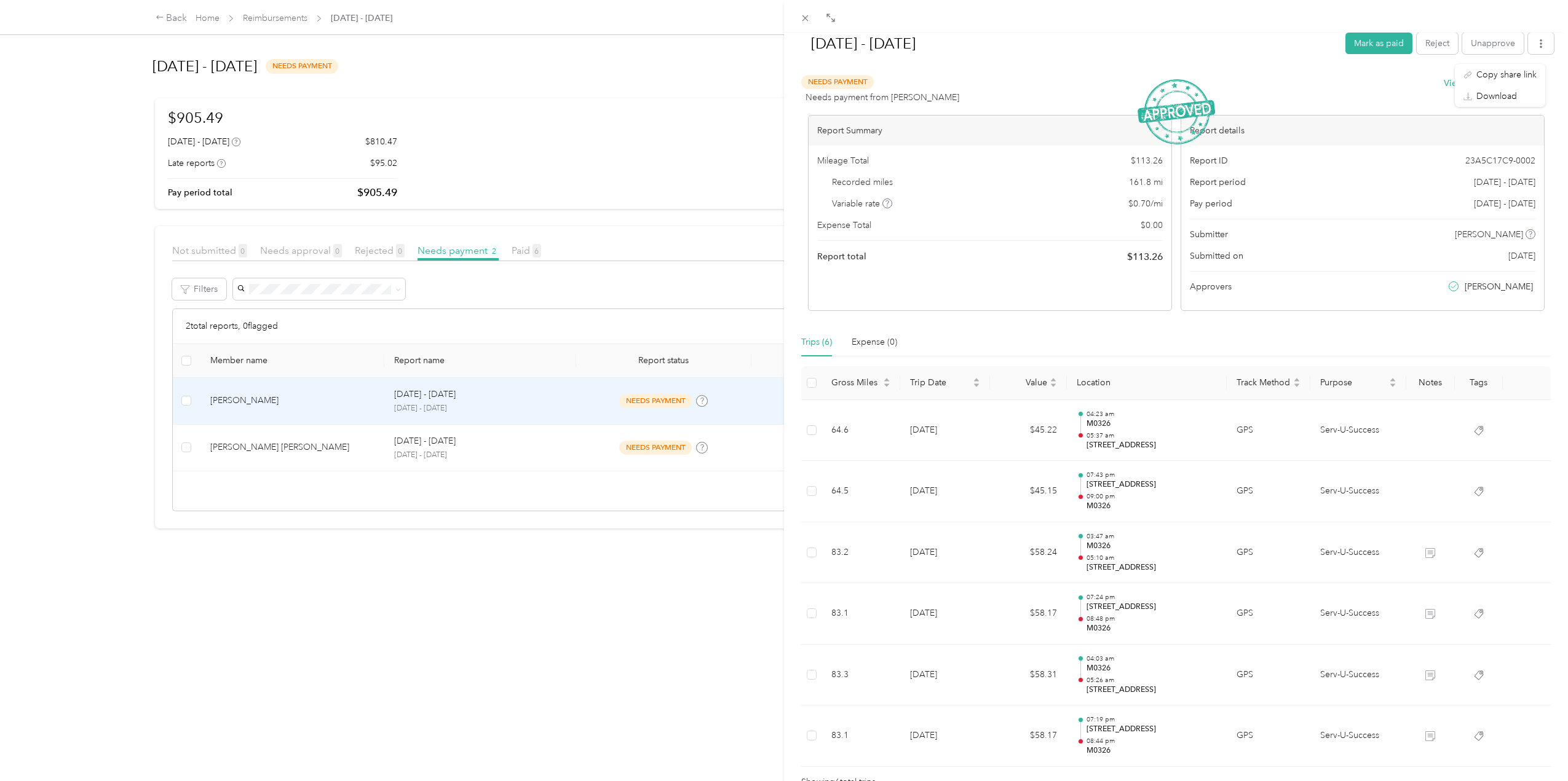
scroll to position [0, 0]
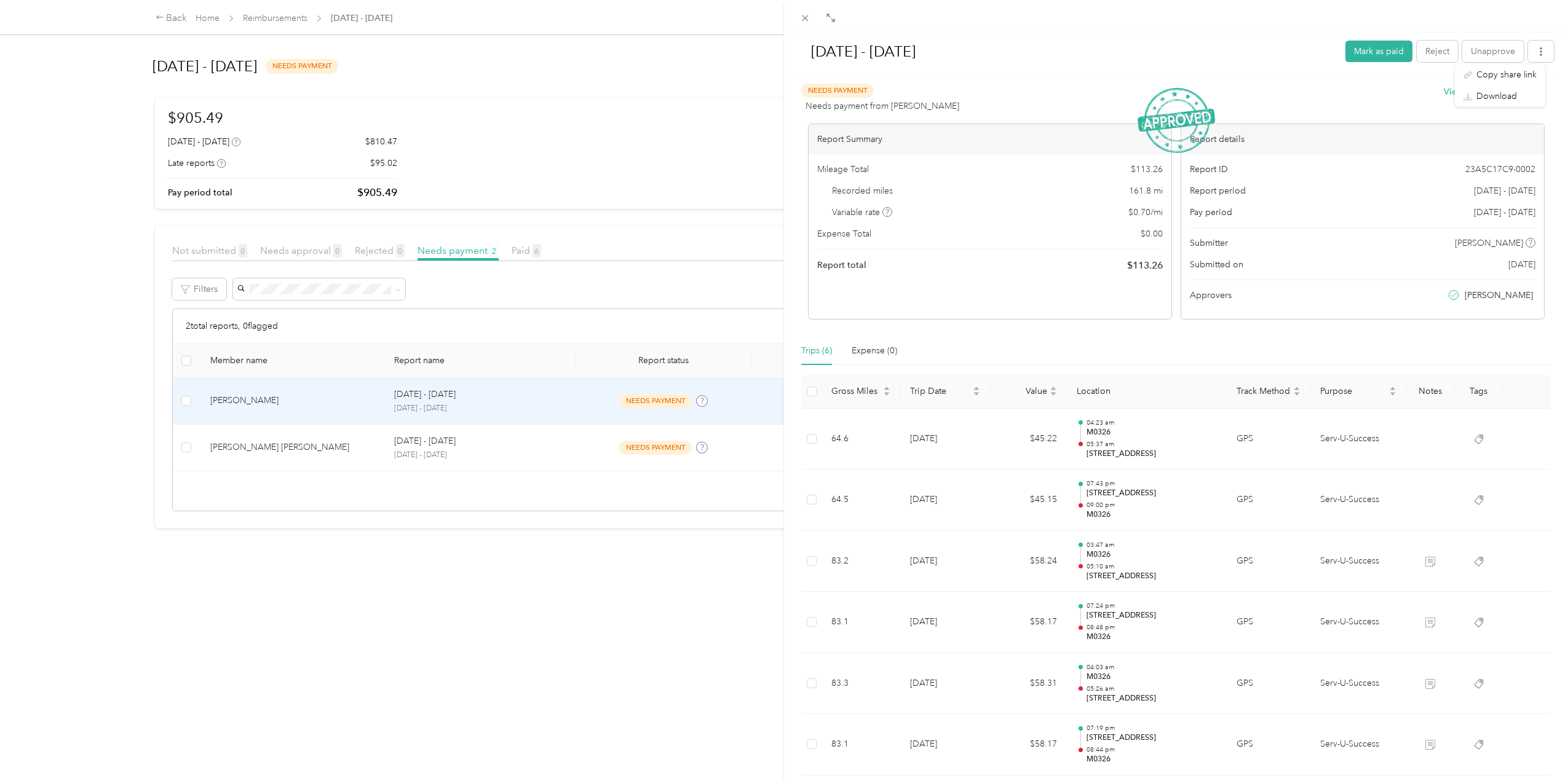
click at [1269, 59] on h1 "[DATE] - [DATE]" at bounding box center [1068, 51] width 539 height 30
click at [1448, 92] on button "View activity & comments" at bounding box center [1494, 92] width 101 height 13
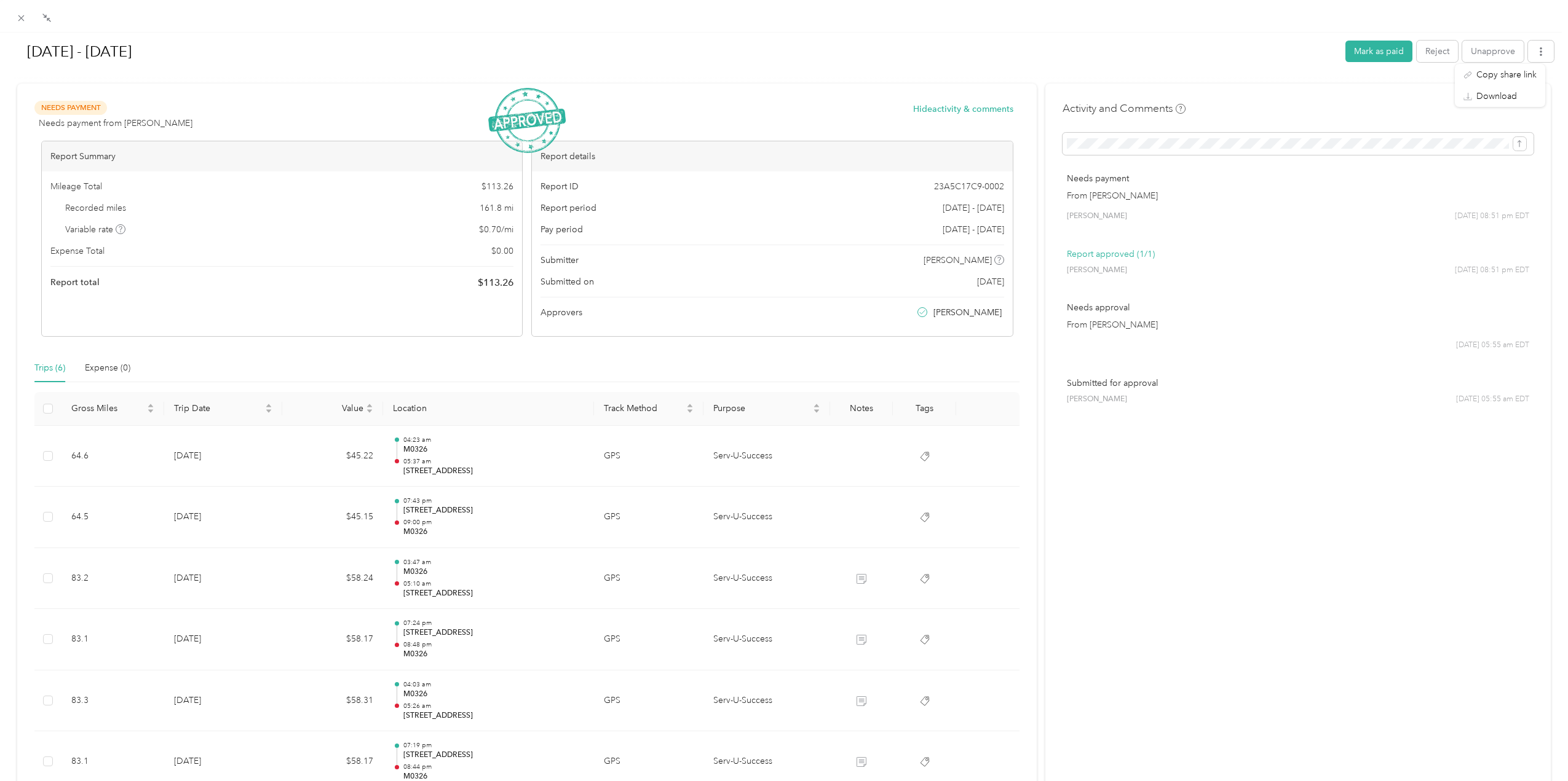
click at [694, 51] on h1 "[DATE] - [DATE]" at bounding box center [675, 51] width 1323 height 30
click at [20, 19] on icon at bounding box center [21, 18] width 11 height 11
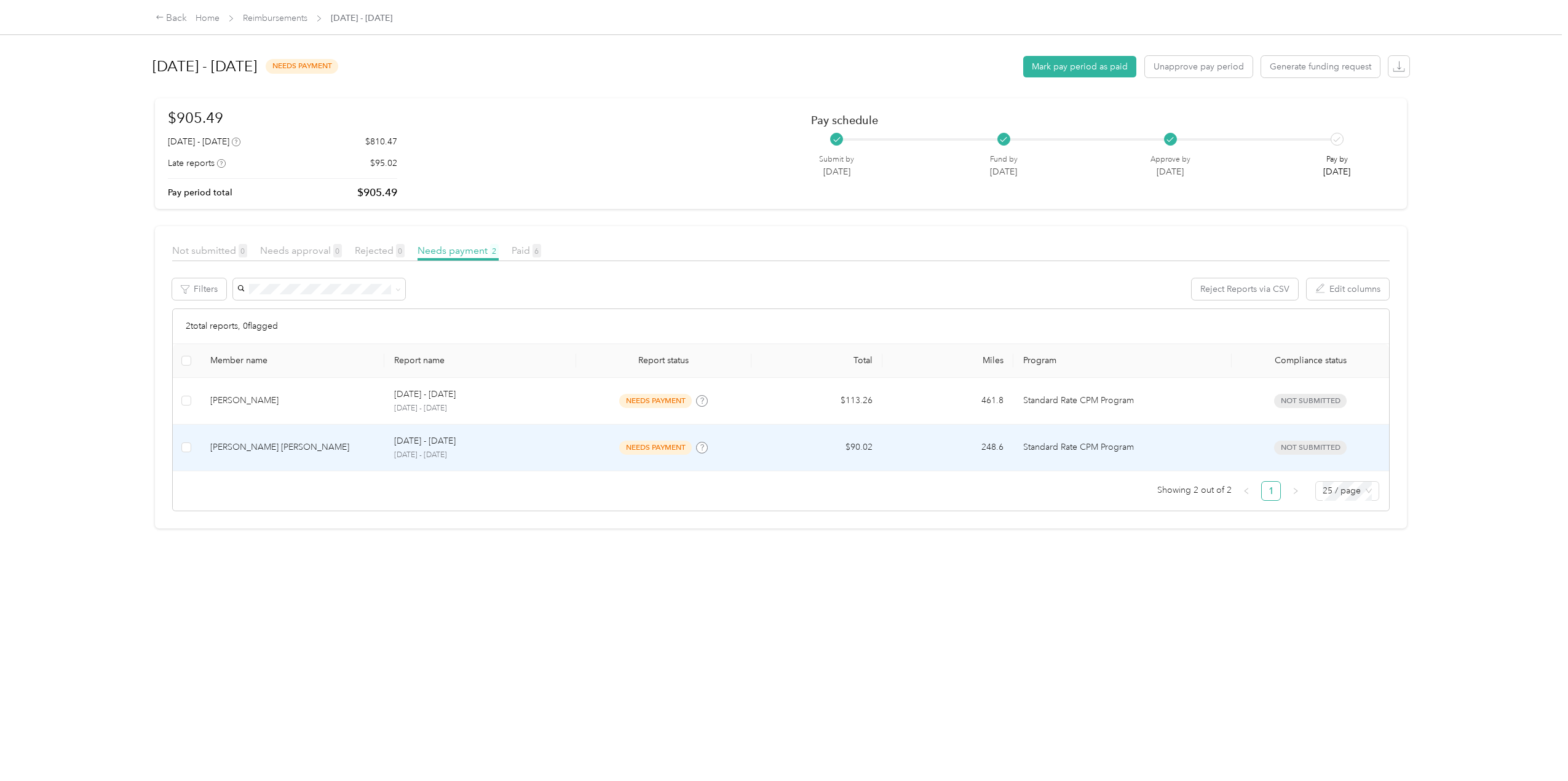
click at [317, 448] on div "[PERSON_NAME] [PERSON_NAME]" at bounding box center [292, 448] width 164 height 14
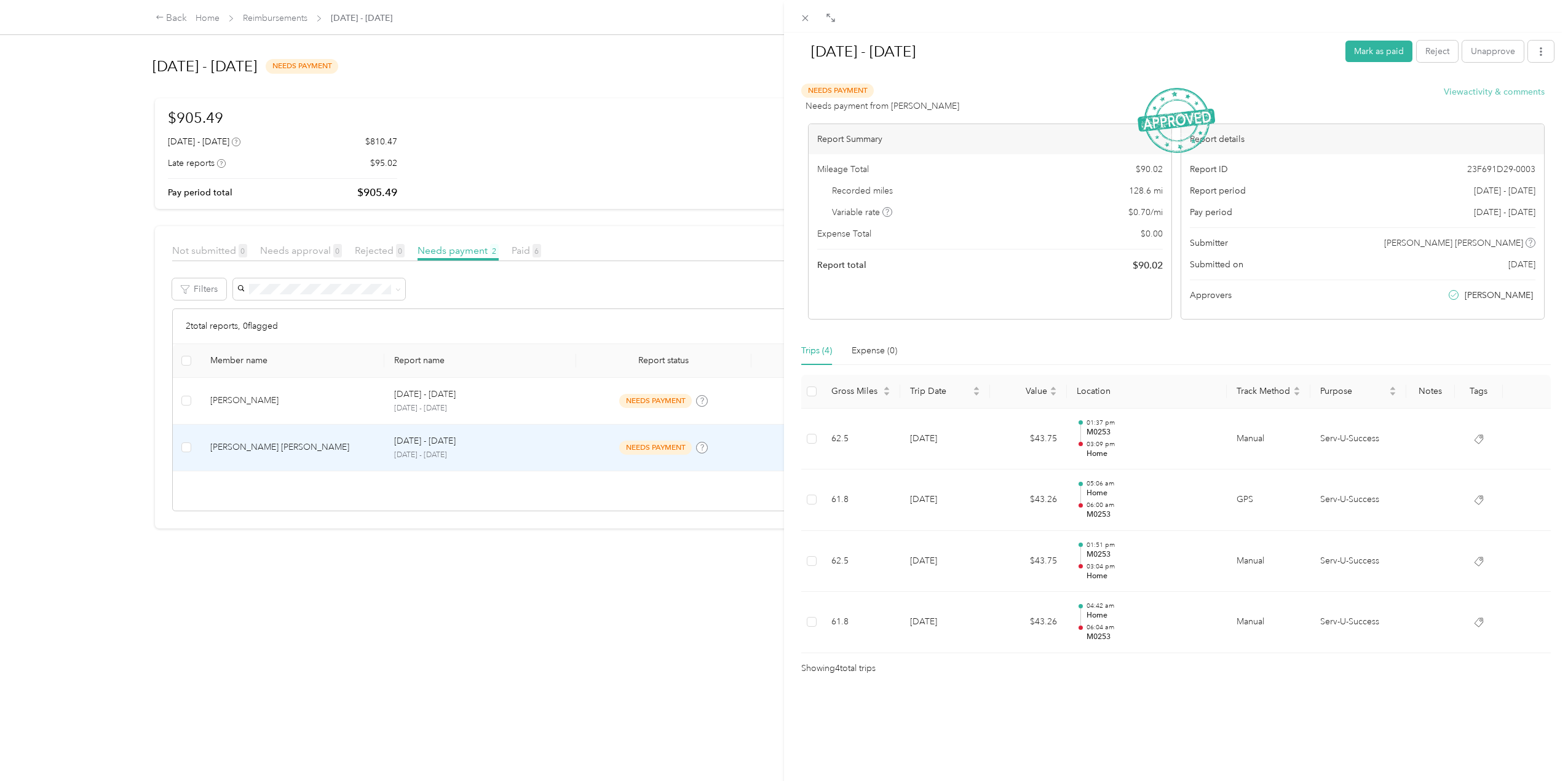
click at [1473, 92] on button "View activity & comments" at bounding box center [1494, 92] width 101 height 13
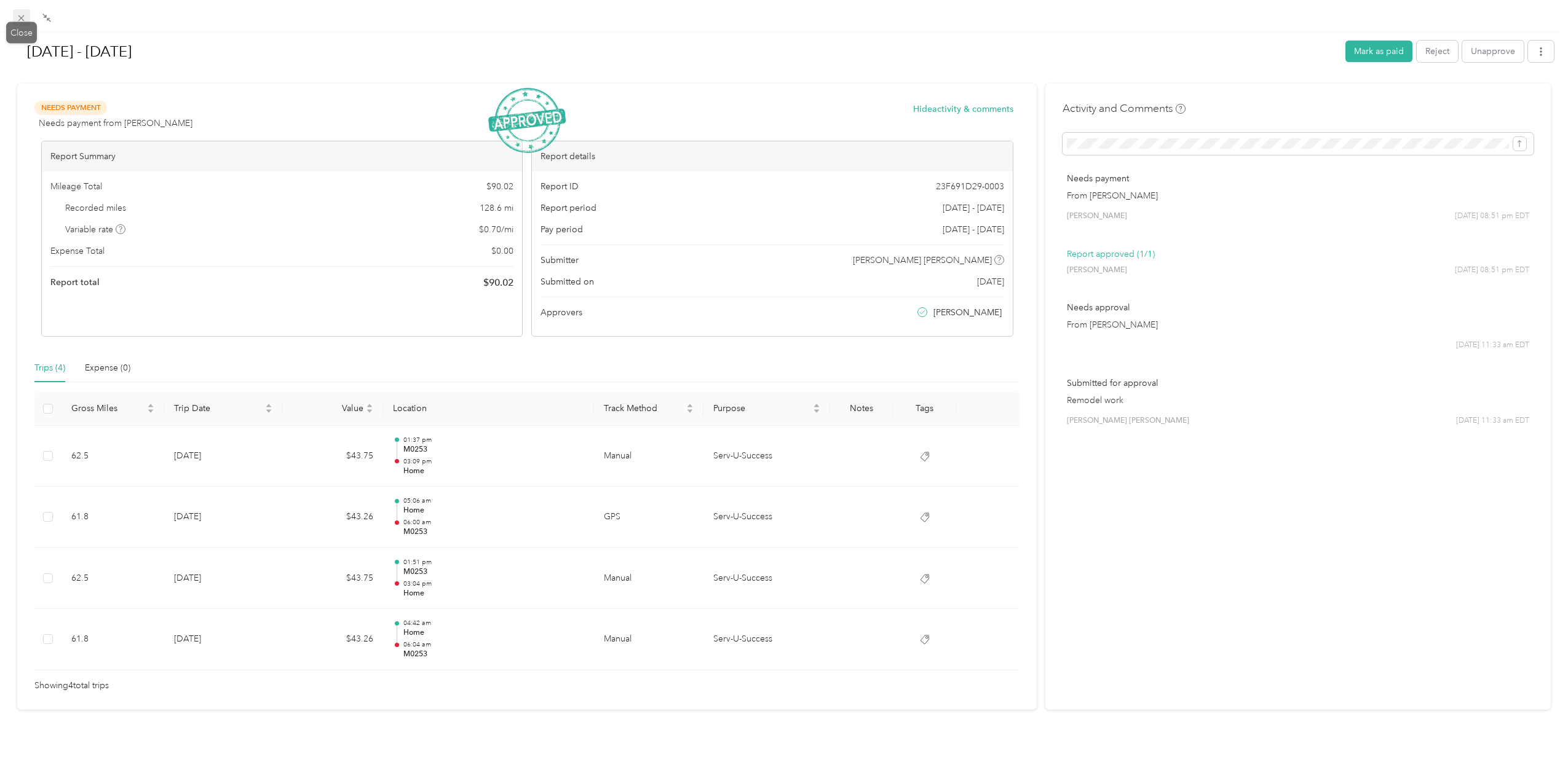
click at [20, 19] on icon at bounding box center [21, 18] width 6 height 6
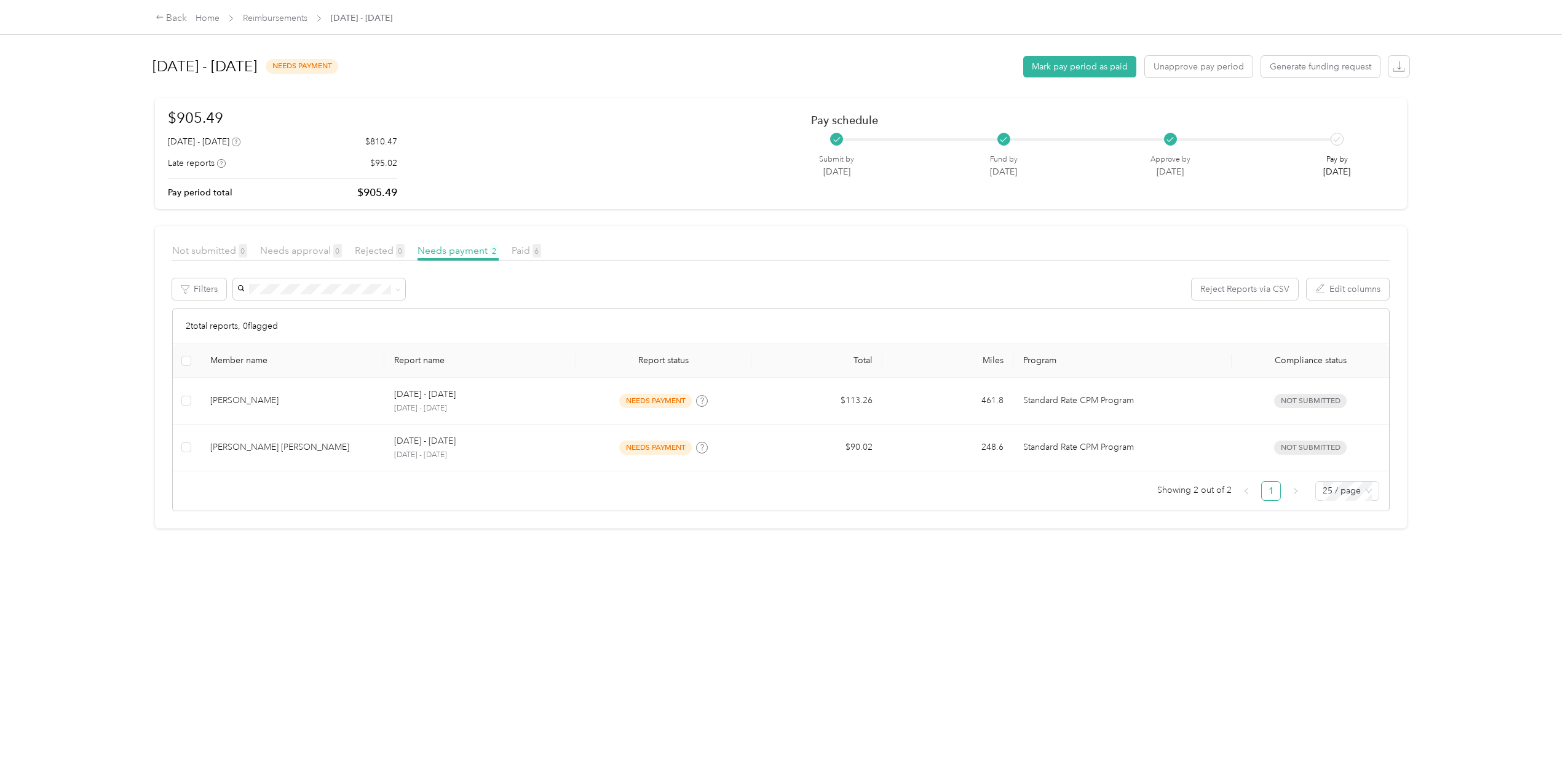
click at [558, 538] on div "[DATE] - [DATE] needs payment Mark pay period as paid Unapprove pay period Gene…" at bounding box center [781, 380] width 1302 height 760
click at [159, 13] on div "Back" at bounding box center [171, 18] width 32 height 14
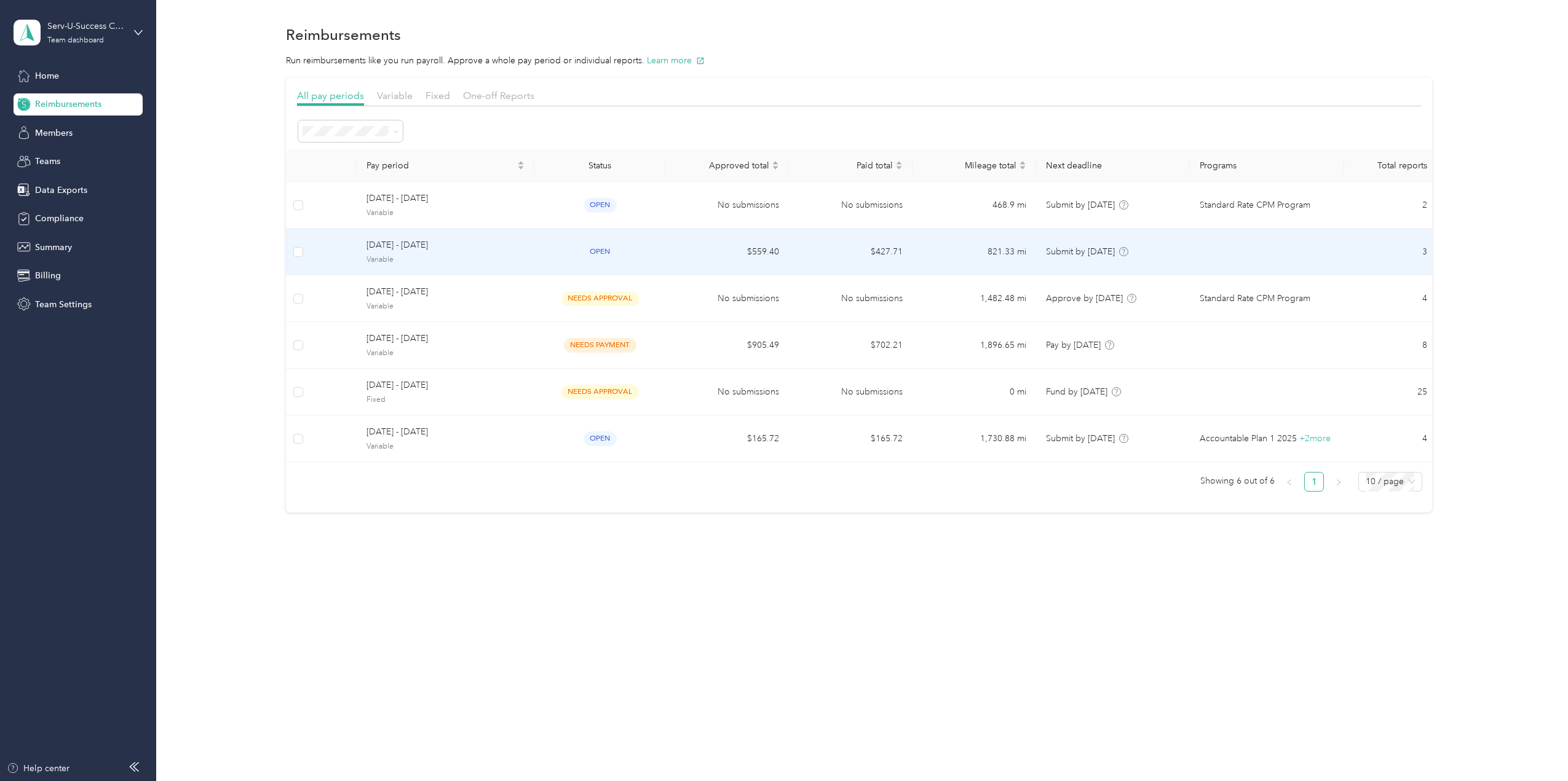
click at [451, 245] on span "[DATE] - [DATE]" at bounding box center [446, 245] width 158 height 14
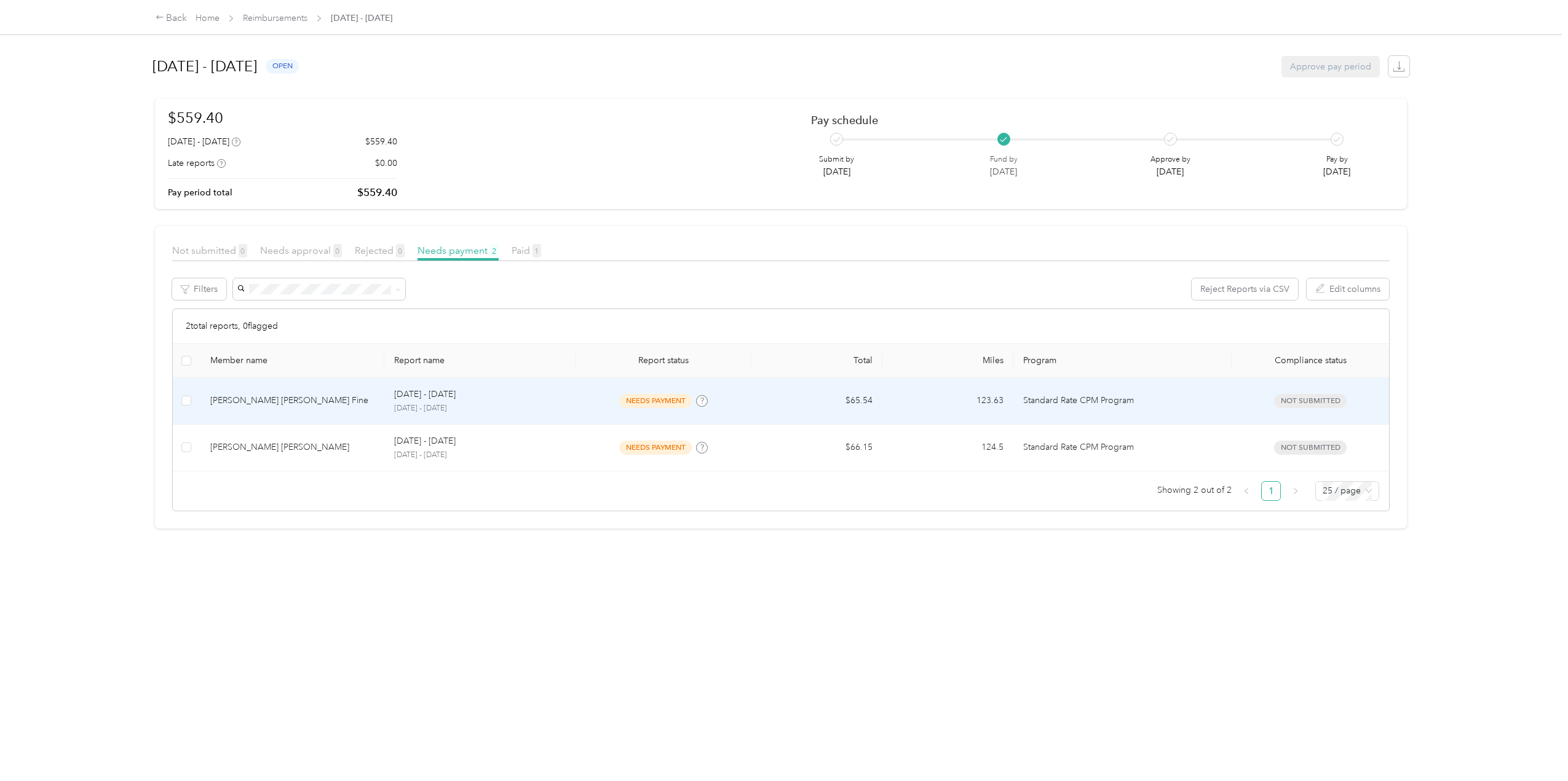
click at [562, 399] on div "[DATE] - [DATE]" at bounding box center [481, 395] width 173 height 14
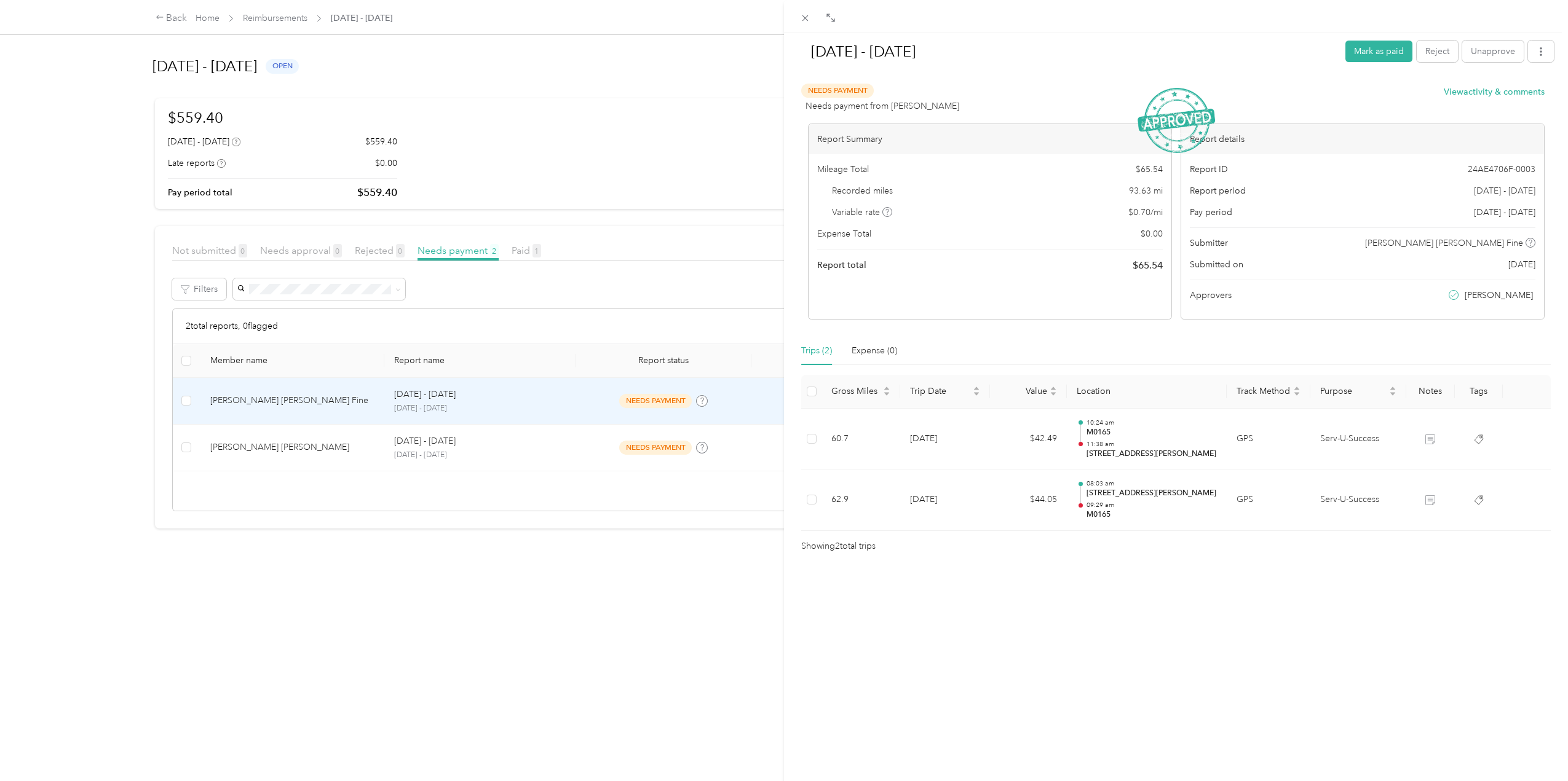
drag, startPoint x: 382, startPoint y: 449, endPoint x: 353, endPoint y: 451, distance: 29.1
click at [382, 449] on div "[DATE] - [DATE] [PERSON_NAME] as paid Reject Unapprove Needs Payment Needs paym…" at bounding box center [784, 390] width 1568 height 781
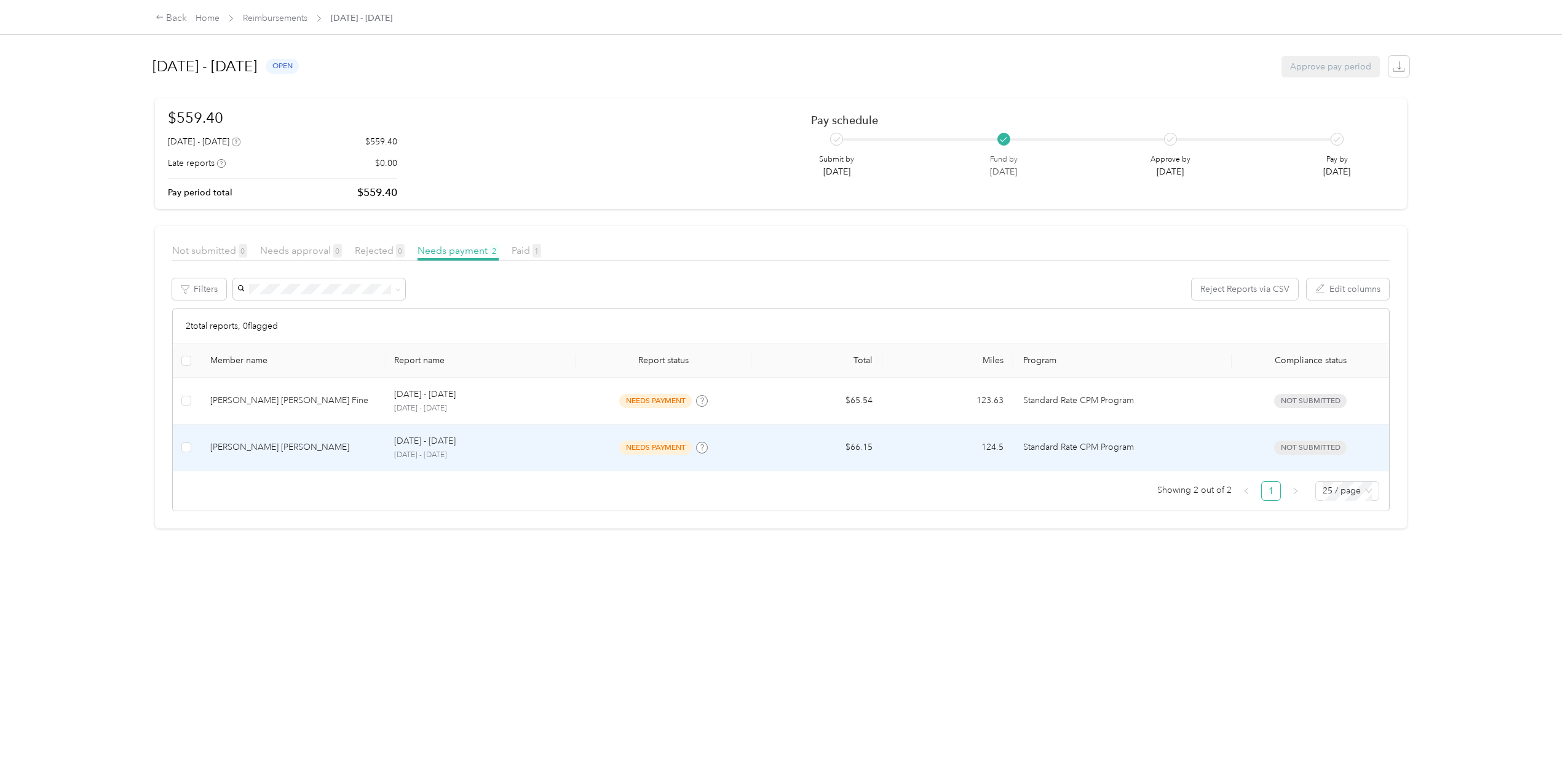
click at [586, 456] on td "needs payment" at bounding box center [663, 448] width 175 height 47
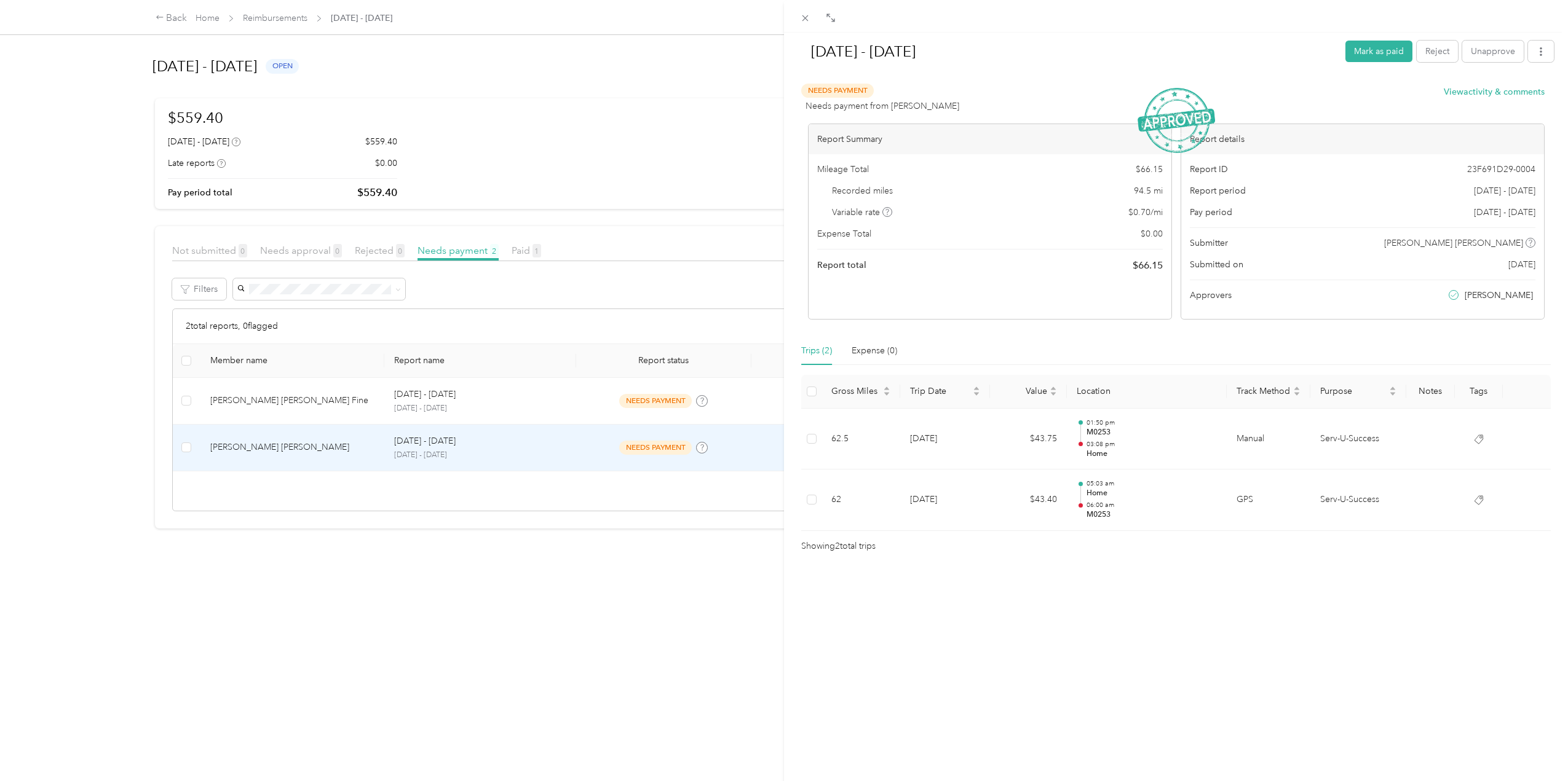
click at [551, 399] on div "[DATE] - [DATE] [PERSON_NAME] as paid Reject Unapprove Needs Payment Needs paym…" at bounding box center [784, 390] width 1568 height 781
